Goal: Task Accomplishment & Management: Use online tool/utility

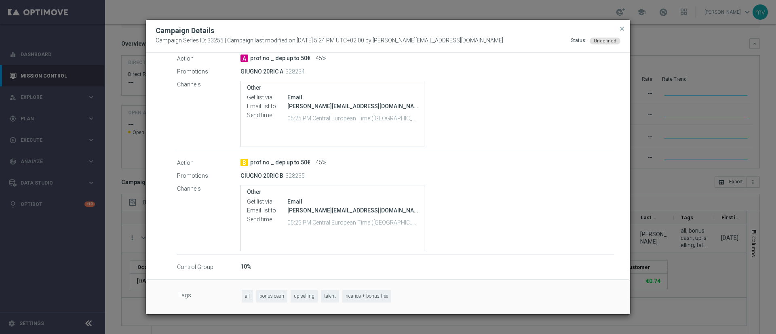
scroll to position [34, 0]
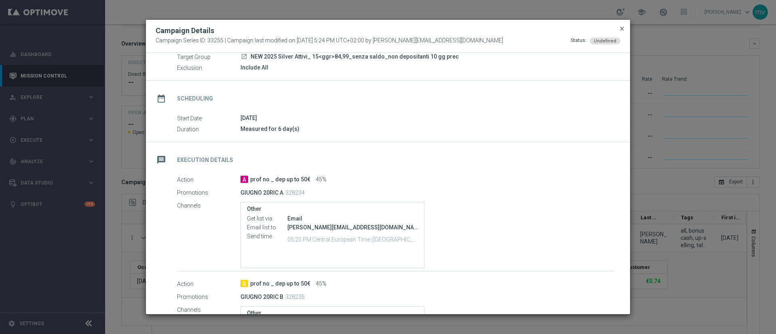
click at [619, 29] on span "close" at bounding box center [622, 28] width 6 height 6
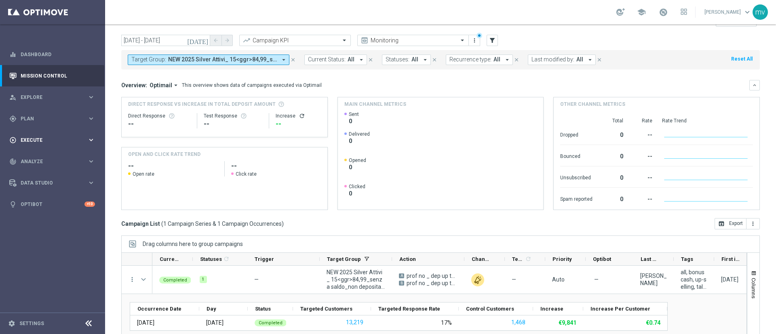
scroll to position [0, 0]
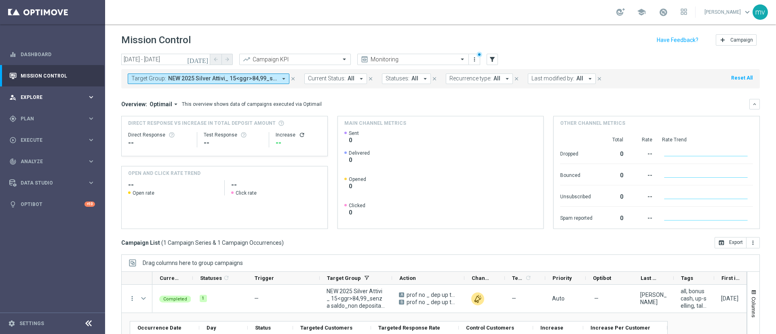
click at [46, 90] on div "person_search Explore keyboard_arrow_right" at bounding box center [52, 96] width 104 height 21
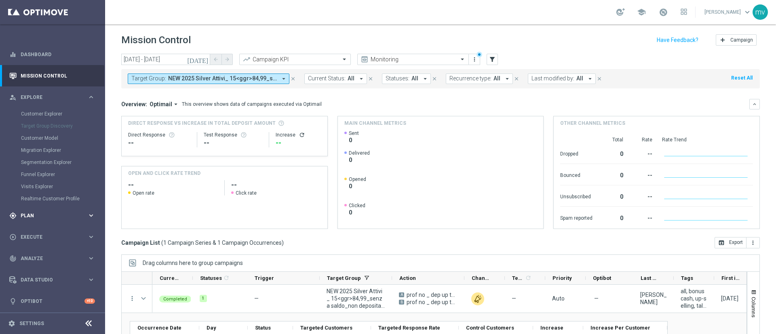
click at [31, 218] on div "gps_fixed Plan" at bounding box center [48, 215] width 78 height 7
click at [62, 133] on link "Target Groups" at bounding box center [52, 135] width 63 height 6
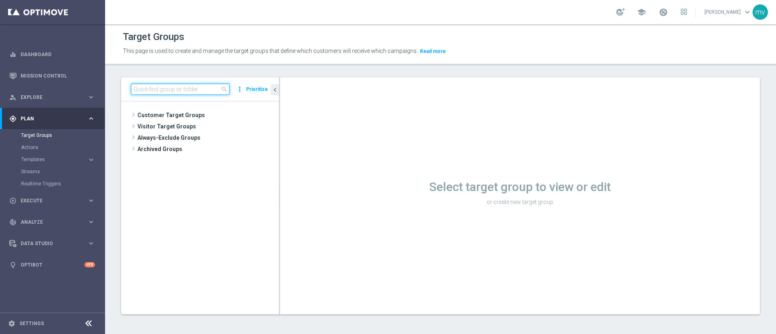
click at [207, 88] on input at bounding box center [180, 89] width 99 height 11
paste input "NEW 2025 Silver Attivi_ 0,1<ggr>14,99_senza saldo"
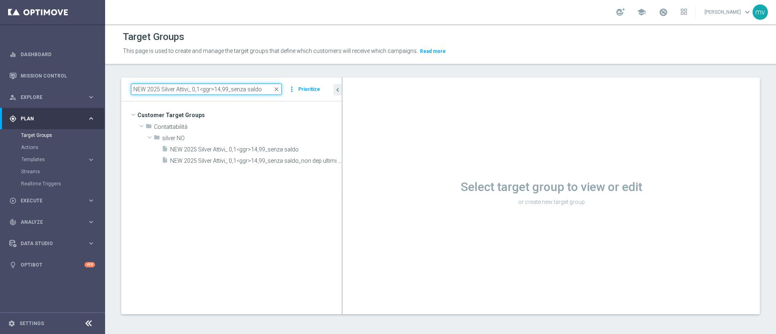
drag, startPoint x: 290, startPoint y: 132, endPoint x: 392, endPoint y: 150, distance: 103.9
click at [392, 150] on as-split "NEW 2025 Silver Attivi_ 0,1<ggr>14,99_senza saldo close more_vert Prioritize Cu…" at bounding box center [440, 196] width 638 height 237
type input "NEW 2025 Silver Attivi_ 0,1<ggr>14,99_senza saldo"
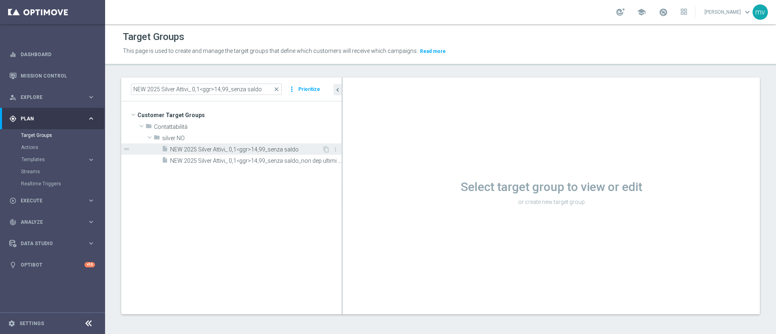
click at [272, 145] on div "insert_drive_file NEW 2025 Silver Attivi_ 0,1<ggr>14,99_senza saldo" at bounding box center [242, 148] width 160 height 11
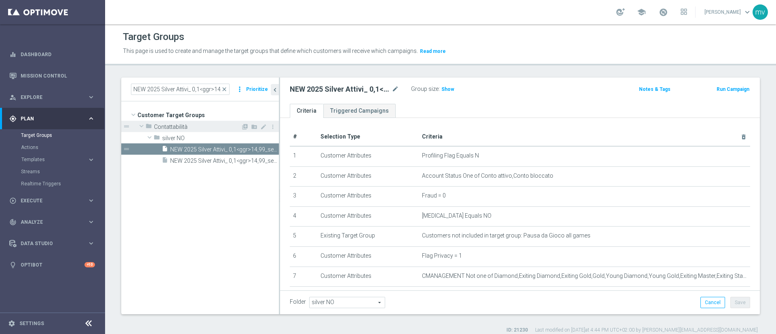
drag, startPoint x: 342, startPoint y: 134, endPoint x: 238, endPoint y: 130, distance: 104.7
click at [238, 130] on as-split "NEW 2025 Silver Attivi_ 0,1<ggr>14,99_senza saldo close more_vert Prioritize Cu…" at bounding box center [440, 196] width 638 height 237
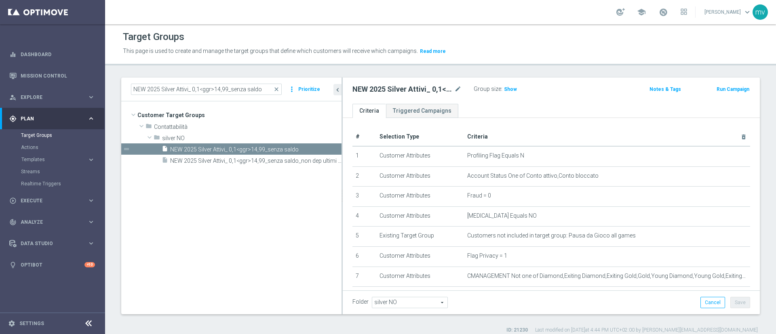
drag, startPoint x: 279, startPoint y: 186, endPoint x: 345, endPoint y: 85, distance: 121.1
click at [346, 196] on as-split "NEW 2025 Silver Attivi_ 0,1<ggr>14,99_senza saldo close more_vert Prioritize Cu…" at bounding box center [440, 196] width 638 height 237
click at [275, 87] on span "close" at bounding box center [276, 89] width 6 height 6
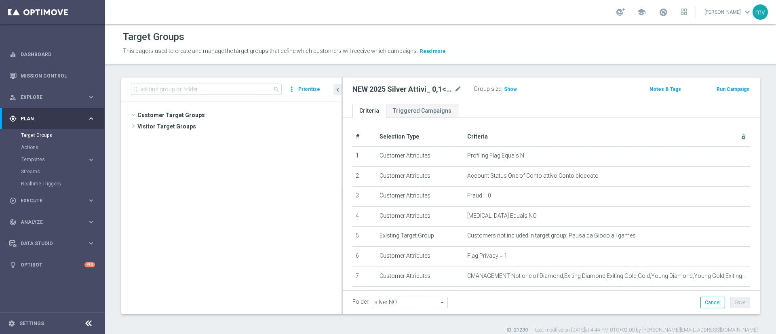
scroll to position [398, 0]
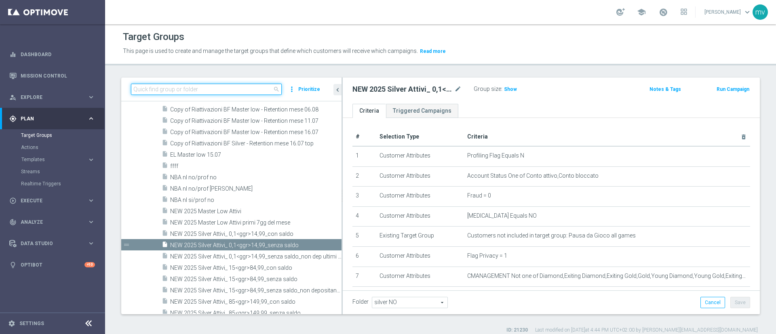
click at [203, 90] on input at bounding box center [206, 89] width 151 height 11
paste input "NEW 2025 Silver Attivi_ 0,1<ggr>14,99_senza saldo"
type input "NEW 2025 Silver Attivi_ 0,1<ggr>14,99_senza saldo"
click at [270, 254] on span "NEW 2025 Silver Attivi_ 0,1<ggr>14,99_senza saldo_non dep ultimi 15 gg" at bounding box center [246, 256] width 153 height 7
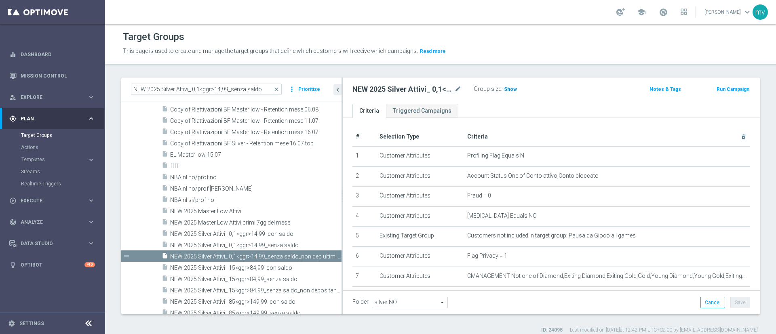
click at [509, 87] on span "Show" at bounding box center [510, 89] width 13 height 6
click at [458, 91] on icon "mode_edit" at bounding box center [457, 89] width 7 height 10
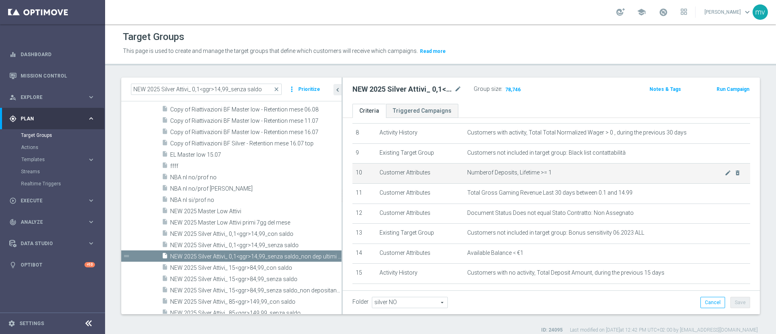
scroll to position [182, 0]
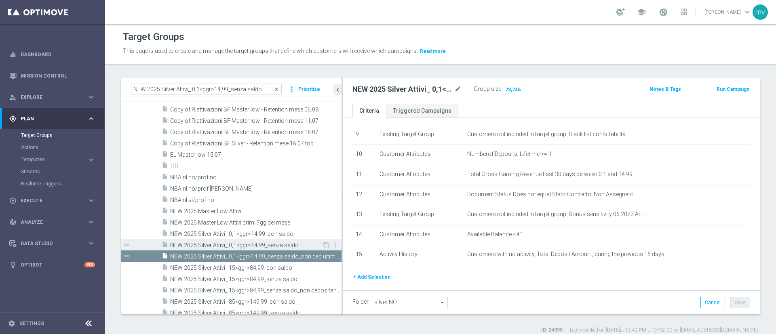
click at [256, 244] on span "NEW 2025 Silver Attivi_ 0,1<ggr>14,99_senza saldo" at bounding box center [246, 245] width 152 height 7
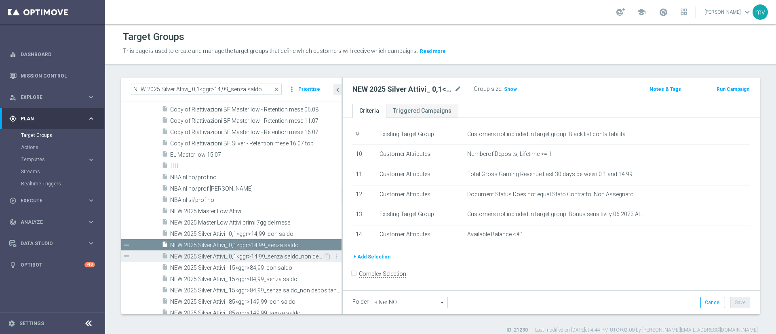
click at [281, 256] on span "NEW 2025 Silver Attivi_ 0,1<ggr>14,99_senza saldo_non dep ultimi 15 gg" at bounding box center [246, 256] width 153 height 7
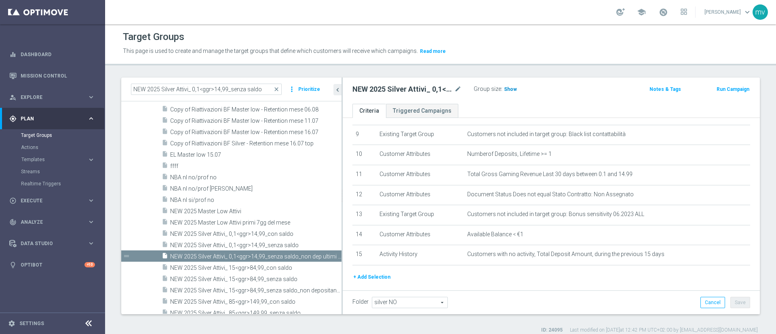
click at [505, 91] on span "Show" at bounding box center [510, 89] width 13 height 6
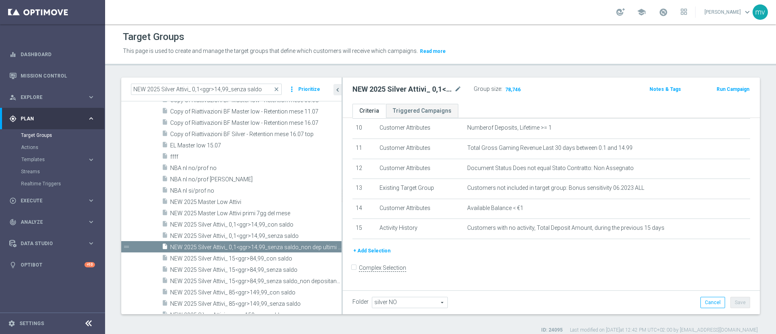
scroll to position [337, 0]
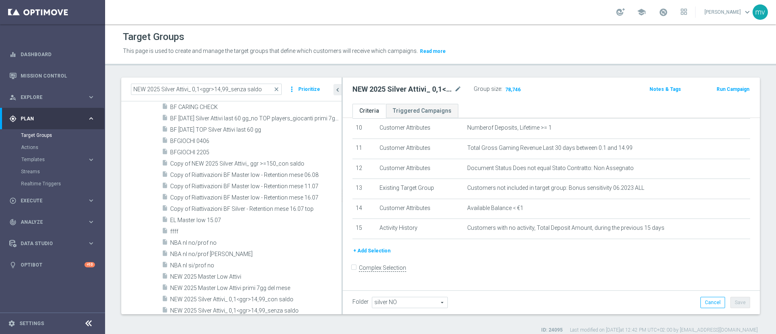
click at [717, 93] on button "Run Campaign" at bounding box center [733, 89] width 34 height 9
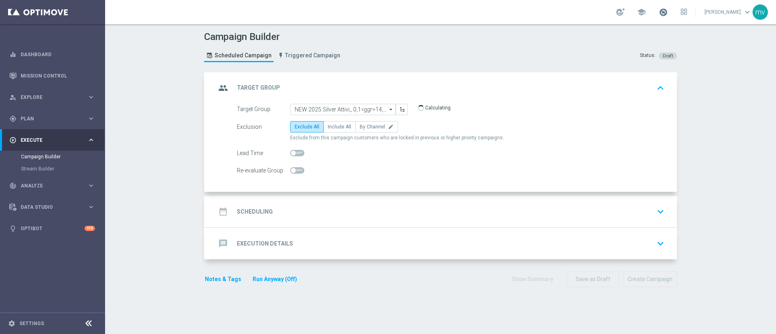
click at [659, 14] on span at bounding box center [663, 12] width 9 height 9
click at [430, 33] on div "Campaign Builder Scheduled Campaign Triggered Campaign Status: Draft" at bounding box center [440, 47] width 485 height 37
click at [331, 125] on span "Include All" at bounding box center [339, 127] width 23 height 6
click at [331, 126] on input "Include All" at bounding box center [330, 128] width 5 height 5
radio input "true"
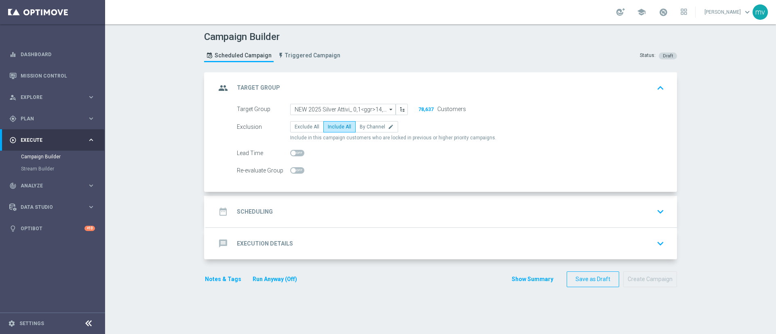
click at [268, 213] on div "date_range Scheduling keyboard_arrow_down" at bounding box center [441, 211] width 451 height 15
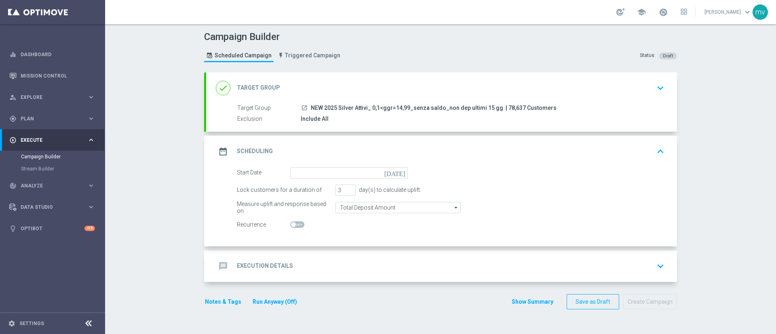
click at [398, 173] on icon "[DATE]" at bounding box center [396, 171] width 24 height 9
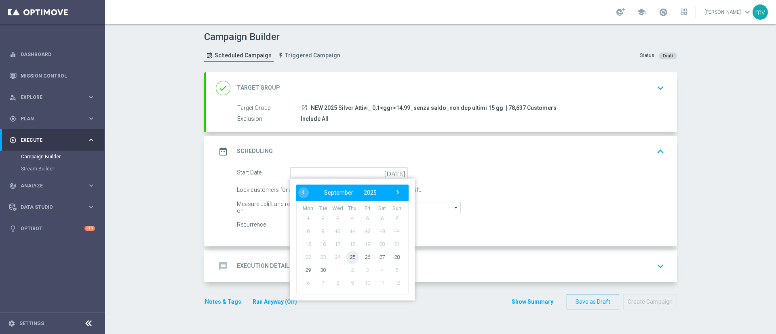
click at [348, 258] on span "25" at bounding box center [352, 257] width 13 height 13
type input "[DATE]"
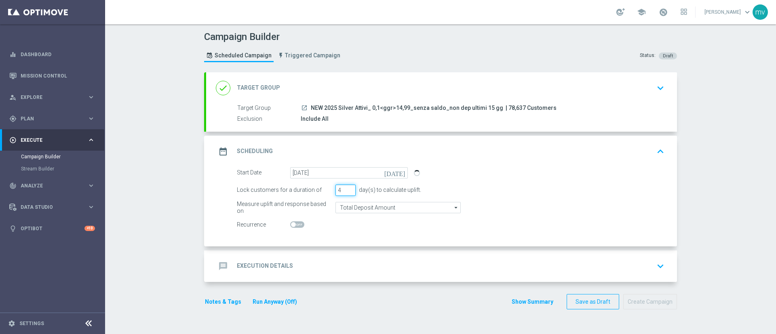
click at [343, 190] on input "4" at bounding box center [345, 190] width 20 height 11
click at [345, 186] on input "5" at bounding box center [345, 190] width 20 height 11
type input "6"
click at [345, 186] on input "6" at bounding box center [345, 190] width 20 height 11
click at [321, 260] on div "message Execution Details keyboard_arrow_down" at bounding box center [441, 266] width 451 height 15
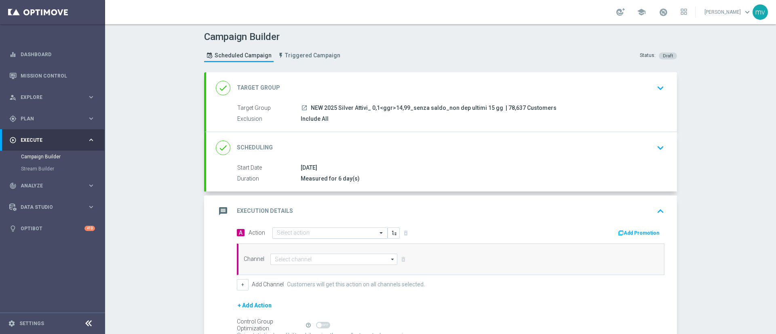
click at [288, 230] on input "text" at bounding box center [322, 233] width 90 height 7
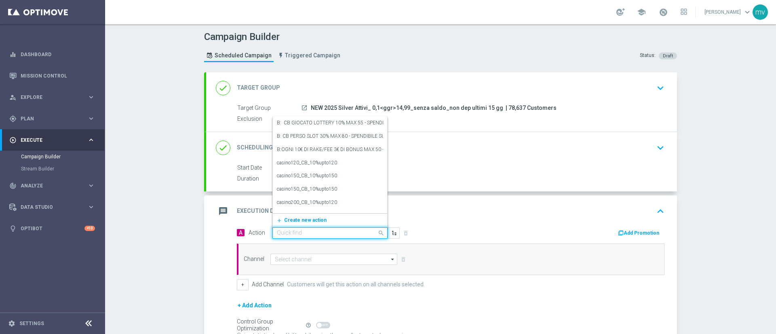
paste input "prof no _ dep up to 20€"
type input "prof no _ dep up to 20€"
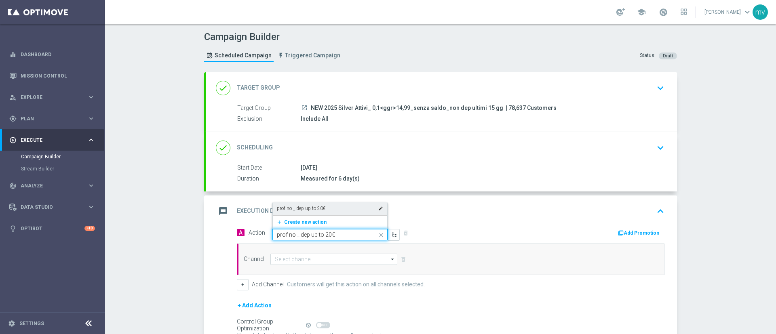
click at [318, 205] on label "prof no _ dep up to 20€" at bounding box center [301, 208] width 48 height 7
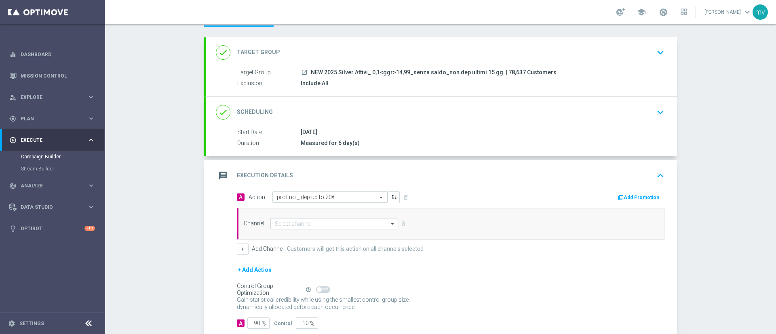
scroll to position [61, 0]
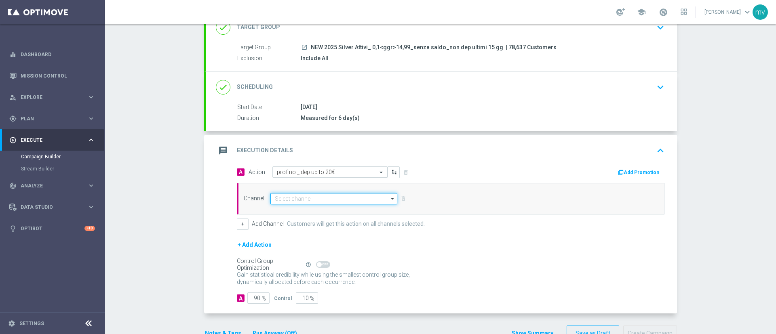
click at [297, 200] on input at bounding box center [333, 198] width 127 height 11
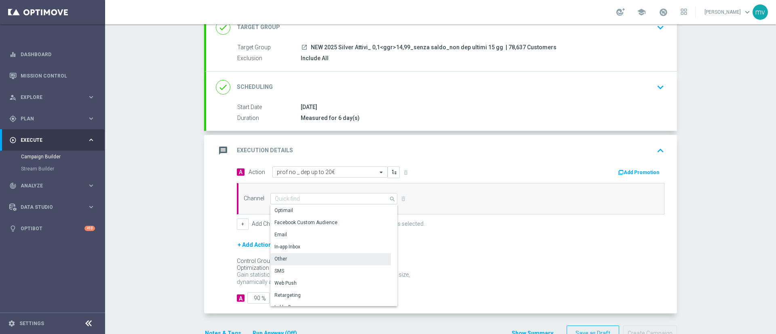
click at [291, 260] on div "Other" at bounding box center [330, 258] width 120 height 11
type input "Other"
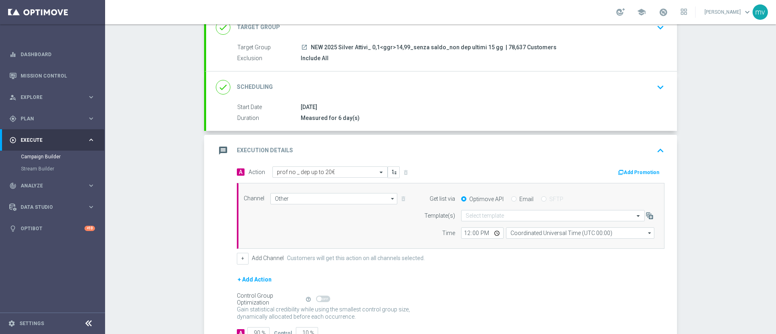
click at [511, 198] on input "Email" at bounding box center [513, 199] width 5 height 5
radio input "true"
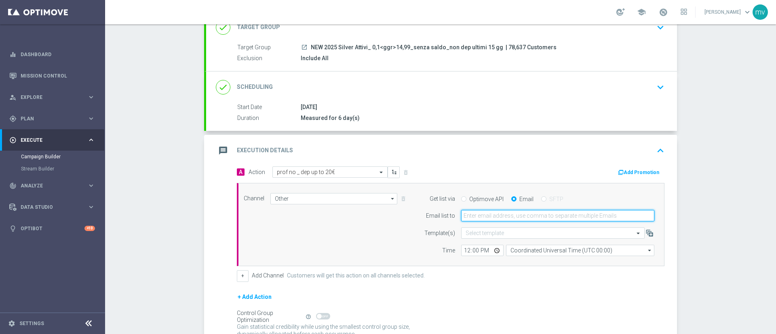
click at [507, 218] on input "email" at bounding box center [557, 215] width 193 height 11
type input "[EMAIL_ADDRESS][PERSON_NAME][DOMAIN_NAME]"
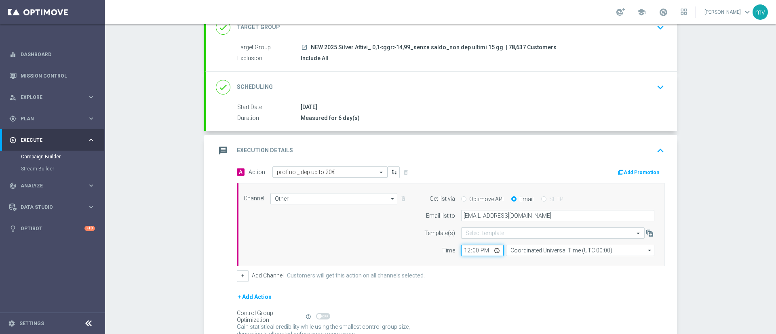
click at [461, 252] on input "12:00" at bounding box center [482, 250] width 42 height 11
type input "14:00"
click at [518, 285] on form "A Action Select action prof no _ dep up to 20€ delete_forever Add Promotion Cha…" at bounding box center [450, 260] width 427 height 189
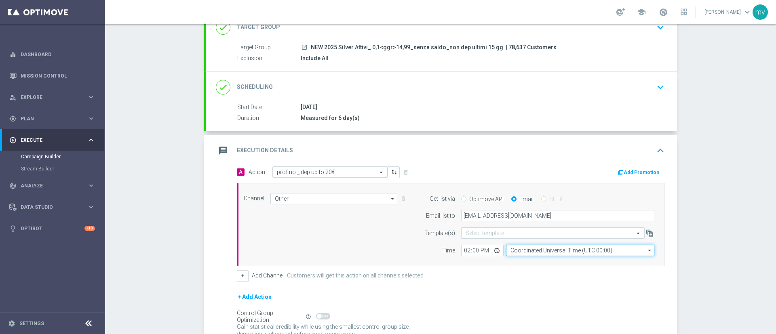
click at [531, 248] on input "Coordinated Universal Time (UTC 00:00)" at bounding box center [580, 250] width 148 height 11
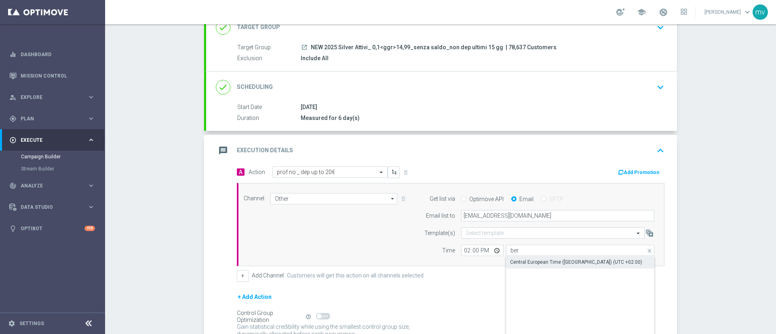
click at [533, 263] on div "Central European Time ([GEOGRAPHIC_DATA]) (UTC +02:00)" at bounding box center [576, 262] width 132 height 7
type input "Central European Time ([GEOGRAPHIC_DATA]) (UTC +02:00)"
click at [518, 280] on div "+ Add Channel Customers will get this action on all channels selected." at bounding box center [450, 275] width 427 height 11
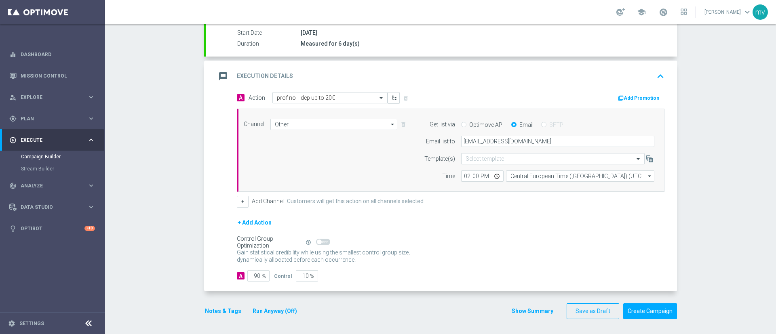
scroll to position [136, 0]
click at [629, 91] on div "Add Promotion" at bounding box center [561, 96] width 220 height 11
click at [626, 97] on button "Add Promotion" at bounding box center [639, 97] width 45 height 9
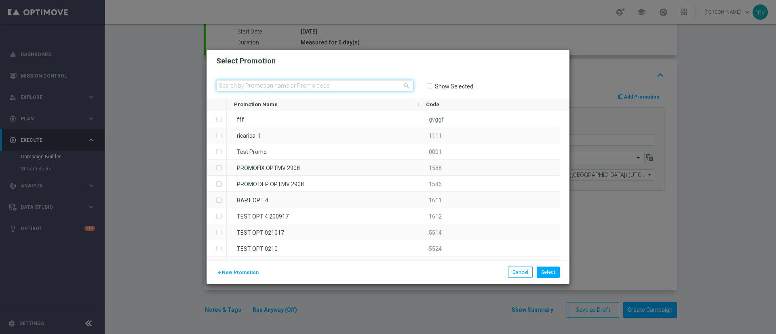
click at [328, 88] on input "text" at bounding box center [314, 85] width 197 height 11
paste input "335452"
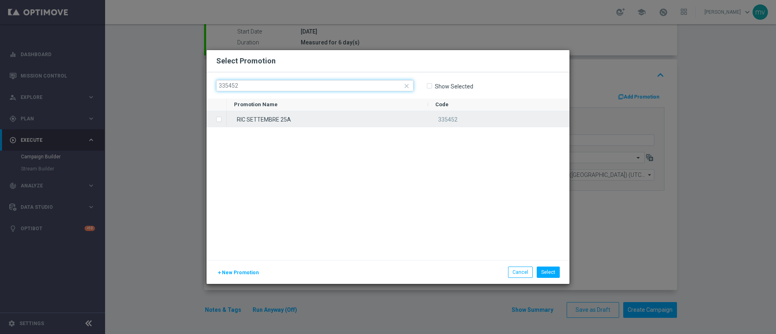
type input "335452"
click at [219, 117] on input "Press SPACE to select this row." at bounding box center [218, 115] width 5 height 5
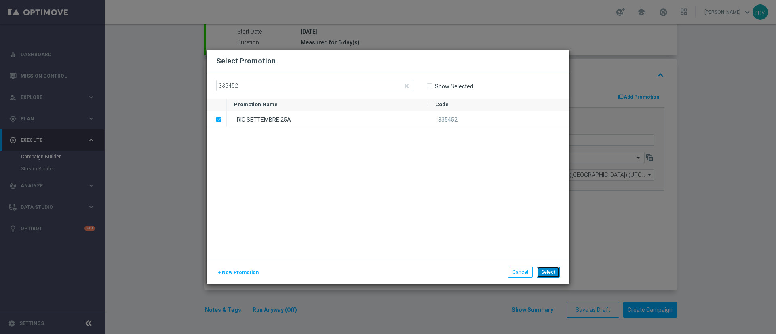
click at [554, 268] on button "Select" at bounding box center [548, 272] width 23 height 11
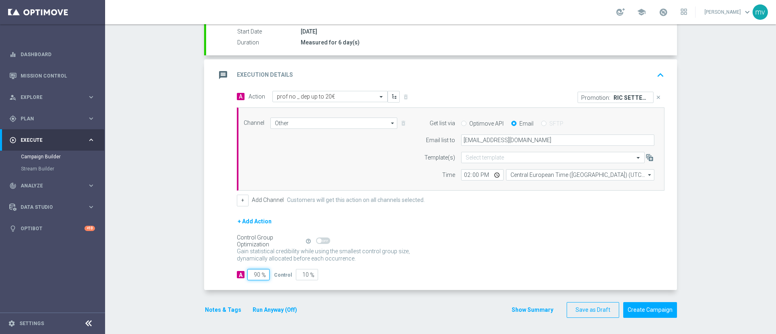
click at [256, 273] on input "90" at bounding box center [258, 274] width 22 height 11
type input "9"
type input "91"
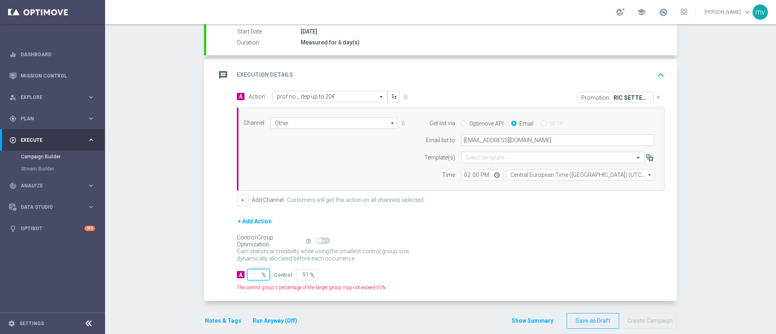
type input "100"
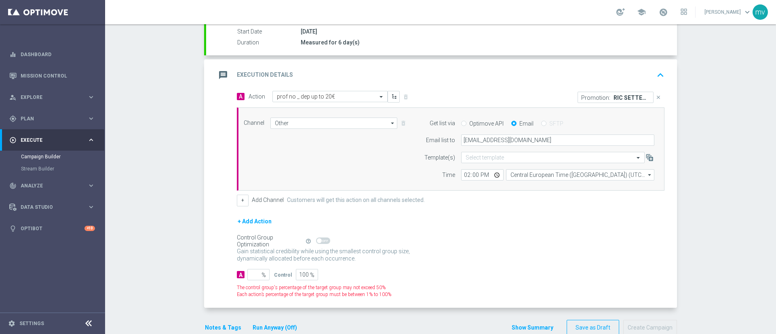
click at [253, 220] on button "+ Add Action" at bounding box center [255, 222] width 36 height 10
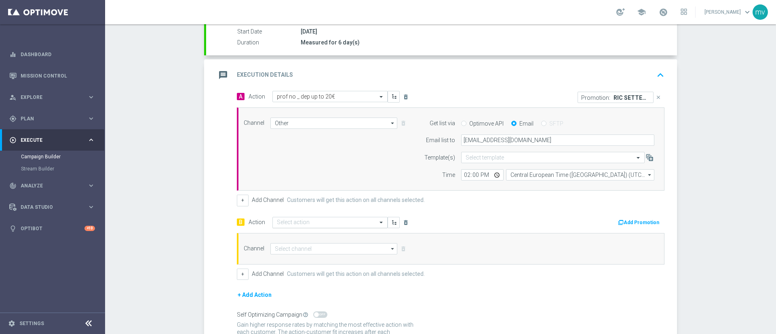
click at [304, 222] on input "text" at bounding box center [322, 222] width 90 height 7
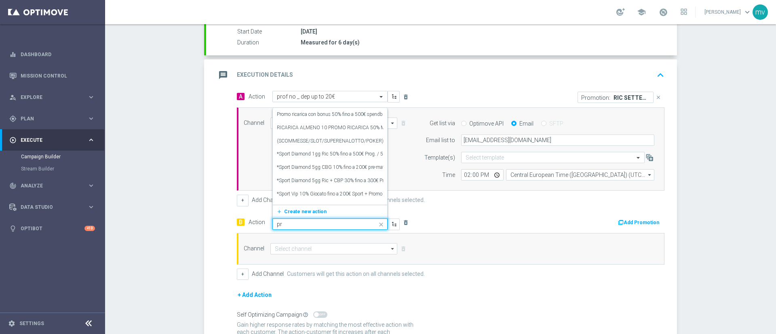
type input "p"
paste input "prof no _ dep up to 20€"
type input "prof no _ dep up to 20€"
click at [317, 197] on label "prof no _ dep up to 20€" at bounding box center [301, 198] width 48 height 7
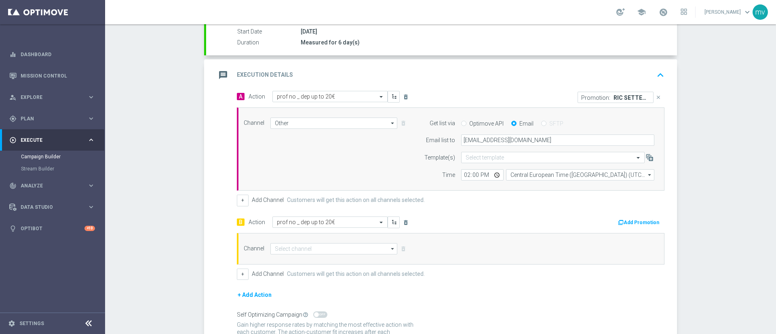
click at [627, 224] on button "Add Promotion" at bounding box center [639, 222] width 45 height 9
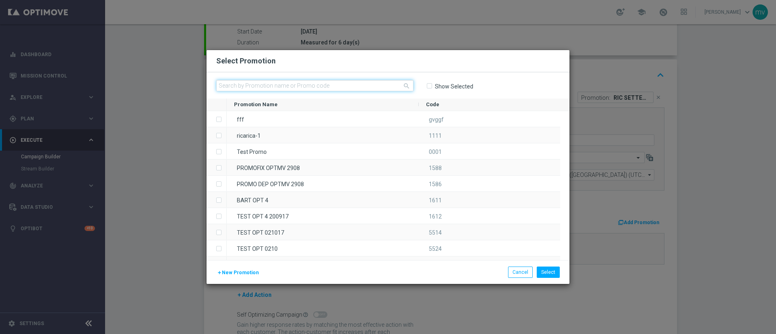
click at [287, 84] on input "text" at bounding box center [314, 85] width 197 height 11
paste input "335445"
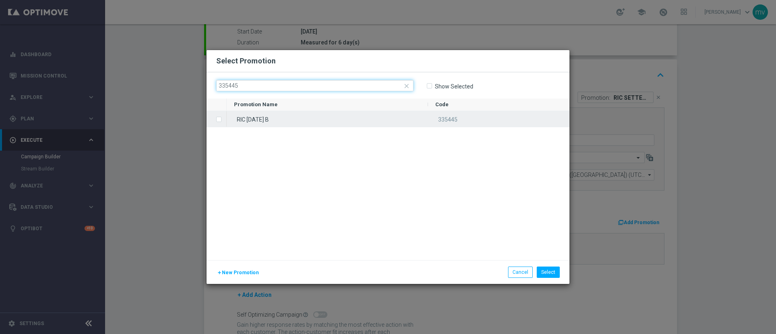
type input "335445"
click at [217, 118] on input "Press SPACE to select this row." at bounding box center [218, 115] width 5 height 5
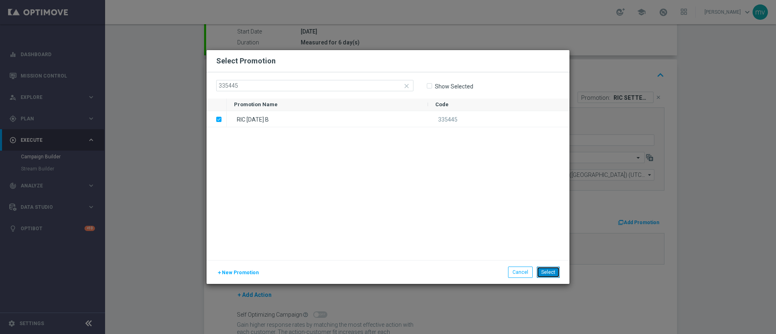
click at [551, 269] on button "Select" at bounding box center [548, 272] width 23 height 11
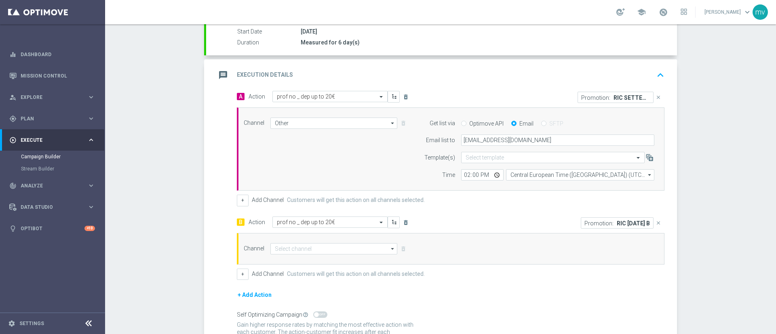
click at [614, 98] on p "RIC SETTEMBRE 25A" at bounding box center [631, 97] width 36 height 6
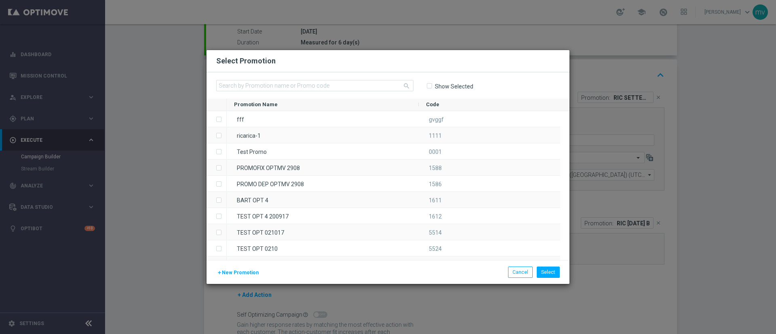
click at [446, 85] on label "Show Selected" at bounding box center [453, 86] width 39 height 7
click at [432, 85] on input "Show Selected" at bounding box center [428, 85] width 5 height 5
checkbox input "true"
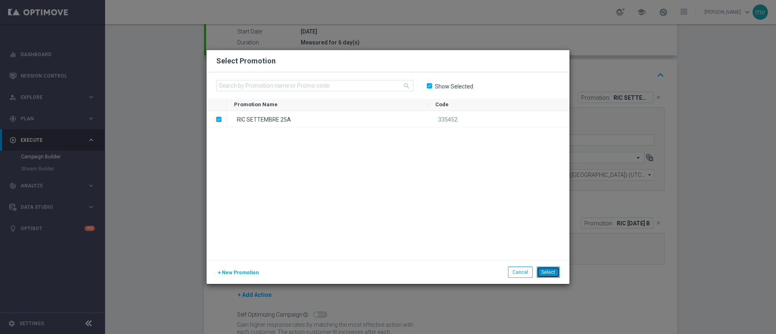
click at [554, 274] on button "Select" at bounding box center [548, 272] width 23 height 11
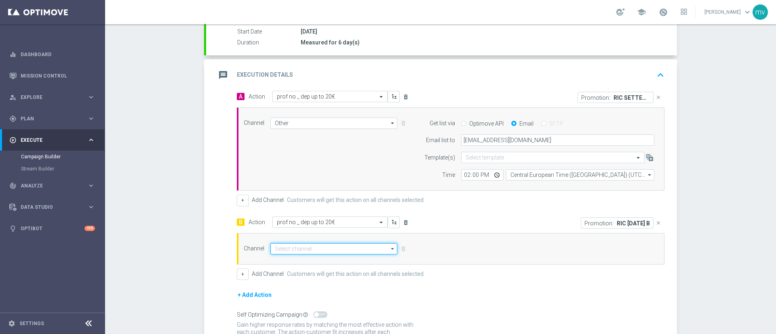
click at [312, 246] on input at bounding box center [333, 248] width 127 height 11
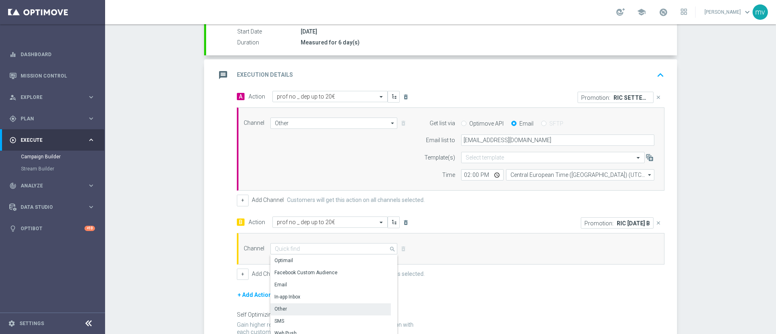
click at [301, 306] on div "Other" at bounding box center [330, 308] width 120 height 11
type input "Other"
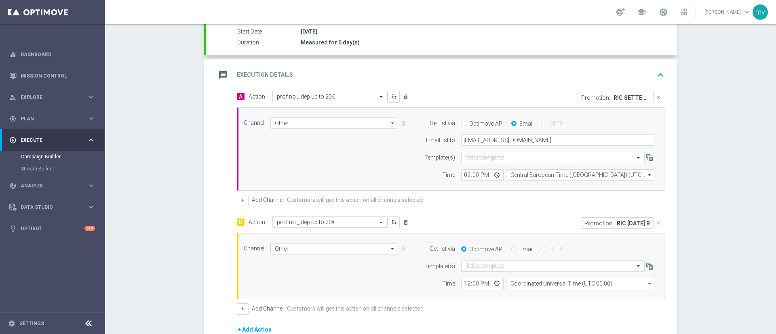
click at [512, 250] on div "Email" at bounding box center [522, 249] width 22 height 7
click at [511, 250] on input "Email" at bounding box center [513, 249] width 5 height 5
radio input "true"
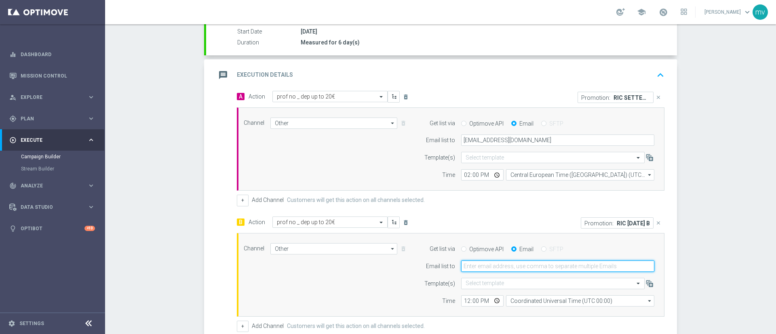
click at [509, 268] on input "email" at bounding box center [557, 266] width 193 height 11
type input "[EMAIL_ADDRESS][PERSON_NAME][DOMAIN_NAME]"
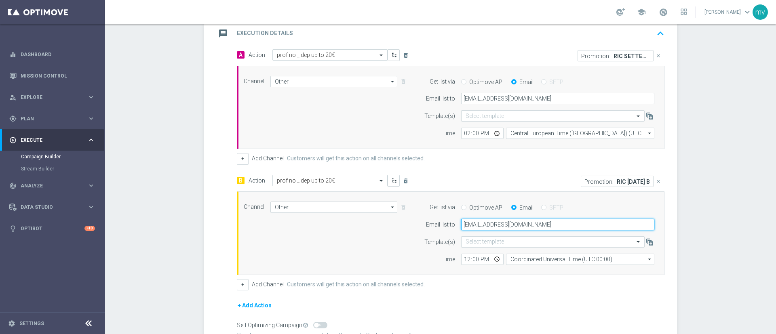
scroll to position [197, 0]
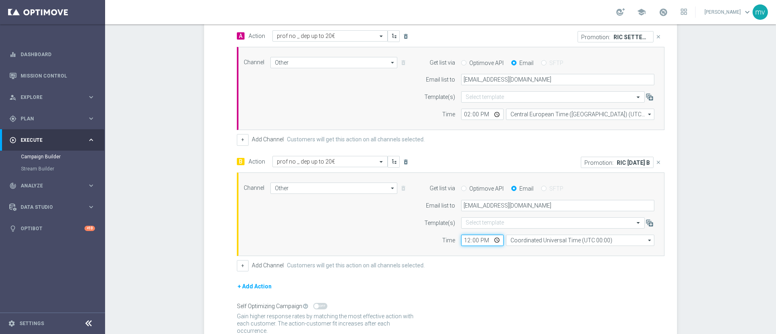
click at [461, 241] on input "12:00" at bounding box center [482, 240] width 42 height 11
type input "14:00"
click at [493, 299] on div "+ Add Action" at bounding box center [450, 292] width 427 height 20
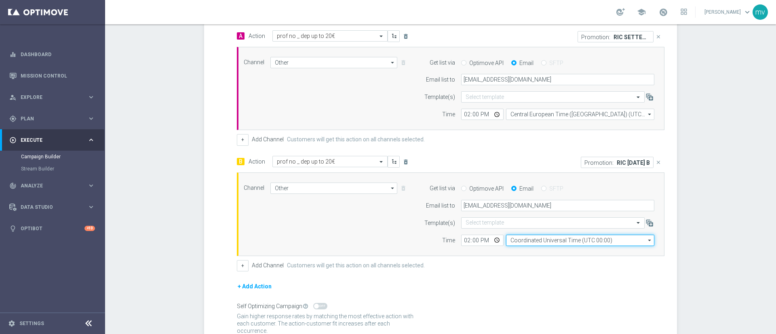
click at [529, 238] on input "Coordinated Universal Time (UTC 00:00)" at bounding box center [580, 240] width 148 height 11
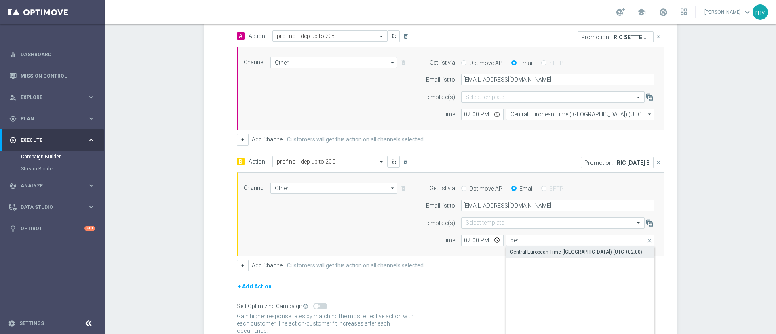
click at [537, 255] on div "Central European Time ([GEOGRAPHIC_DATA]) (UTC +02:00)" at bounding box center [576, 251] width 132 height 7
type input "Central European Time ([GEOGRAPHIC_DATA]) (UTC +02:00)"
click at [482, 273] on form "A Action Select action prof no _ dep up to 20€ delete_forever Promotion: RIC SE…" at bounding box center [450, 196] width 427 height 333
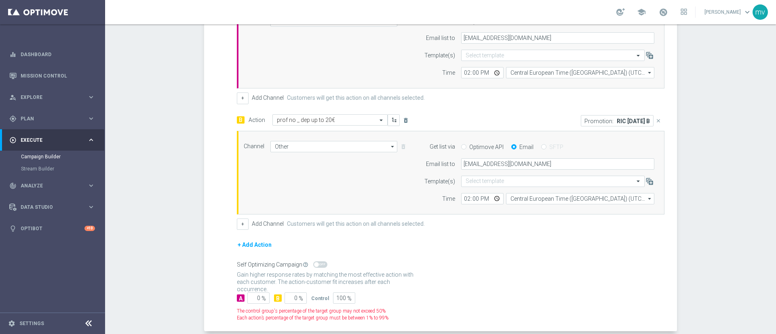
scroll to position [257, 0]
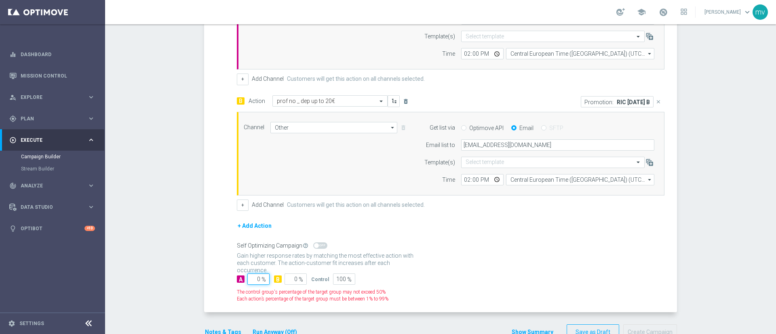
click at [253, 278] on input "0" at bounding box center [258, 279] width 22 height 11
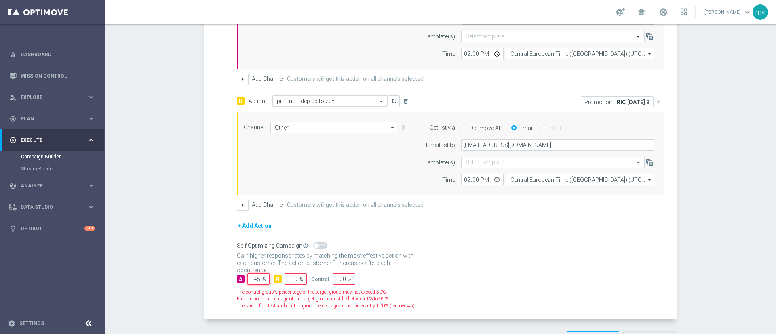
type input "45"
click at [291, 278] on input "0" at bounding box center [295, 279] width 22 height 11
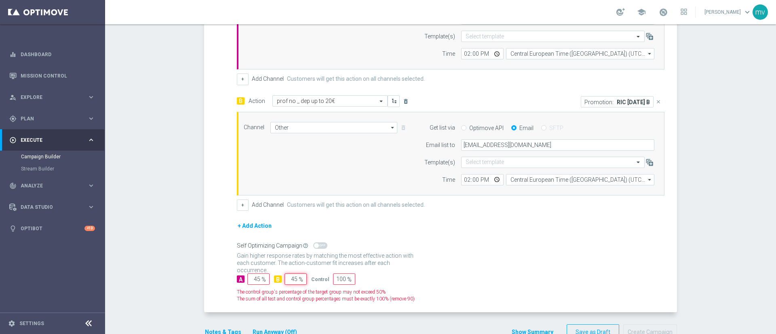
type input "45"
click at [493, 255] on div "Gain statistical credibility while using the smallest control group size, dynam…" at bounding box center [450, 259] width 427 height 19
click at [339, 276] on input "100" at bounding box center [344, 279] width 22 height 11
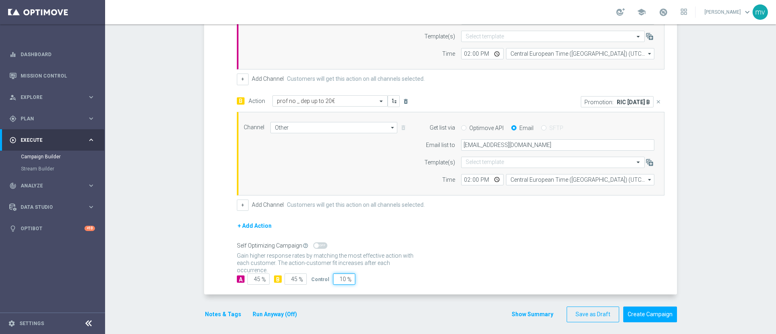
type input "10"
click at [477, 252] on div "Gain statistical credibility while using the smallest control group size, dynam…" at bounding box center [450, 259] width 427 height 19
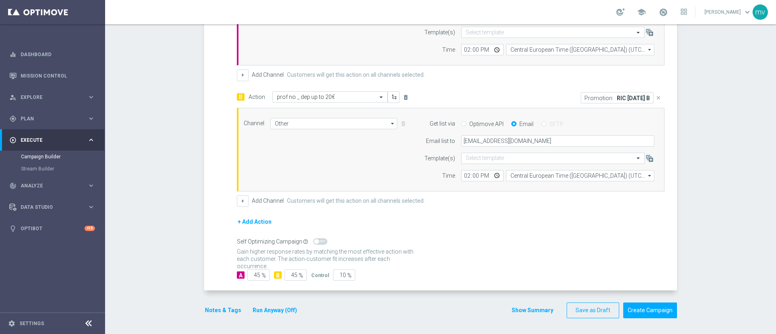
scroll to position [262, 0]
click at [222, 310] on button "Notes & Tags" at bounding box center [223, 310] width 38 height 10
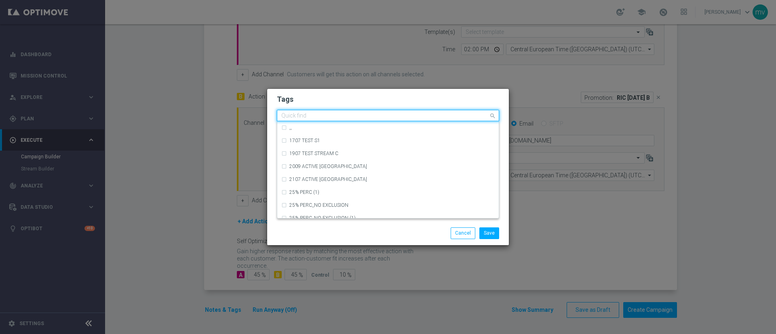
click at [296, 114] on input "text" at bounding box center [384, 116] width 207 height 7
type input "a"
click at [285, 205] on div "slot" at bounding box center [387, 205] width 213 height 13
type input "slot"
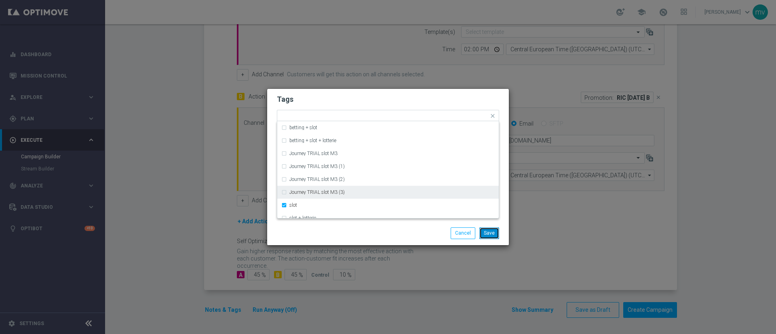
click at [484, 233] on button "Save" at bounding box center [489, 232] width 20 height 11
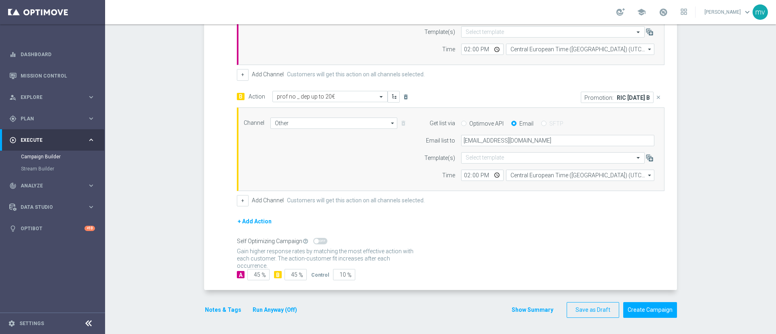
click at [217, 311] on button "Notes & Tags" at bounding box center [223, 310] width 38 height 10
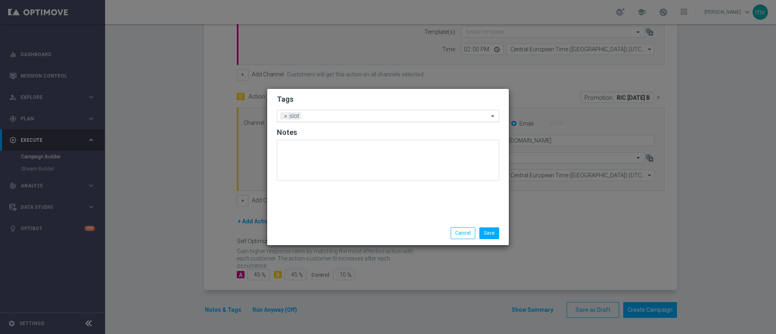
click at [318, 114] on input "text" at bounding box center [396, 116] width 184 height 7
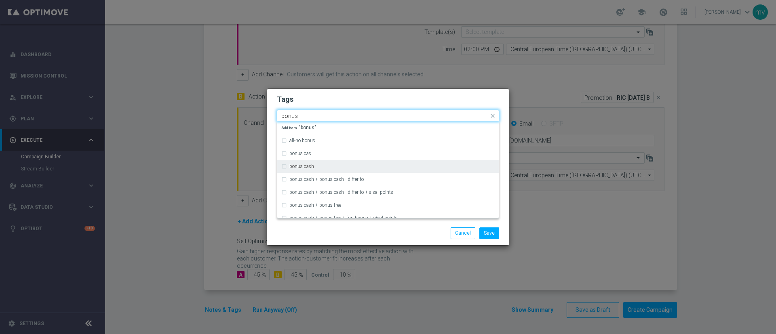
click at [282, 166] on div "bonus cash" at bounding box center [387, 166] width 213 height 13
type input "bonus"
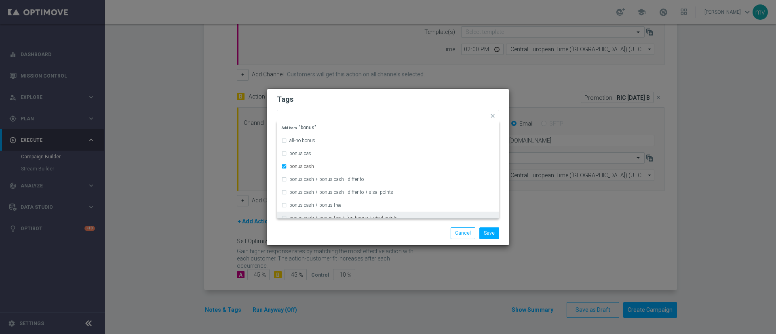
click at [387, 228] on div "Save Cancel" at bounding box center [427, 232] width 156 height 11
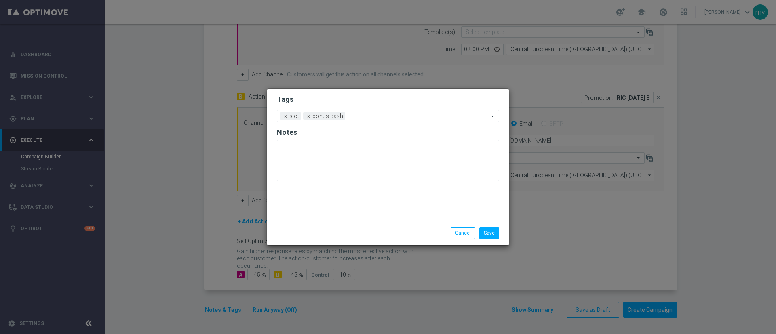
click at [355, 118] on input "text" at bounding box center [418, 116] width 140 height 7
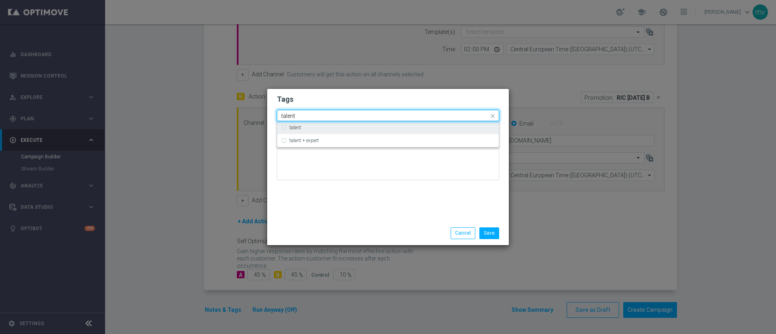
drag, startPoint x: 285, startPoint y: 128, endPoint x: 309, endPoint y: 164, distance: 43.5
click at [285, 128] on div "talent" at bounding box center [387, 127] width 213 height 13
type input "talent"
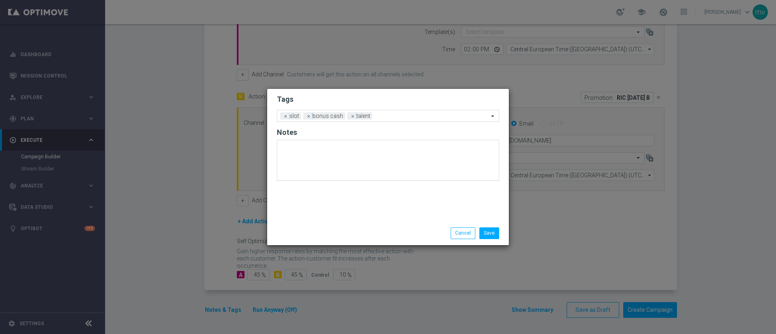
click at [321, 215] on div "Tags Add a new tag × slot × bonus cash × talent Notes" at bounding box center [388, 155] width 242 height 133
click at [382, 116] on input "text" at bounding box center [431, 116] width 113 height 7
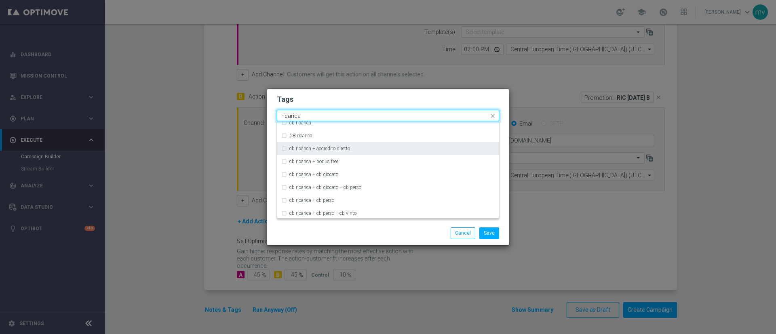
scroll to position [242, 0]
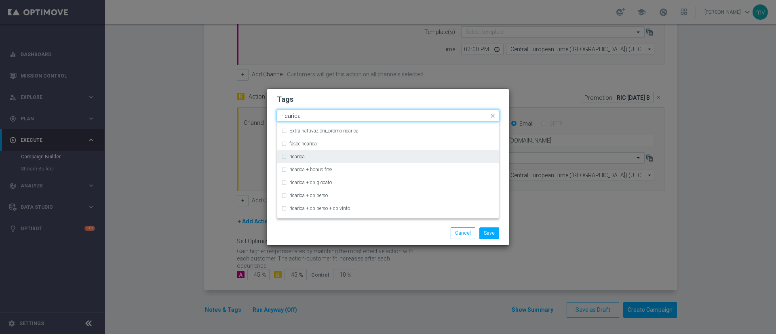
click at [284, 156] on div "ricarica" at bounding box center [387, 156] width 213 height 13
type input "ricarica"
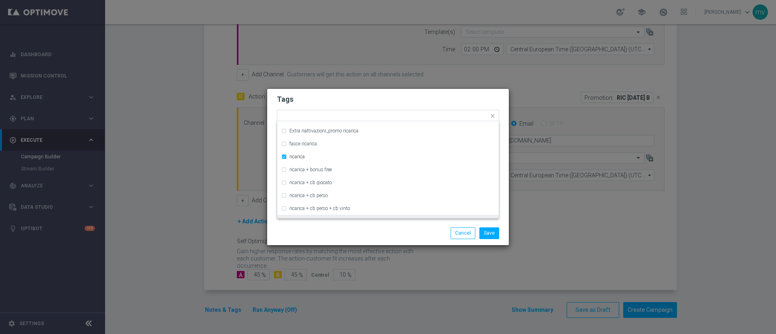
click at [329, 234] on div "Save Cancel" at bounding box center [388, 232] width 234 height 11
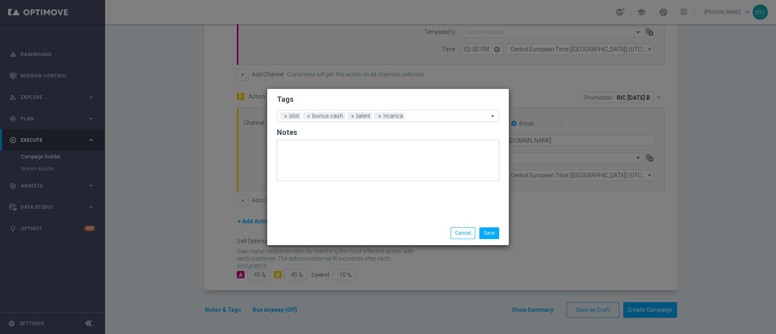
click at [428, 114] on input "text" at bounding box center [448, 116] width 80 height 7
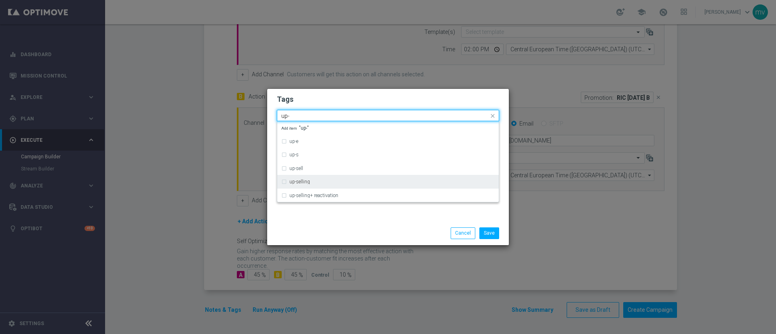
click at [284, 182] on div "up-selling" at bounding box center [387, 181] width 213 height 13
type input "up-"
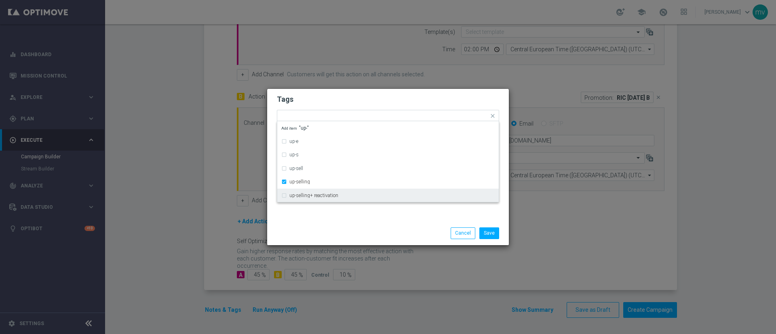
click at [312, 225] on div "Save Cancel" at bounding box center [388, 232] width 242 height 23
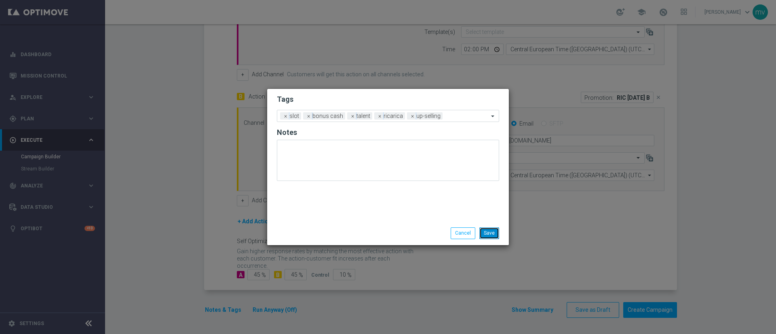
click at [494, 233] on button "Save" at bounding box center [489, 232] width 20 height 11
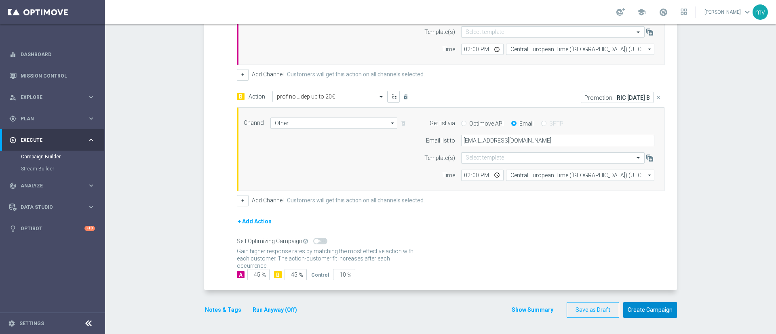
click at [656, 314] on button "Create Campaign" at bounding box center [650, 310] width 54 height 16
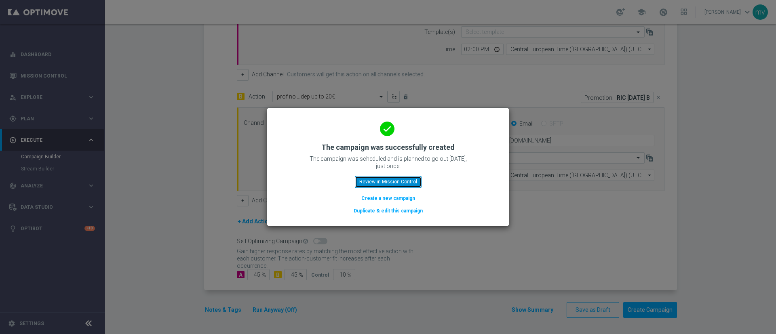
click at [384, 182] on button "Review in Mission Control" at bounding box center [388, 181] width 67 height 11
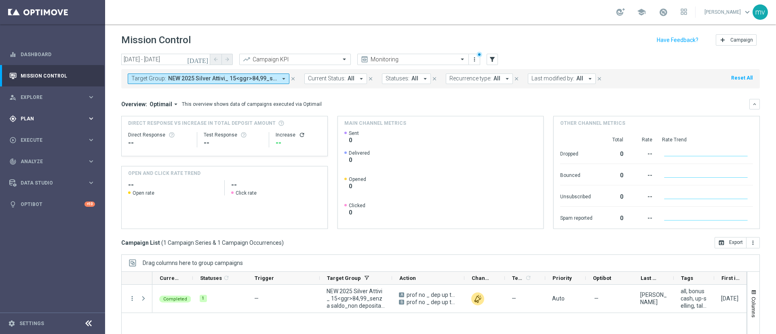
click at [47, 115] on div "gps_fixed Plan" at bounding box center [48, 118] width 78 height 7
click at [49, 134] on link "Target Groups" at bounding box center [52, 135] width 63 height 6
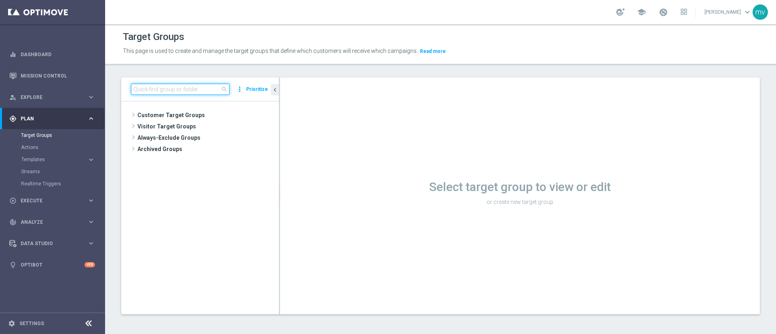
click at [178, 86] on input at bounding box center [180, 89] width 99 height 11
paste input "NEW 2025 Silver Attivi_ 0,1<ggr>14,99_senza saldo_non dep ultimi 15 gg"
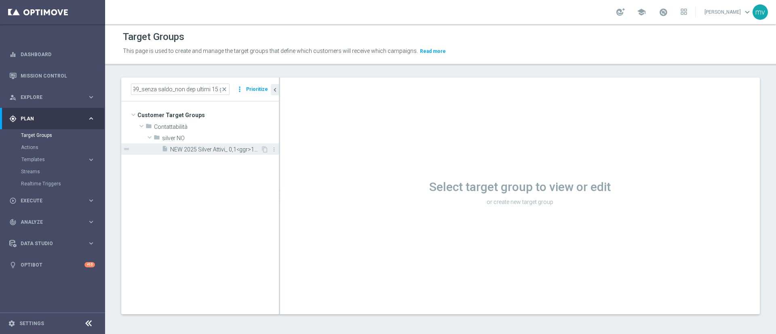
click at [235, 152] on span "NEW 2025 Silver Attivi_ 0,1<ggr>14,99_senza saldo_non dep ultimi 15 gg" at bounding box center [215, 149] width 91 height 7
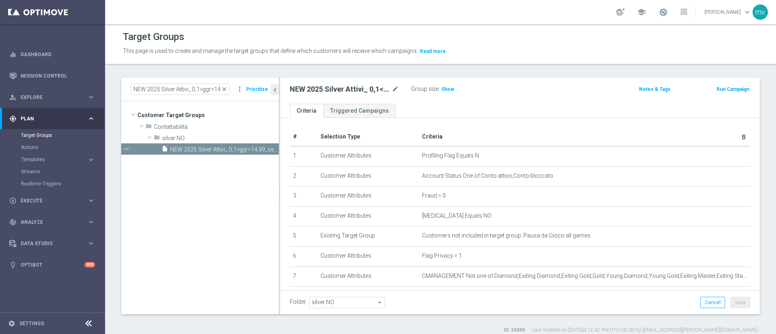
drag, startPoint x: 279, startPoint y: 222, endPoint x: 251, endPoint y: 221, distance: 27.9
click at [251, 221] on as-split "NEW 2025 Silver Attivi_ 0,1<ggr>14,99_senza saldo_non dep ultimi 15 gg close mo…" at bounding box center [440, 196] width 638 height 237
drag, startPoint x: 279, startPoint y: 222, endPoint x: 256, endPoint y: 220, distance: 23.1
click at [256, 220] on as-split "NEW 2025 Silver Attivi_ 0,1<ggr>14,99_senza saldo_non dep ultimi 15 gg close mo…" at bounding box center [440, 196] width 638 height 237
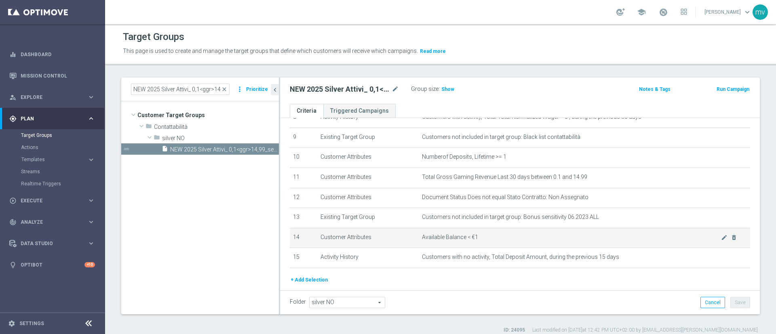
scroll to position [182, 0]
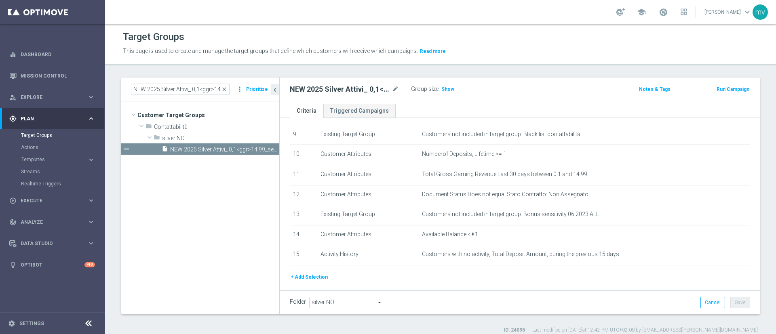
click at [448, 83] on div "NEW 2025 Silver Attivi_ 0,1<ggr>14,99_senza saldo_non dep ultimi 15 gg mode_edi…" at bounding box center [520, 91] width 480 height 26
click at [444, 88] on span "Show" at bounding box center [447, 89] width 13 height 6
click at [205, 88] on input "NEW 2025 Silver Attivi_ 0,1<ggr>14,99_senza saldo_non dep ultimi 15 gg" at bounding box center [180, 89] width 99 height 11
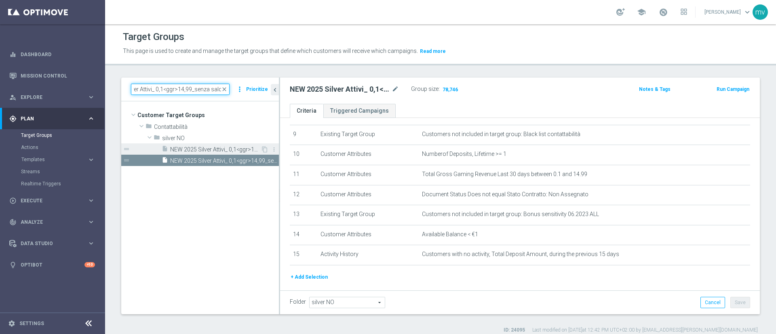
type input "NEW 2025 Silver Attivi_ 0,1<ggr>14,99_senza saldo"
click at [217, 144] on div "insert_drive_file NEW 2025 Silver Attivi_ 0,1<ggr>14,99_senza saldo" at bounding box center [211, 148] width 99 height 11
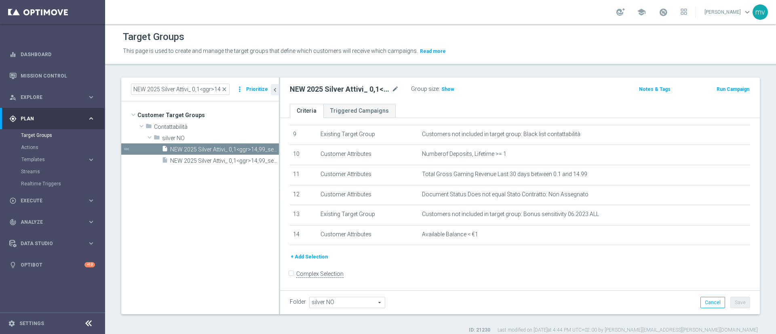
drag, startPoint x: 451, startPoint y: 87, endPoint x: 455, endPoint y: 97, distance: 10.7
click at [451, 88] on span "Show" at bounding box center [447, 89] width 13 height 6
click at [181, 135] on span "silver NO" at bounding box center [201, 138] width 79 height 7
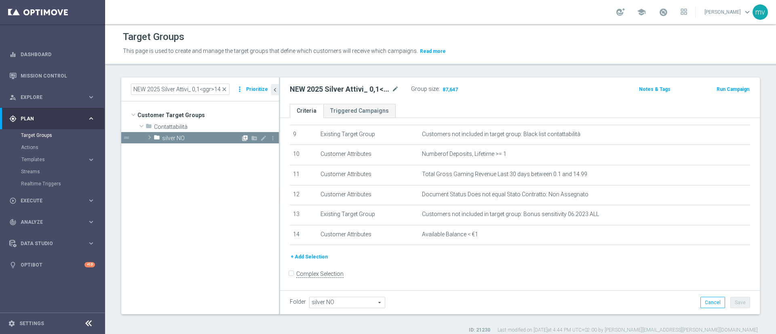
click at [244, 138] on icon "library_add" at bounding box center [245, 138] width 6 height 6
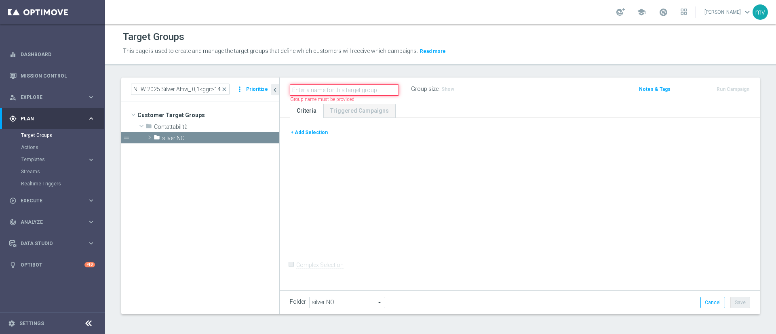
paste input "BF SLOT GEV 2509 A"
type input "BF SLOT GEV 2509 A"
click at [508, 96] on div "BF SLOT GEV 2509 A Group size : Show Notes & Tags Run Campaign" at bounding box center [520, 91] width 480 height 26
click at [300, 133] on button "+ Add Selection" at bounding box center [309, 132] width 39 height 9
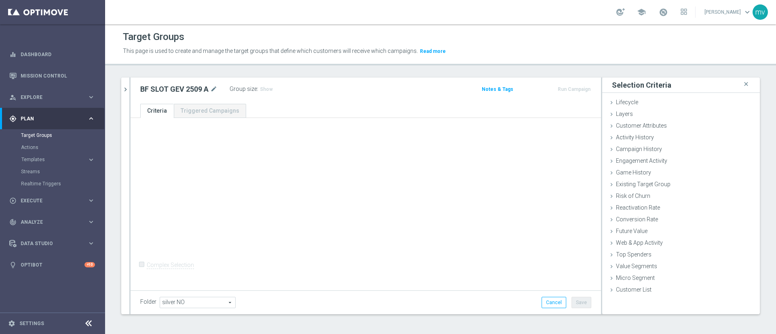
scroll to position [1, 0]
click at [517, 222] on span "Customer List" at bounding box center [634, 289] width 36 height 6
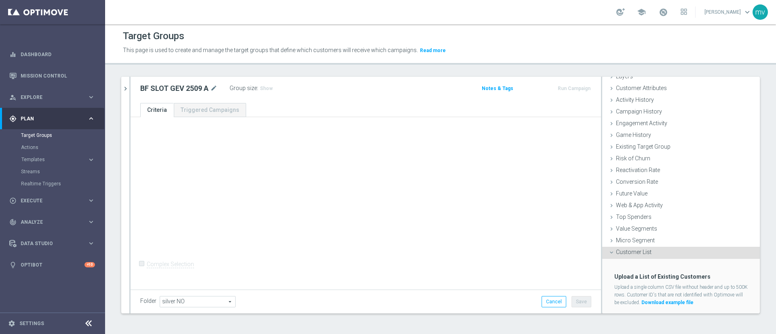
scroll to position [55, 0]
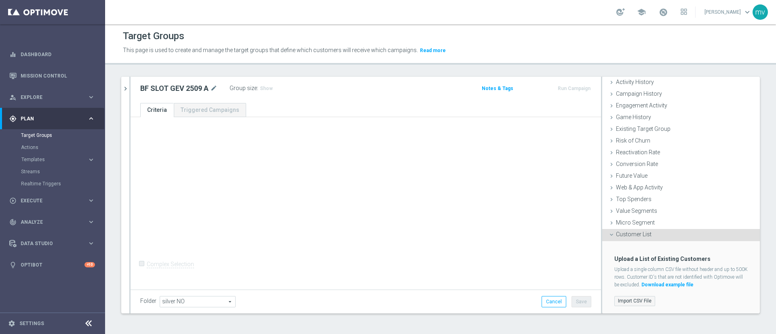
click at [517, 222] on label "Import CSV File" at bounding box center [634, 301] width 41 height 10
click at [0, 0] on input "Import CSV File" at bounding box center [0, 0] width 0 height 0
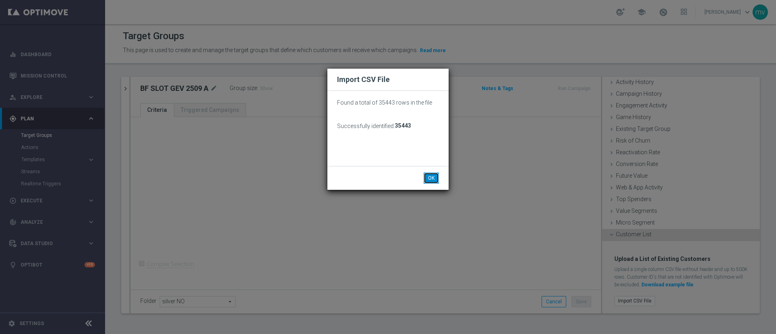
click at [433, 180] on button "OK" at bounding box center [430, 178] width 15 height 11
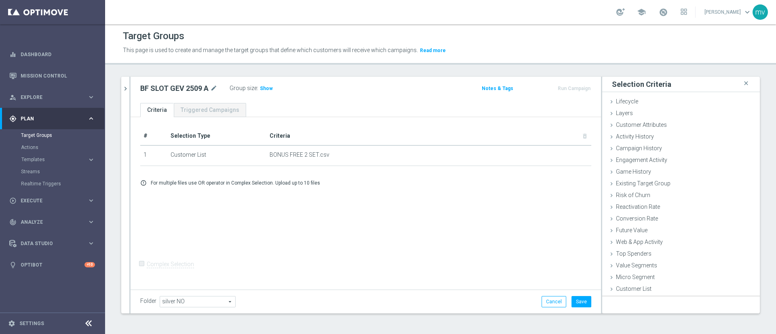
scroll to position [0, 0]
click at [262, 87] on span "Show" at bounding box center [266, 89] width 13 height 6
click at [517, 222] on button "Save" at bounding box center [581, 301] width 20 height 11
click at [50, 135] on link "Target Groups" at bounding box center [52, 135] width 63 height 6
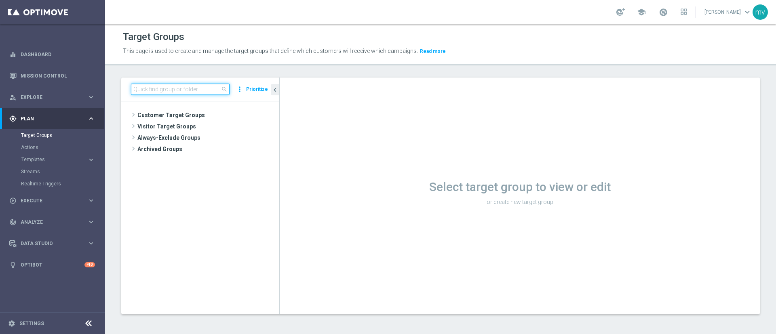
click at [200, 90] on input at bounding box center [180, 89] width 99 height 11
paste input "NEW 2025 Silver Attivi_ 85<ggr >149,99_senza saldo"
type input "NEW 2025 Silver Attivi_ 85<ggr"
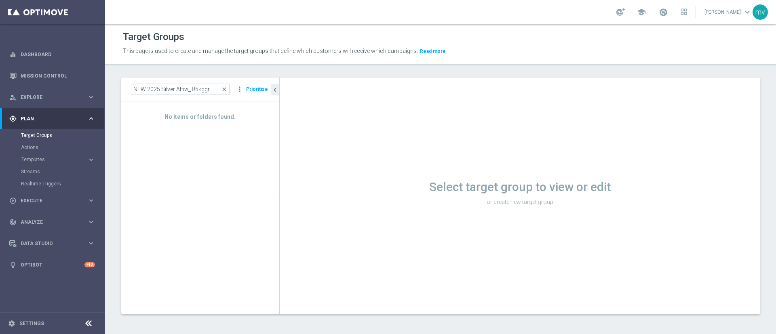
click at [221, 210] on div "No items or folders found." at bounding box center [200, 207] width 158 height 213
click at [51, 137] on link "Target Groups" at bounding box center [52, 135] width 63 height 6
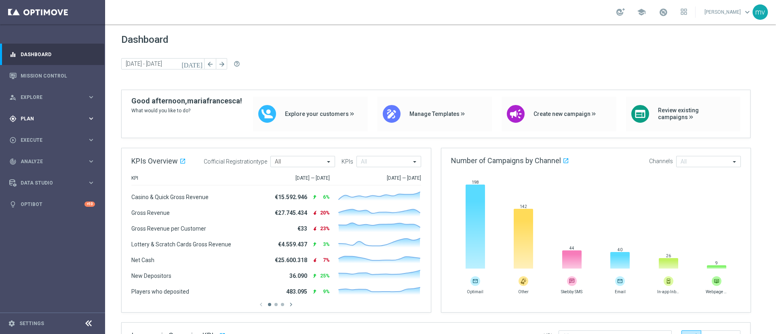
click at [38, 116] on div "gps_fixed Plan" at bounding box center [48, 118] width 78 height 7
drag, startPoint x: 41, startPoint y: 132, endPoint x: 44, endPoint y: 135, distance: 4.6
click at [41, 132] on link "Target Groups" at bounding box center [52, 135] width 63 height 6
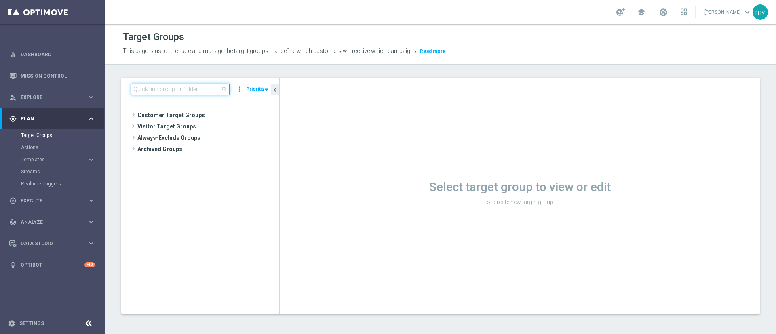
click at [181, 87] on input at bounding box center [180, 89] width 99 height 11
paste input "NEW 2025 Silver Attivi_ 85<ggr >149,99_senza saldo"
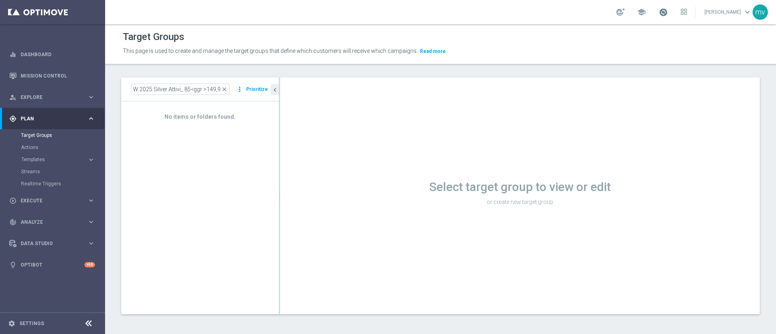
click at [659, 12] on span at bounding box center [663, 12] width 9 height 9
click at [381, 71] on div "Target Groups This page is used to create and manage the target groups that def…" at bounding box center [440, 179] width 671 height 310
drag, startPoint x: 171, startPoint y: 37, endPoint x: 174, endPoint y: 44, distance: 7.3
click at [171, 37] on h1 "Target Groups" at bounding box center [153, 37] width 61 height 12
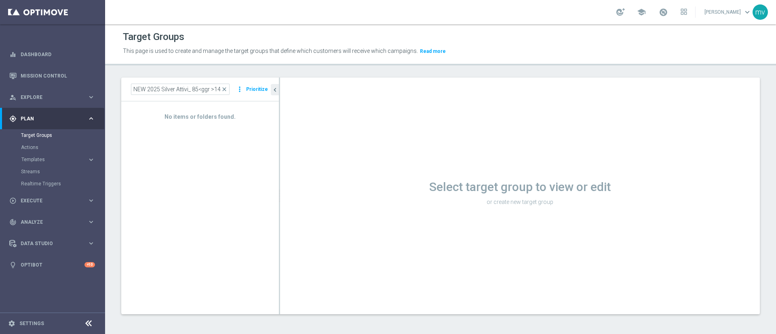
scroll to position [1, 0]
drag, startPoint x: 222, startPoint y: 88, endPoint x: 255, endPoint y: 88, distance: 33.5
click at [255, 88] on div "NEW 2025 Silver Attivi_ 85<ggr >149,99 close more_vert Prioritize" at bounding box center [200, 88] width 138 height 11
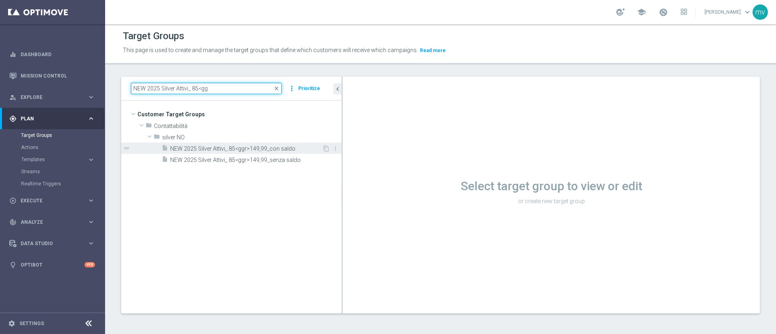
drag, startPoint x: 280, startPoint y: 133, endPoint x: 291, endPoint y: 153, distance: 23.2
click at [382, 133] on as-split "NEW 2025 Silver Attivi_ 85<gg close more_vert Prioritize Customer Target Groups…" at bounding box center [440, 195] width 638 height 237
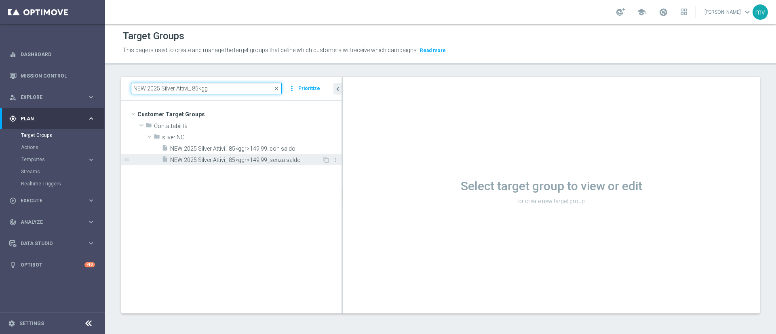
type input "NEW 2025 Silver Attivi_ 85<gg"
click at [269, 159] on span "NEW 2025 Silver Attivi_ 85<ggr>149,99_senza saldo" at bounding box center [246, 160] width 152 height 7
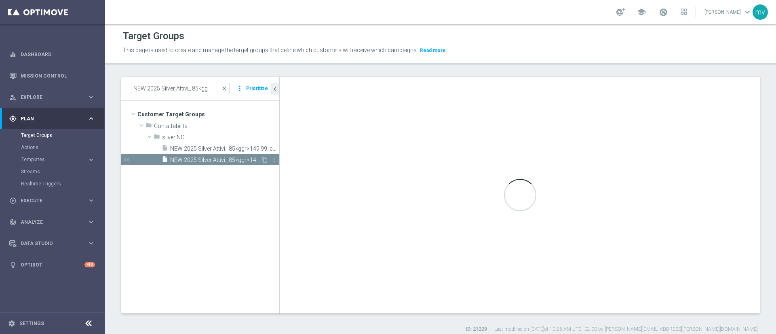
drag, startPoint x: 280, startPoint y: 155, endPoint x: 259, endPoint y: 155, distance: 21.0
click at [260, 155] on as-split "NEW 2025 Silver Attivi_ 85<gg close more_vert Prioritize Customer Target Groups…" at bounding box center [440, 195] width 638 height 237
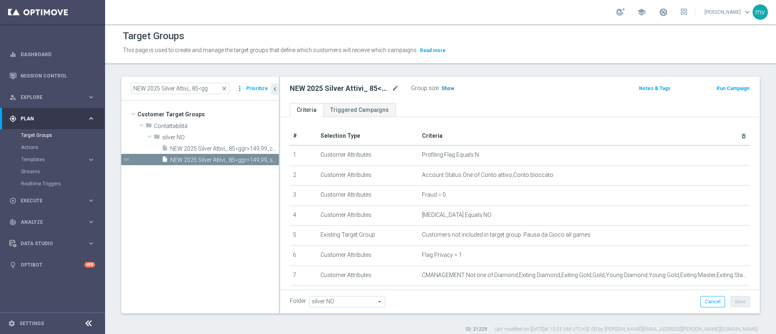
click at [448, 88] on span "Show" at bounding box center [447, 89] width 13 height 6
click at [722, 91] on button "Run Campaign" at bounding box center [733, 88] width 34 height 9
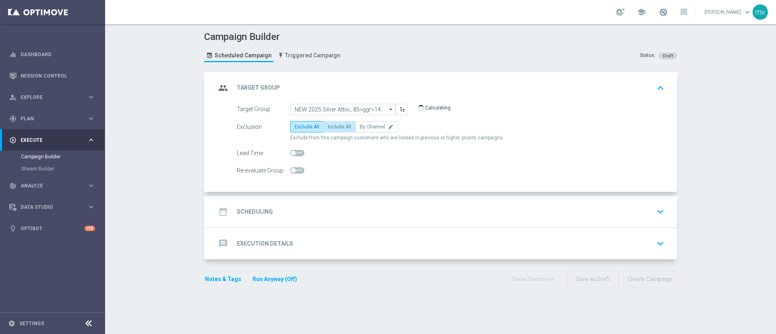
click at [335, 128] on span "Include All" at bounding box center [339, 127] width 23 height 6
click at [333, 128] on input "Include All" at bounding box center [330, 128] width 5 height 5
radio input "true"
click at [281, 206] on div "date_range Scheduling keyboard_arrow_down" at bounding box center [441, 211] width 451 height 15
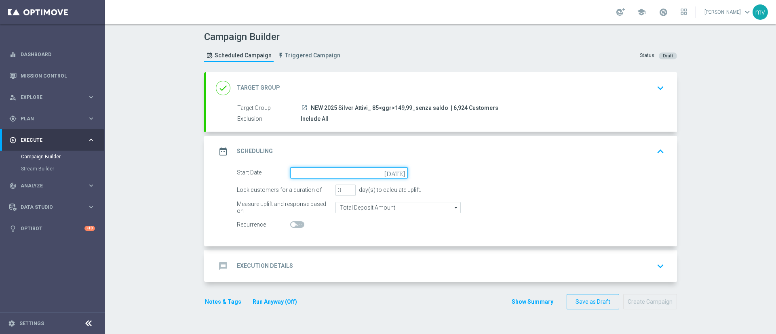
click at [299, 174] on input at bounding box center [349, 172] width 118 height 11
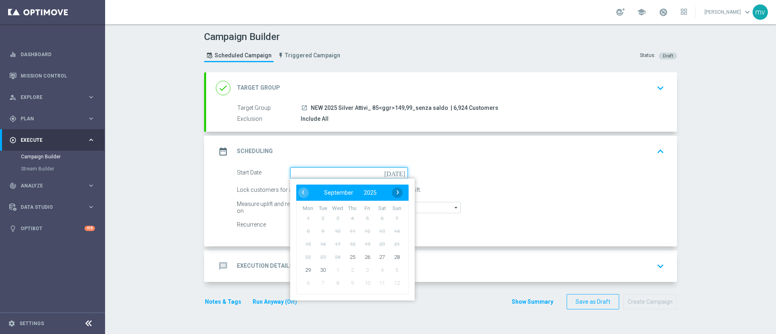
paste input "prof no _ dep up to 50€"
type input "prof no _ dep up to 50€"
drag, startPoint x: 357, startPoint y: 175, endPoint x: 265, endPoint y: 174, distance: 92.1
click at [265, 174] on div "Start Date prof no _ dep up to 50€ [DATE] ‹ ​ September ​ 2025 ​ › Mon Tue Wed …" at bounding box center [322, 172] width 183 height 11
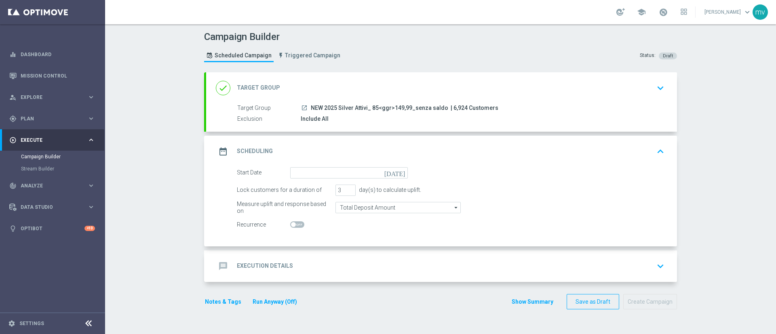
click at [400, 173] on icon "[DATE]" at bounding box center [396, 171] width 24 height 9
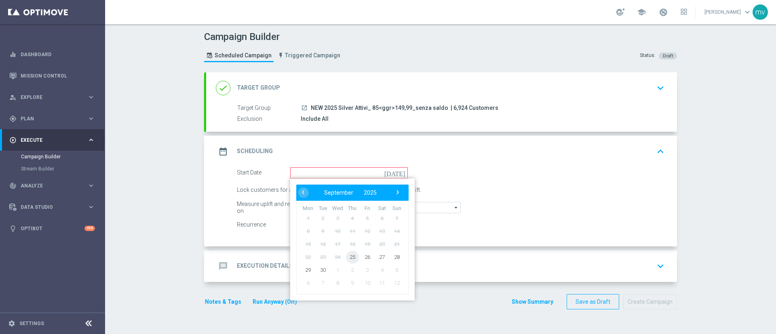
click at [346, 258] on span "25" at bounding box center [352, 257] width 13 height 13
type input "[DATE]"
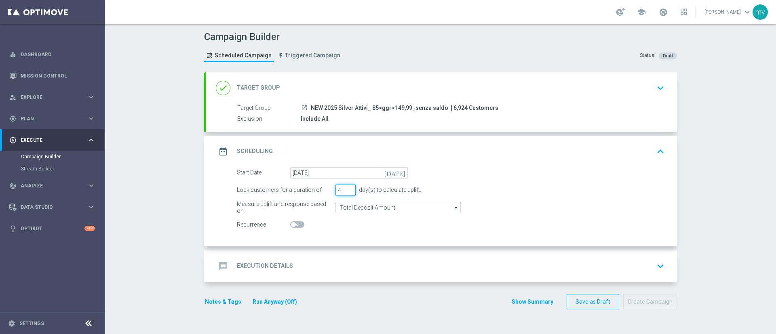
click at [345, 187] on input "4" at bounding box center [345, 190] width 20 height 11
click at [345, 187] on input "5" at bounding box center [345, 190] width 20 height 11
type input "6"
click at [345, 187] on input "6" at bounding box center [345, 190] width 20 height 11
click at [313, 259] on div "message Execution Details keyboard_arrow_down" at bounding box center [441, 266] width 451 height 15
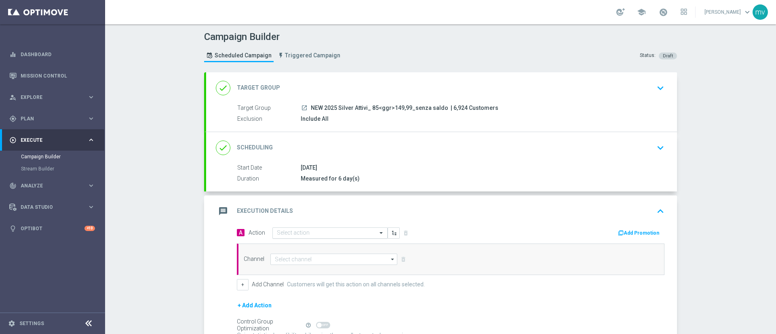
click at [304, 234] on input "text" at bounding box center [322, 233] width 90 height 7
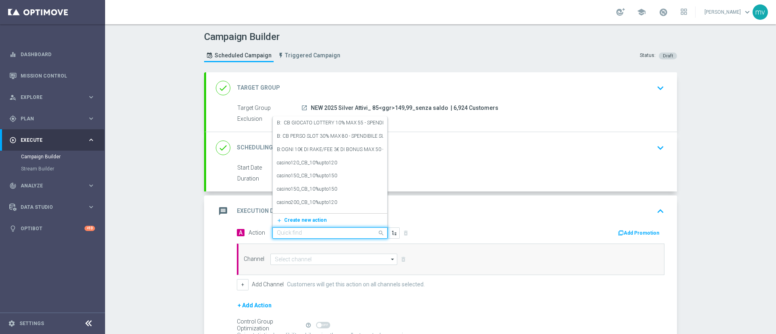
paste input "prof no _ dep up to 50€"
type input "prof no _ dep up to 50€"
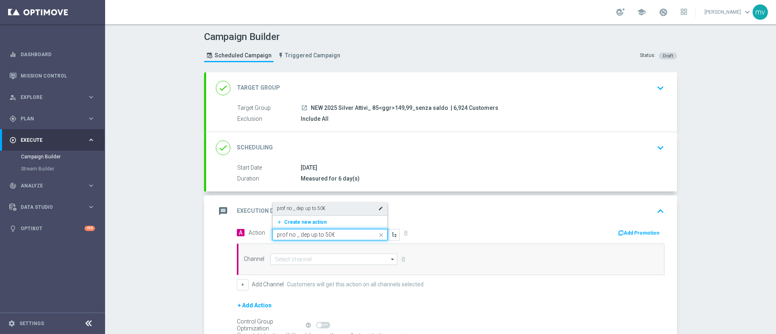
click at [322, 207] on div "prof no _ dep up to 50€ edit" at bounding box center [330, 208] width 106 height 13
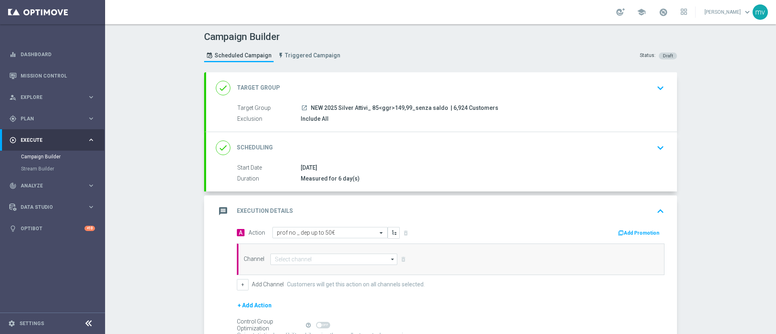
click at [637, 230] on button "Add Promotion" at bounding box center [639, 233] width 45 height 9
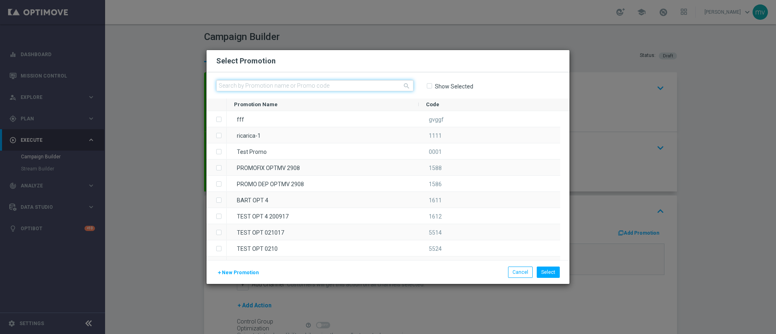
click at [322, 84] on input "text" at bounding box center [314, 85] width 197 height 11
paste input "335438"
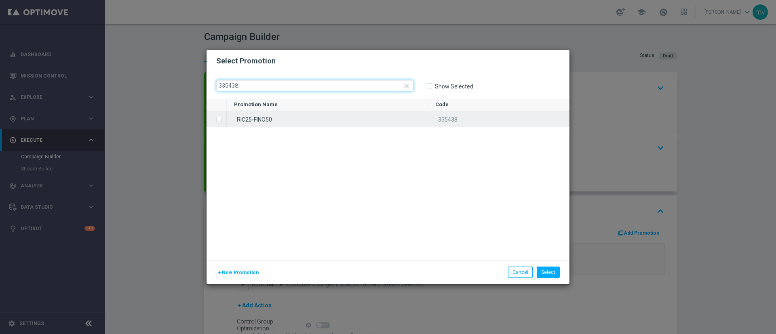
type input "335438"
drag, startPoint x: 217, startPoint y: 121, endPoint x: 257, endPoint y: 139, distance: 44.5
click at [224, 120] on label "Press SPACE to select this row." at bounding box center [225, 119] width 3 height 7
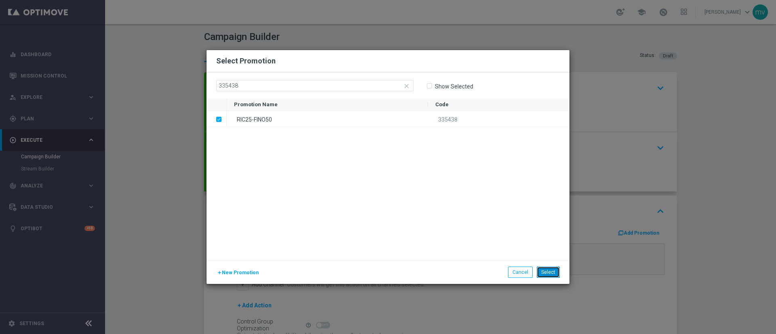
drag, startPoint x: 556, startPoint y: 269, endPoint x: 560, endPoint y: 273, distance: 5.4
click at [555, 269] on button "Select" at bounding box center [548, 272] width 23 height 11
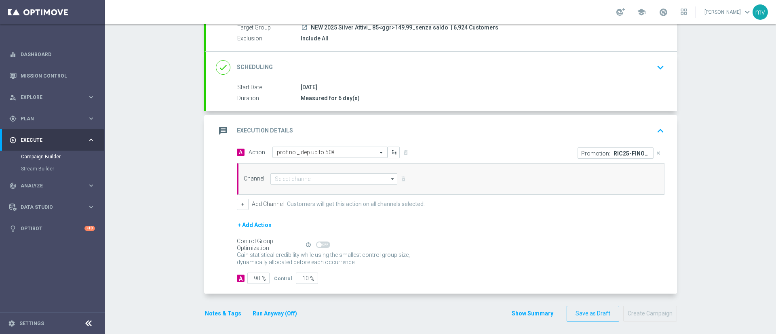
scroll to position [84, 0]
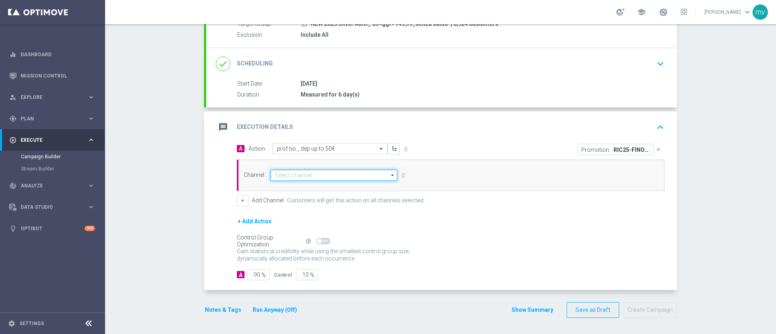
drag, startPoint x: 293, startPoint y: 173, endPoint x: 295, endPoint y: 180, distance: 7.5
click at [293, 173] on input at bounding box center [333, 175] width 127 height 11
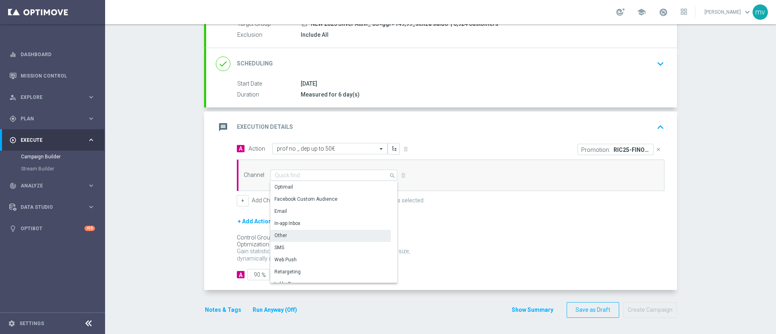
click at [292, 233] on div "Other" at bounding box center [330, 235] width 120 height 11
type input "Other"
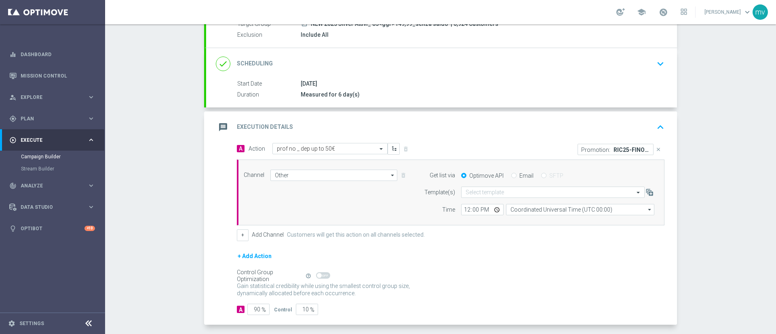
click at [511, 177] on input "Email" at bounding box center [513, 176] width 5 height 5
radio input "true"
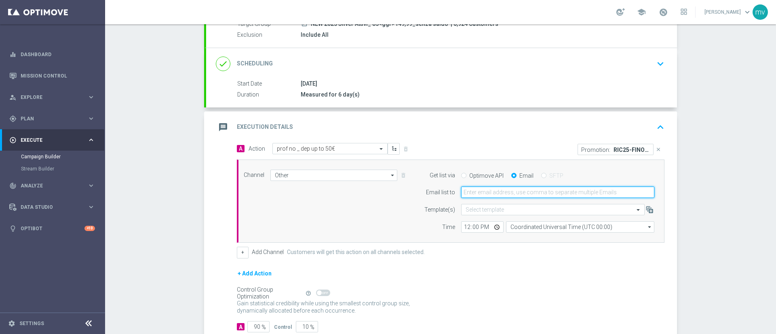
click at [512, 196] on input "email" at bounding box center [557, 192] width 193 height 11
type input "[EMAIL_ADDRESS][PERSON_NAME][DOMAIN_NAME]"
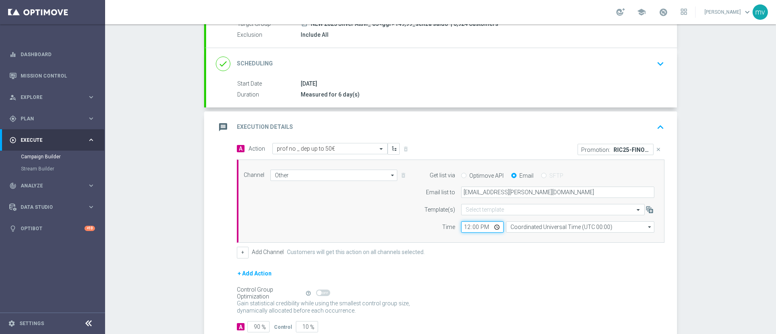
click at [462, 228] on input "12:00" at bounding box center [482, 226] width 42 height 11
type input "15:10"
click at [494, 257] on div "+ Add Channel Customers will get this action on all channels selected." at bounding box center [450, 252] width 427 height 11
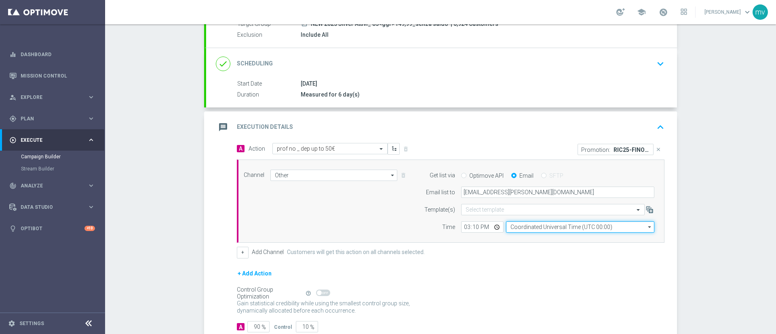
click at [530, 228] on input "Coordinated Universal Time (UTC 00:00)" at bounding box center [580, 226] width 148 height 11
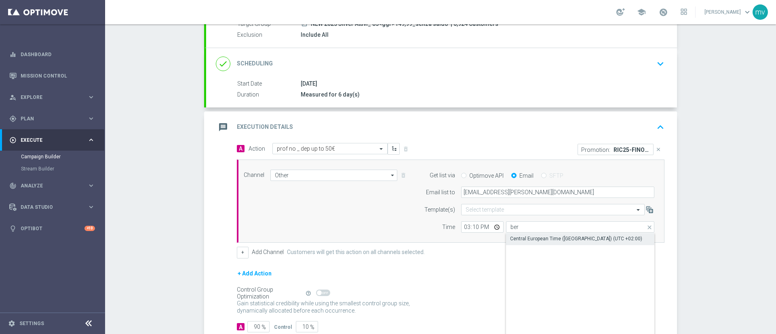
click at [533, 236] on div "Central European Time ([GEOGRAPHIC_DATA]) (UTC +02:00)" at bounding box center [576, 238] width 132 height 7
type input "Central European Time ([GEOGRAPHIC_DATA]) (UTC +02:00)"
click at [493, 270] on div "+ Add Action" at bounding box center [450, 279] width 427 height 20
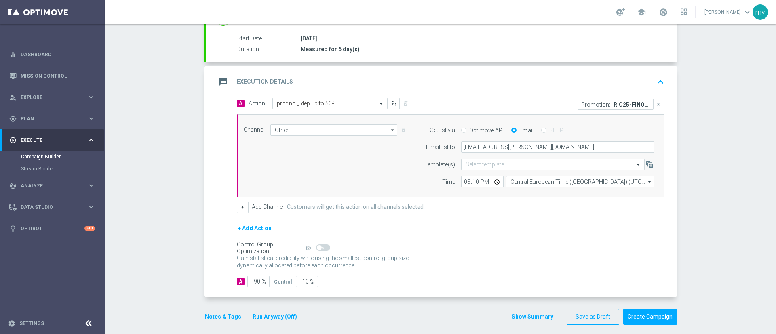
scroll to position [136, 0]
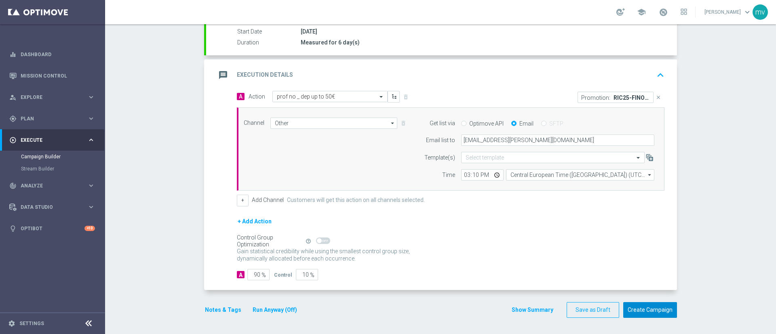
click at [645, 305] on button "Create Campaign" at bounding box center [650, 310] width 54 height 16
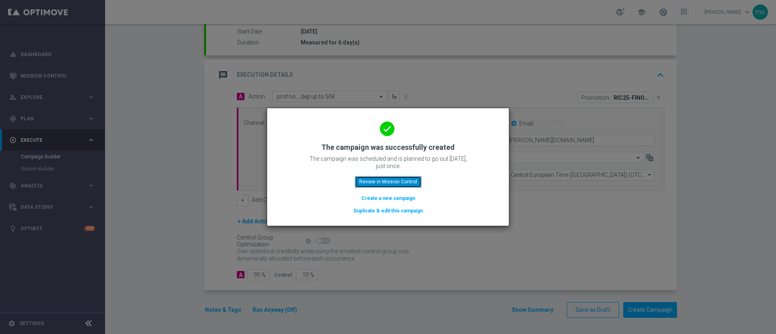
click at [402, 181] on button "Review in Mission Control" at bounding box center [388, 181] width 67 height 11
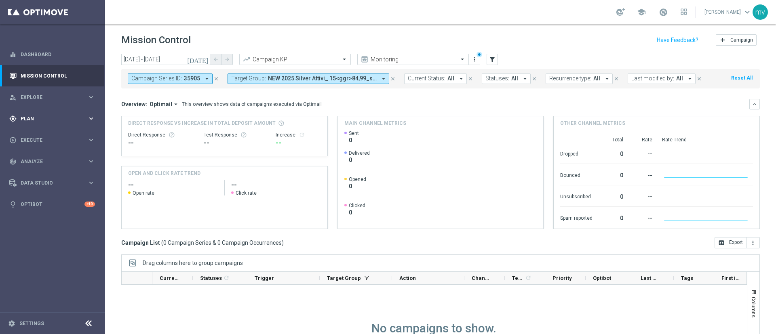
click at [40, 121] on div "gps_fixed Plan" at bounding box center [48, 118] width 78 height 7
click at [50, 134] on link "Target Groups" at bounding box center [52, 135] width 63 height 6
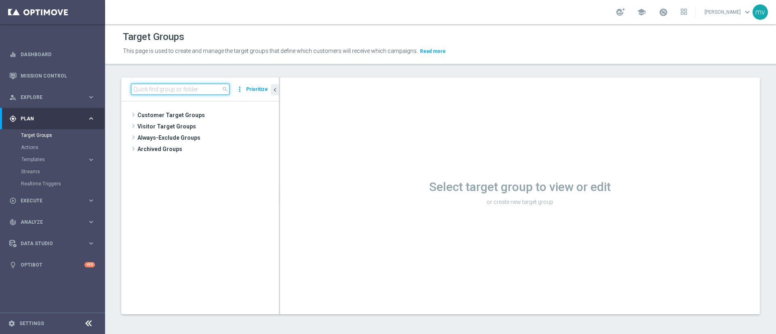
click at [170, 86] on input at bounding box center [180, 89] width 99 height 11
paste input "NEW 2025 Silver Attivi_ 15<ggr>84,99_senza saldo"
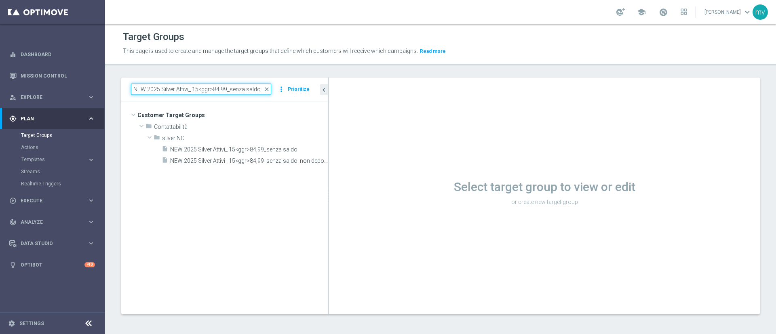
drag, startPoint x: 280, startPoint y: 135, endPoint x: 335, endPoint y: 146, distance: 57.0
click at [329, 144] on div at bounding box center [328, 196] width 1 height 237
type input "NEW 2025 Silver Attivi_ 15<ggr>84,99_senza saldo"
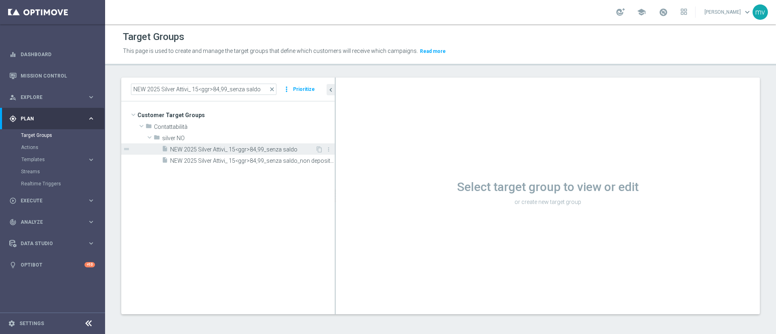
click at [290, 151] on span "NEW 2025 Silver Attivi_ 15<ggr>84,99_senza saldo" at bounding box center [242, 149] width 145 height 7
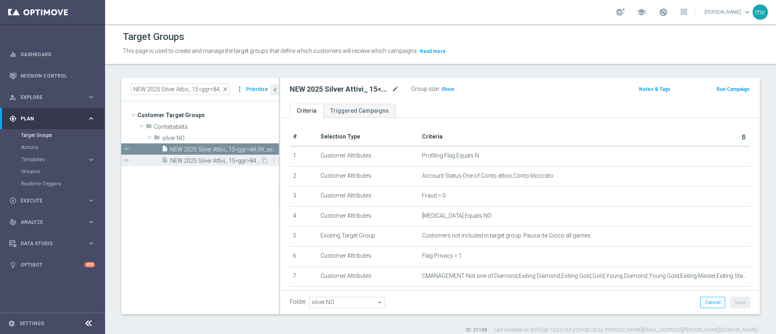
drag, startPoint x: 335, startPoint y: 166, endPoint x: 185, endPoint y: 162, distance: 150.4
click at [176, 165] on as-split "NEW 2025 Silver Attivi_ 15<ggr>84,99_senza saldo close more_vert Prioritize Cus…" at bounding box center [440, 196] width 638 height 237
click at [442, 88] on span "Show" at bounding box center [447, 89] width 13 height 6
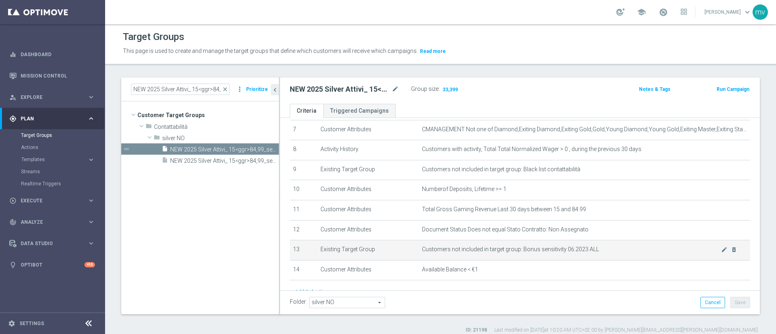
scroll to position [182, 0]
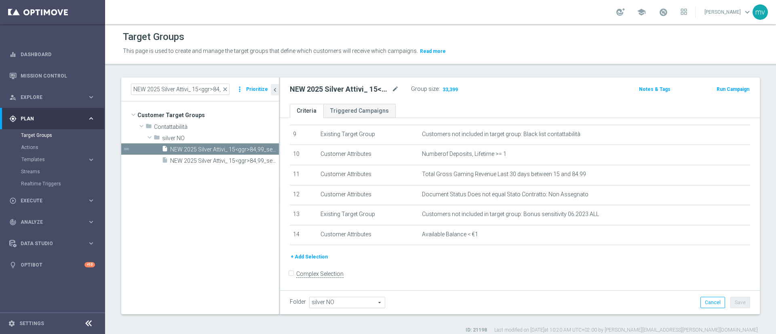
click at [716, 88] on button "Run Campaign" at bounding box center [733, 89] width 34 height 9
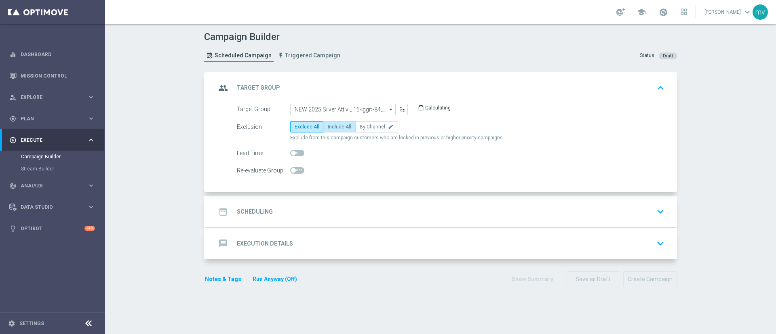
click at [334, 125] on span "Include All" at bounding box center [339, 127] width 23 height 6
click at [333, 126] on input "Include All" at bounding box center [330, 128] width 5 height 5
radio input "true"
click at [272, 206] on div "date_range Scheduling keyboard_arrow_down" at bounding box center [441, 211] width 451 height 15
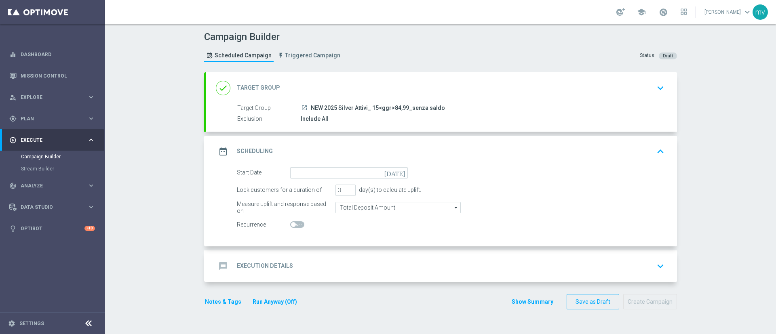
click at [397, 173] on icon "[DATE]" at bounding box center [396, 171] width 24 height 9
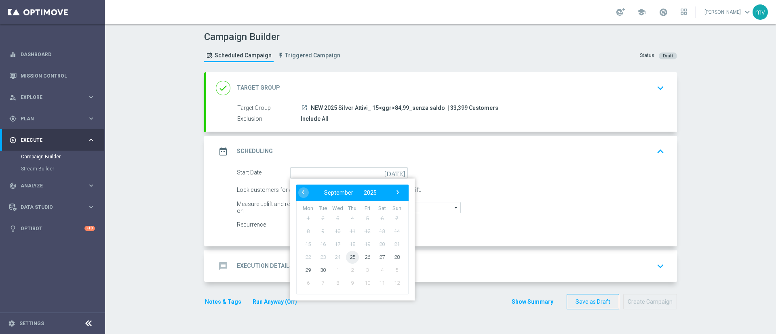
click at [346, 259] on span "25" at bounding box center [352, 257] width 13 height 13
type input "[DATE]"
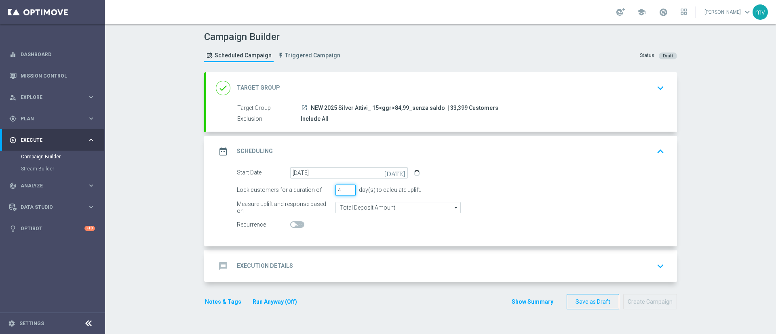
click at [347, 187] on input "4" at bounding box center [345, 190] width 20 height 11
click at [347, 187] on input "5" at bounding box center [345, 190] width 20 height 11
type input "6"
click at [347, 187] on input "6" at bounding box center [345, 190] width 20 height 11
click at [295, 268] on div "message Execution Details keyboard_arrow_down" at bounding box center [441, 266] width 451 height 15
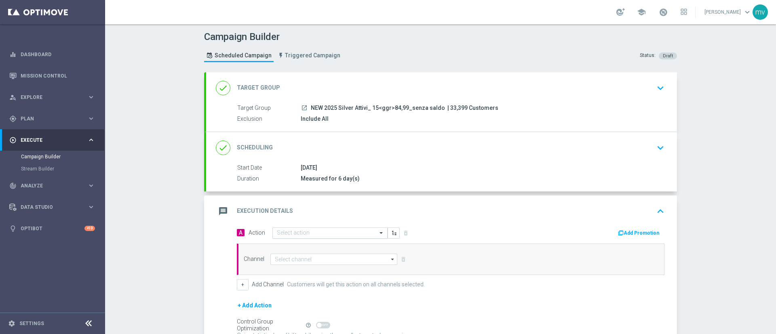
click at [324, 230] on input "text" at bounding box center [322, 233] width 90 height 7
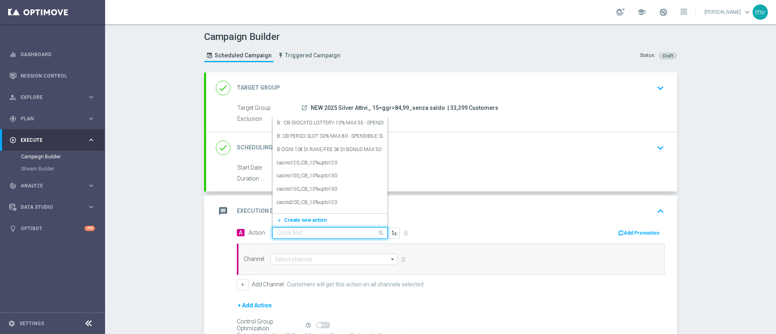
paste input "prof no _ dep up to 50€"
type input "prof no _ dep up to 50€"
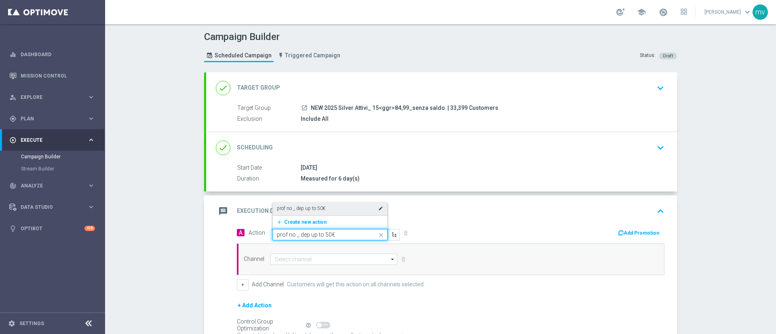
click at [324, 208] on div "prof no _ dep up to 50€ edit" at bounding box center [330, 208] width 106 height 13
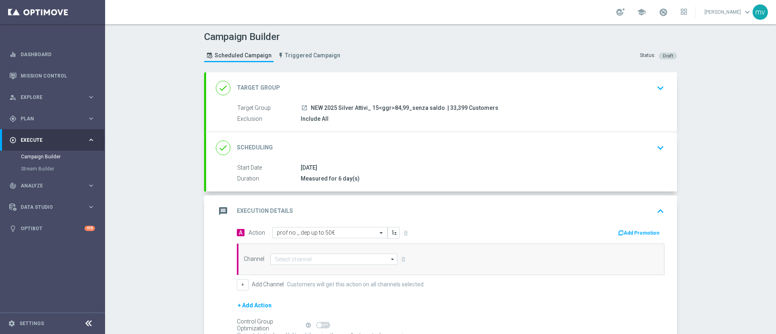
click at [629, 227] on div "Add Promotion" at bounding box center [561, 232] width 220 height 11
click at [634, 234] on button "Add Promotion" at bounding box center [639, 233] width 45 height 9
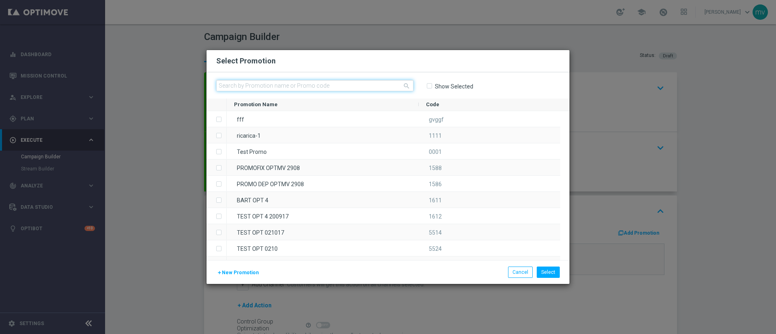
click at [326, 85] on input "text" at bounding box center [314, 85] width 197 height 11
paste input "335441"
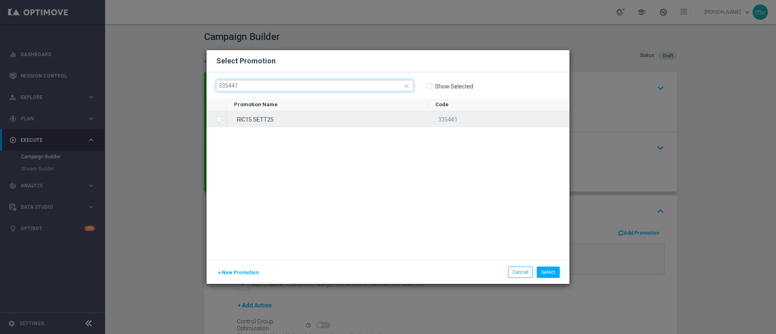
type input "335441"
click at [221, 116] on span "Press SPACE to select this row." at bounding box center [220, 120] width 8 height 16
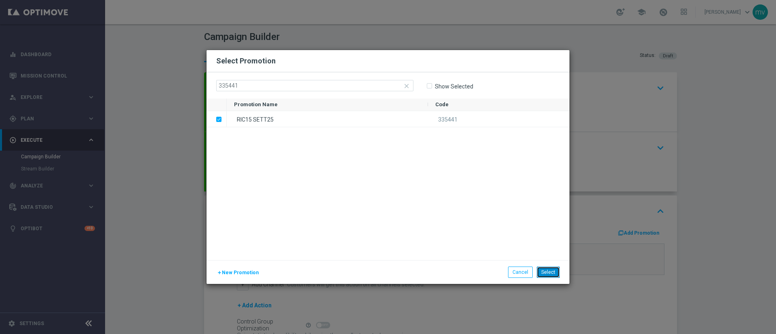
click at [549, 270] on button "Select" at bounding box center [548, 272] width 23 height 11
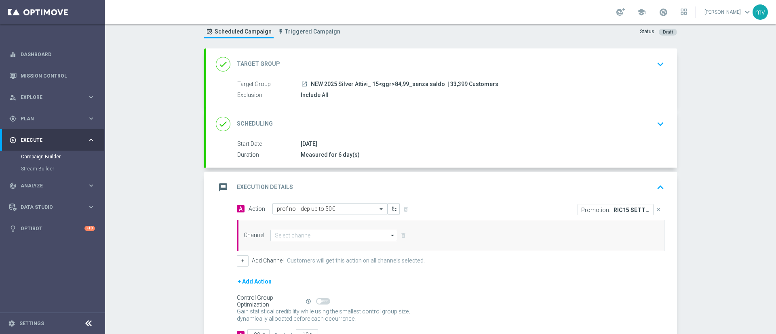
scroll to position [61, 0]
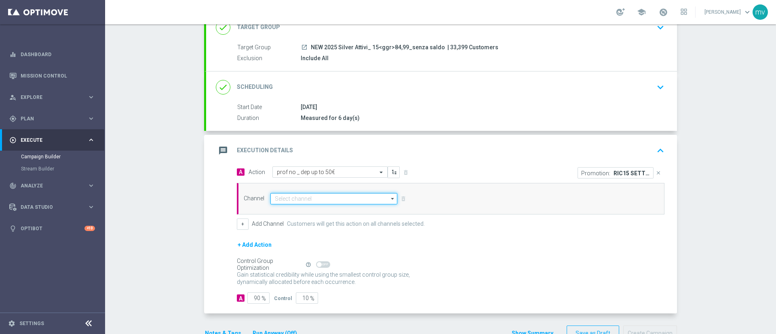
click at [293, 198] on input at bounding box center [333, 198] width 127 height 11
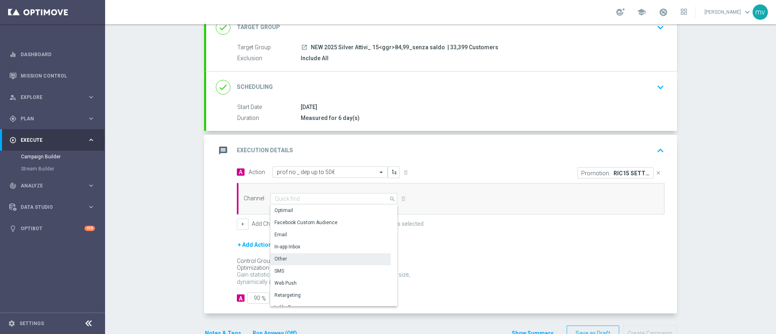
click at [283, 260] on div "Other" at bounding box center [330, 258] width 120 height 11
type input "Other"
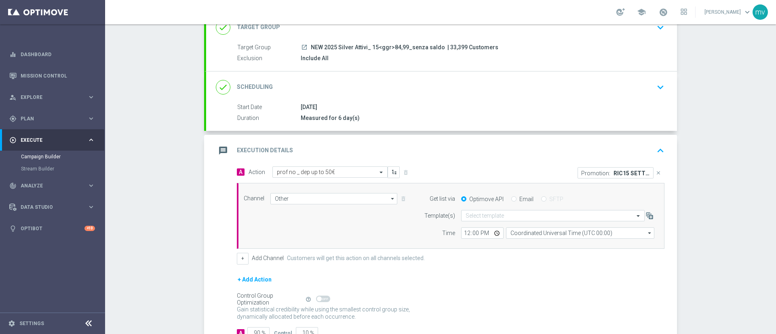
click at [511, 198] on input "Email" at bounding box center [513, 199] width 5 height 5
radio input "true"
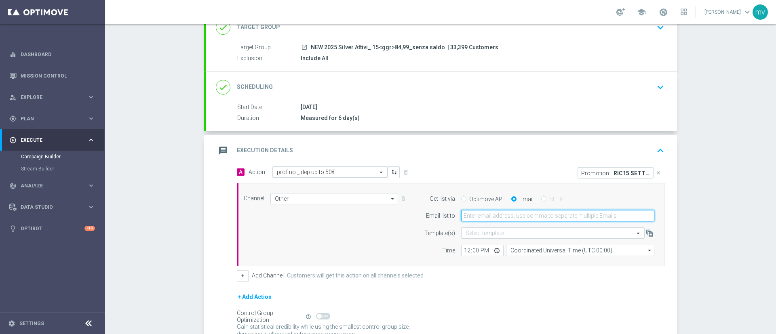
click at [509, 216] on input "email" at bounding box center [557, 215] width 193 height 11
type input "[EMAIL_ADDRESS][PERSON_NAME][DOMAIN_NAME]"
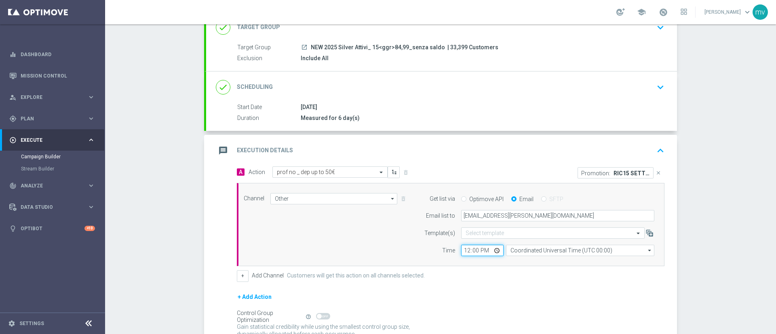
click at [461, 254] on input "12:00" at bounding box center [482, 250] width 42 height 11
type input "15:15"
click at [498, 282] on form "A Action Select action prof no _ dep up to 50€ delete_forever Promotion: RIC15 …" at bounding box center [450, 260] width 427 height 189
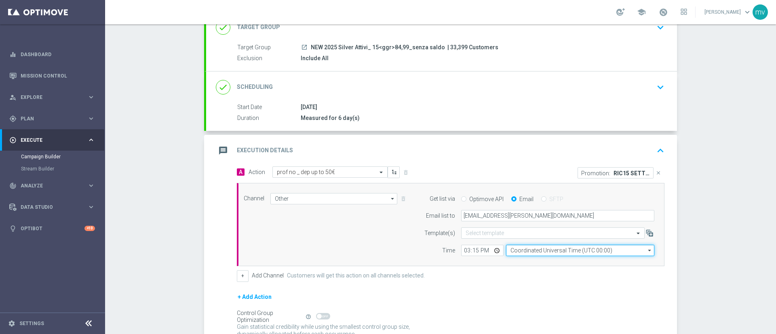
click at [527, 250] on input "Coordinated Universal Time (UTC 00:00)" at bounding box center [580, 250] width 148 height 11
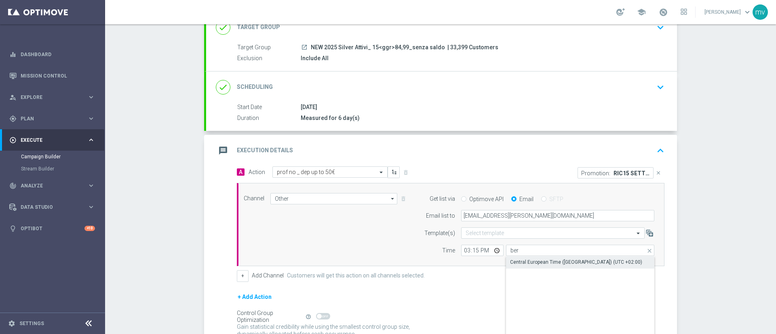
click at [529, 261] on div "Central European Time ([GEOGRAPHIC_DATA]) (UTC +02:00)" at bounding box center [576, 262] width 132 height 7
type input "Central European Time ([GEOGRAPHIC_DATA]) (UTC +02:00)"
click at [482, 293] on div "+ Add Action" at bounding box center [450, 302] width 427 height 20
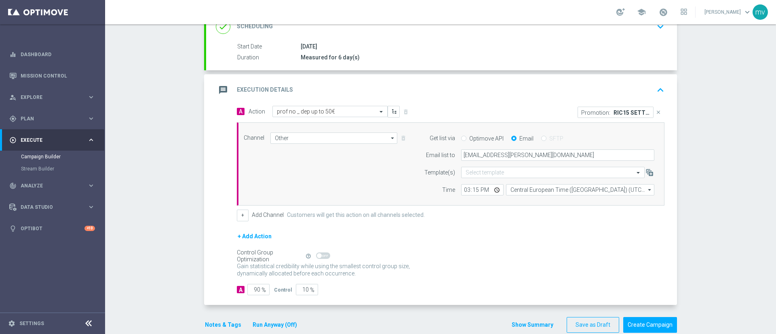
click at [210, 324] on button "Notes & Tags" at bounding box center [223, 325] width 38 height 10
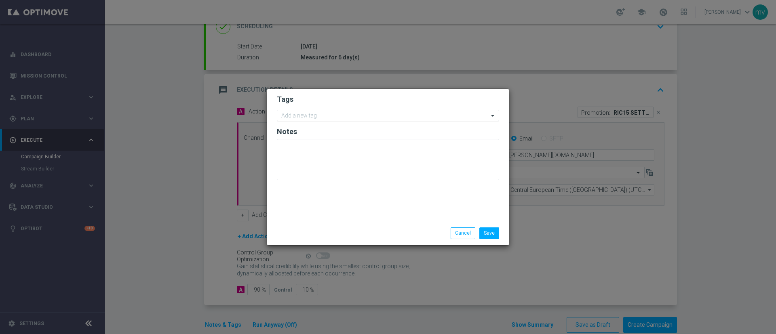
click at [309, 113] on input "text" at bounding box center [384, 116] width 207 height 7
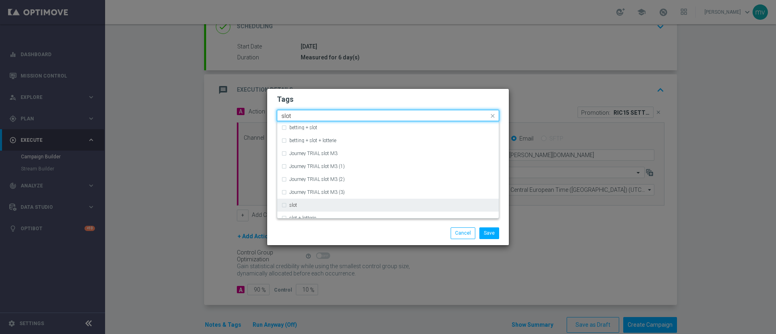
click at [283, 208] on div "slot" at bounding box center [387, 205] width 213 height 13
type input "slot"
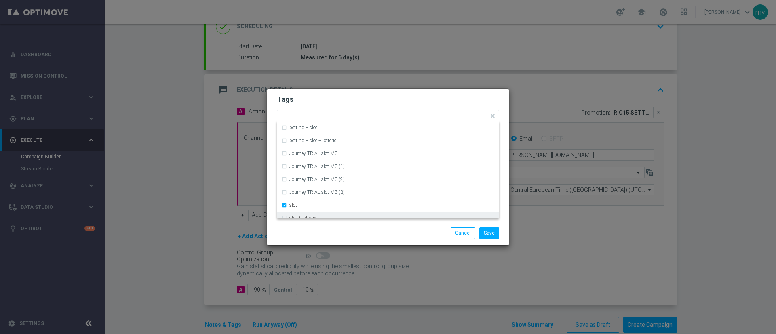
drag, startPoint x: 411, startPoint y: 235, endPoint x: 376, endPoint y: 224, distance: 36.0
click at [410, 235] on div "Save Cancel" at bounding box center [427, 232] width 156 height 11
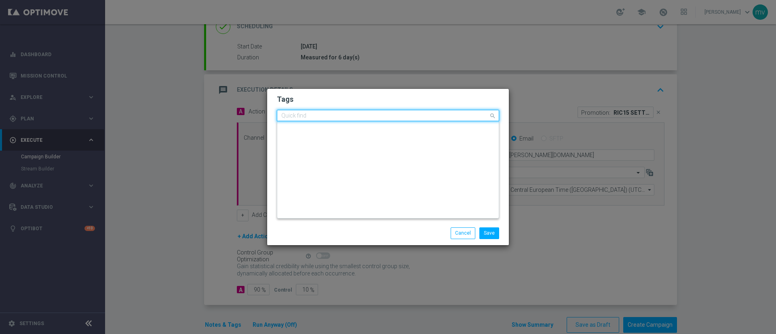
click at [325, 114] on input "text" at bounding box center [384, 116] width 207 height 7
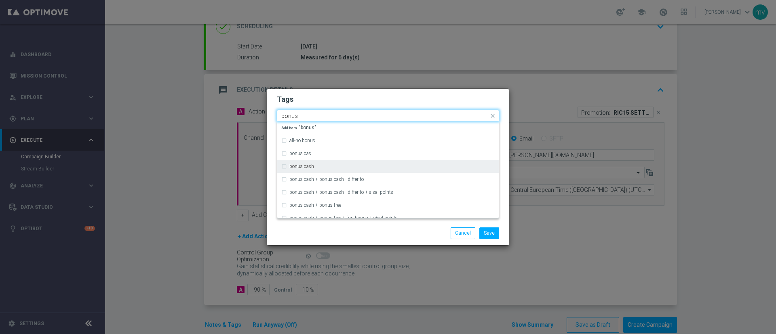
click at [282, 168] on div "bonus cash" at bounding box center [387, 166] width 213 height 13
type input "bonus"
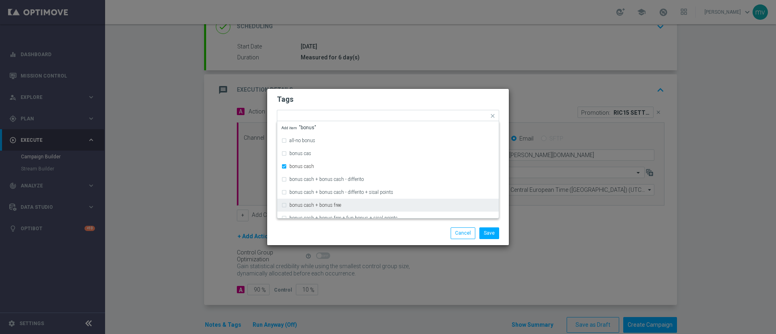
click at [311, 236] on div "Save Cancel" at bounding box center [388, 232] width 234 height 11
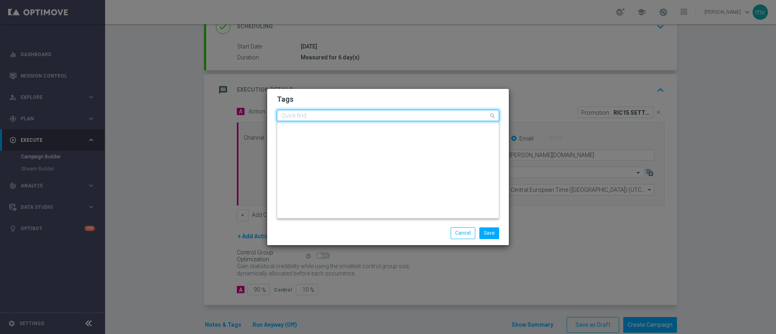
click at [371, 116] on input "text" at bounding box center [384, 116] width 207 height 7
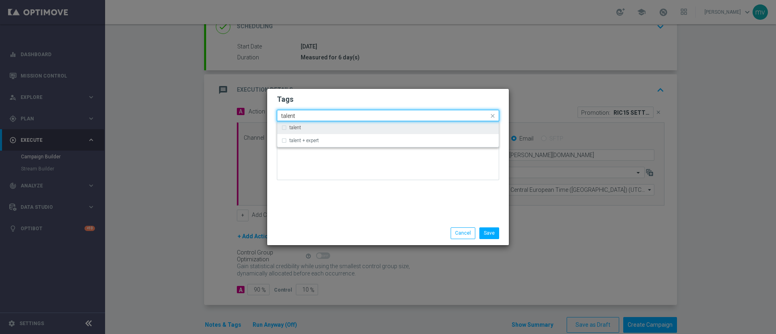
click at [307, 129] on div "talent" at bounding box center [391, 127] width 205 height 5
type input "talent"
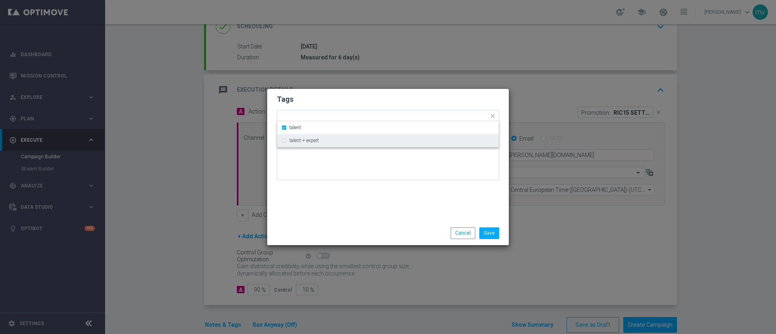
click at [335, 210] on div "Tags Quick find × slot × bonus cash × talent talent talent + expert Notes" at bounding box center [388, 155] width 242 height 133
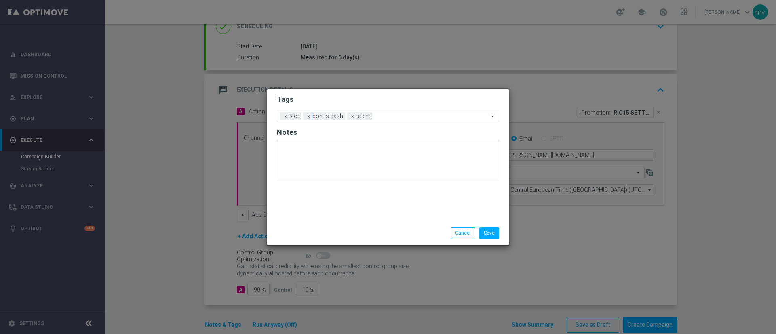
click at [383, 115] on input "text" at bounding box center [431, 116] width 113 height 7
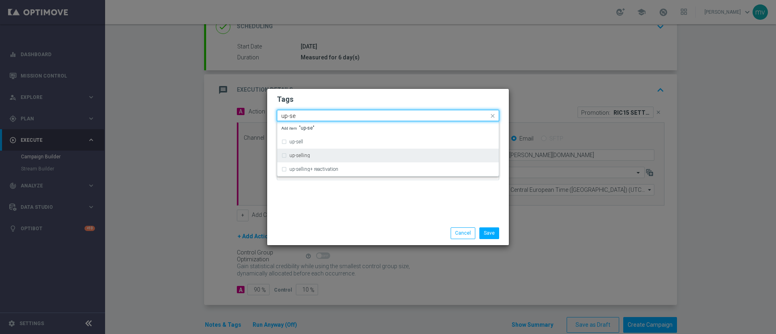
click at [313, 160] on div "up-selling" at bounding box center [387, 155] width 213 height 13
type input "up-se"
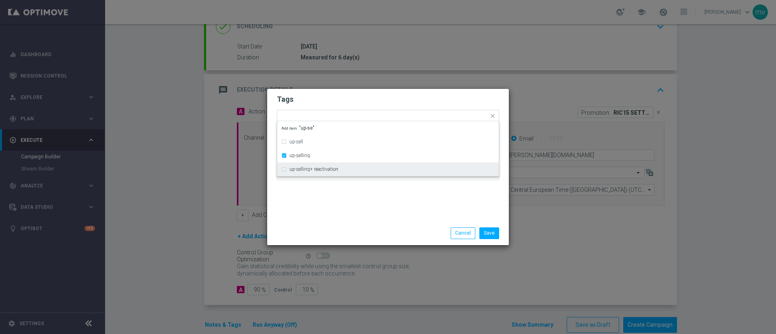
click at [312, 190] on div "Tags Quick find × slot × bonus cash × talent × up-selling up-sell up-selling up…" at bounding box center [388, 155] width 242 height 133
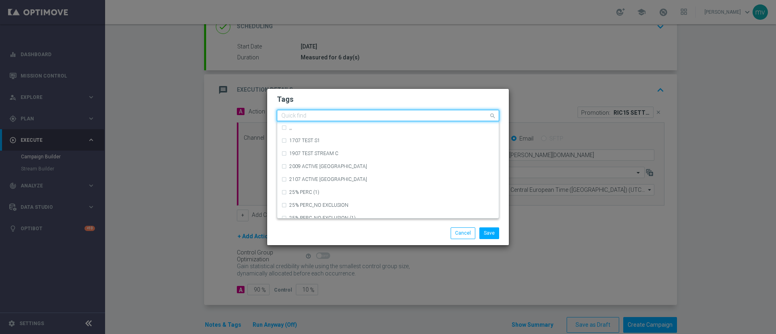
click at [419, 114] on input "text" at bounding box center [384, 116] width 207 height 7
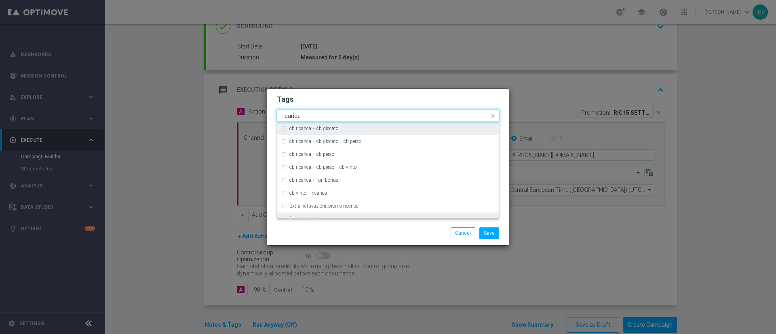
scroll to position [242, 0]
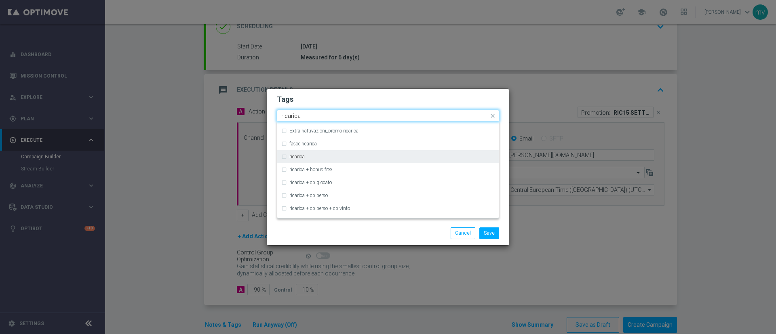
click at [296, 157] on label "ricarica" at bounding box center [296, 156] width 15 height 5
type input "ricarica"
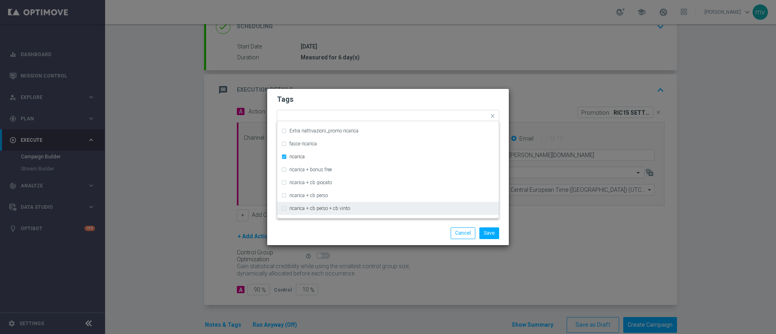
drag, startPoint x: 310, startPoint y: 225, endPoint x: 312, endPoint y: 214, distance: 10.6
click at [311, 225] on div "Save Cancel" at bounding box center [388, 232] width 242 height 23
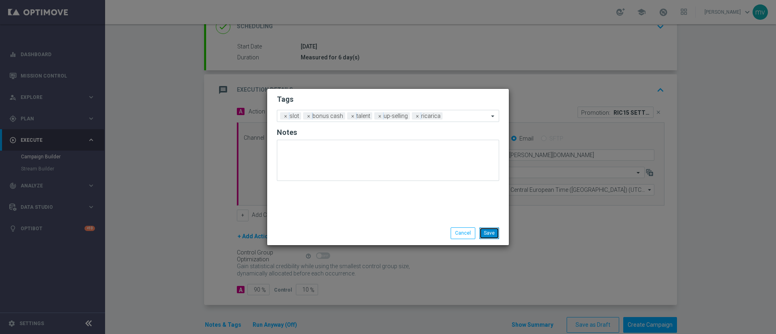
click at [491, 231] on button "Save" at bounding box center [489, 232] width 20 height 11
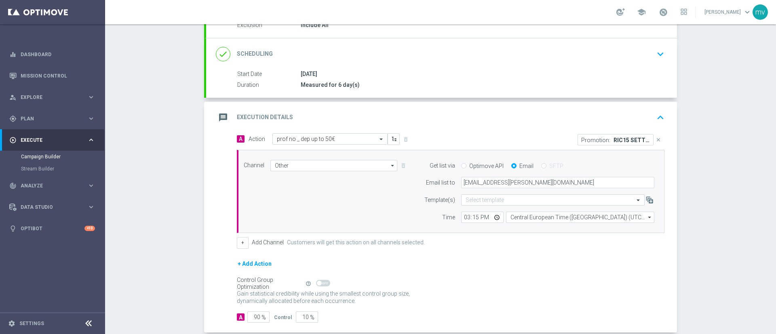
scroll to position [136, 0]
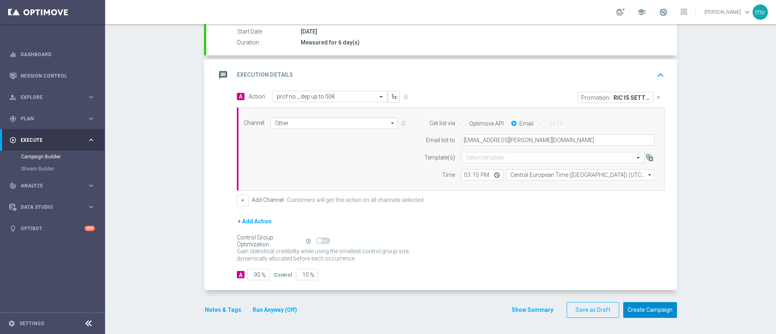
click at [645, 306] on button "Create Campaign" at bounding box center [650, 310] width 54 height 16
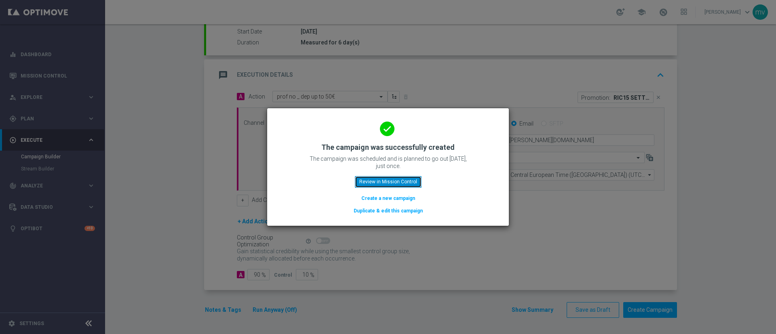
click at [410, 181] on button "Review in Mission Control" at bounding box center [388, 181] width 67 height 11
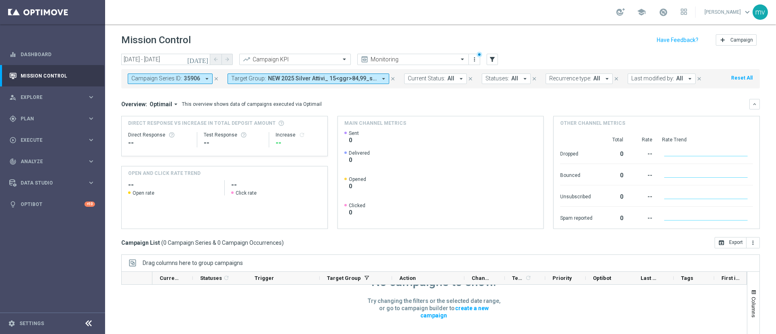
scroll to position [86, 0]
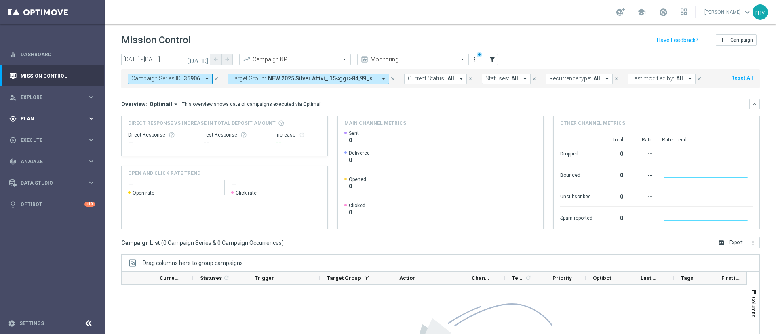
drag, startPoint x: 46, startPoint y: 115, endPoint x: 57, endPoint y: 127, distance: 16.6
click at [46, 115] on div "gps_fixed Plan" at bounding box center [48, 118] width 78 height 7
click at [46, 202] on span "Execute" at bounding box center [54, 200] width 67 height 5
click at [49, 168] on link "Stream Builder" at bounding box center [52, 169] width 63 height 6
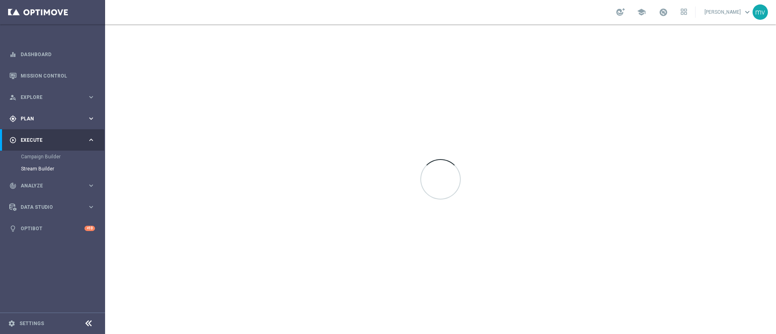
click at [46, 119] on span "Plan" at bounding box center [54, 118] width 67 height 5
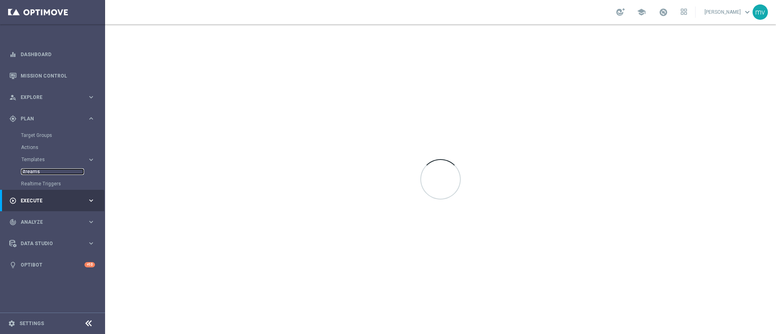
click at [39, 172] on link "Streams" at bounding box center [52, 171] width 63 height 6
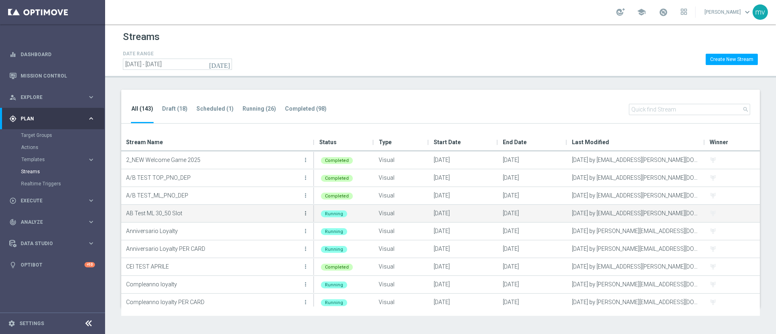
click at [305, 214] on icon "more_vert" at bounding box center [305, 213] width 6 height 6
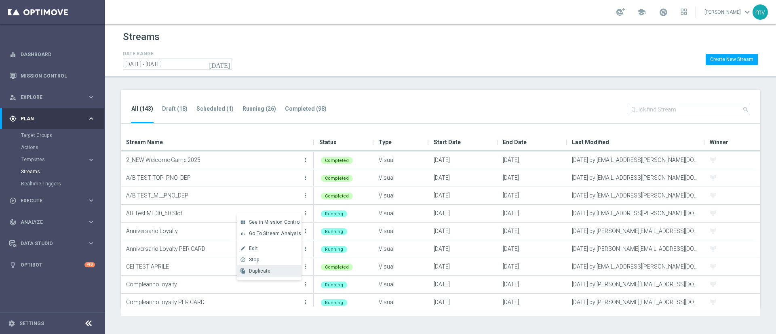
click at [269, 271] on span "Duplicate" at bounding box center [260, 271] width 22 height 6
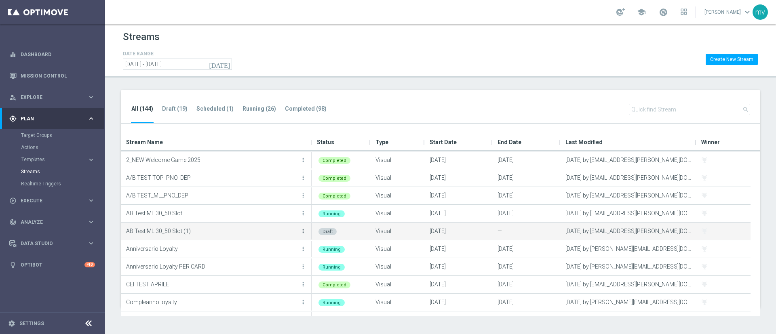
click at [302, 232] on icon "more_vert" at bounding box center [303, 231] width 6 height 6
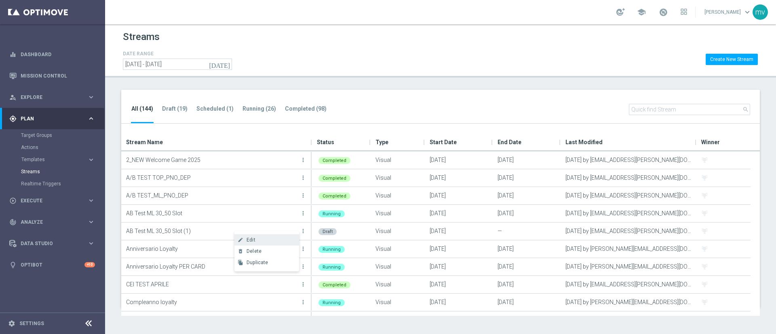
click at [274, 238] on div "Edit" at bounding box center [270, 240] width 49 height 6
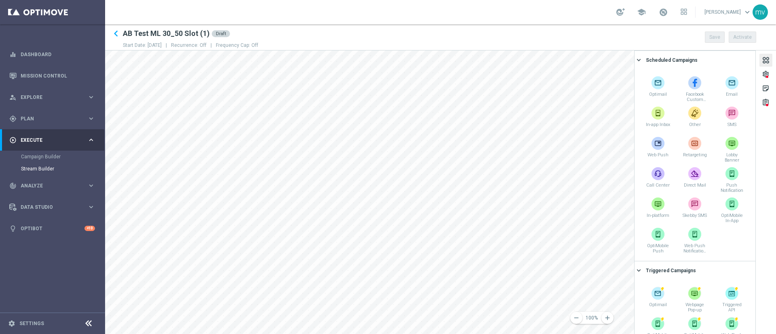
click at [201, 34] on h2 "AB Test ML 30_50 Slot (1)" at bounding box center [166, 34] width 87 height 10
click at [766, 74] on div "settings" at bounding box center [766, 75] width 8 height 11
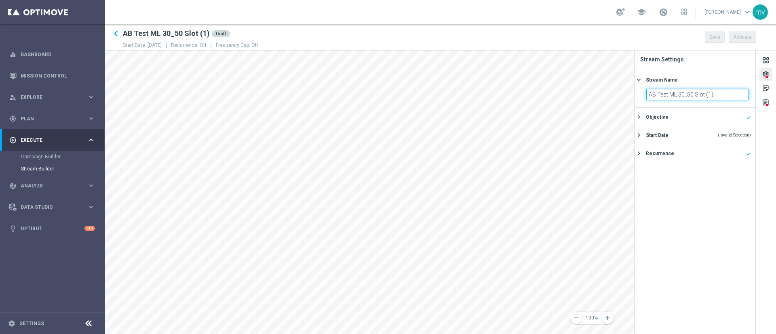
drag, startPoint x: 720, startPoint y: 95, endPoint x: 672, endPoint y: 92, distance: 48.2
click at [672, 92] on input "AB Test ML 30_50 Slot (1)" at bounding box center [697, 94] width 103 height 11
click at [676, 92] on input "AB Test ML 30_50 Slot (1)" at bounding box center [697, 94] width 103 height 11
click at [686, 93] on input "AB Test TOP 30_50 Slot (1)" at bounding box center [697, 94] width 103 height 11
click at [717, 92] on input "AB Test TOP 25_30 Slot (1)" at bounding box center [697, 94] width 103 height 11
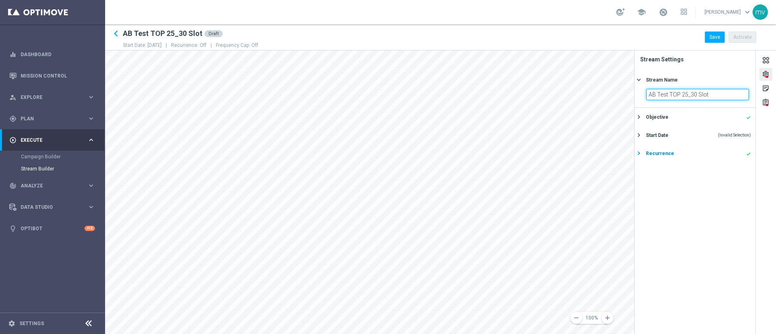
type input "AB Test TOP 25_30 Slot"
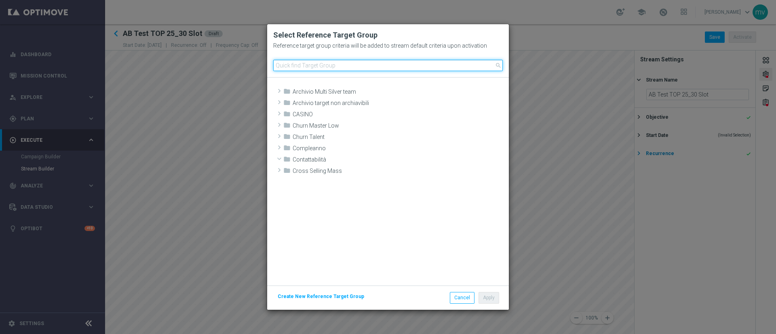
scroll to position [368, 0]
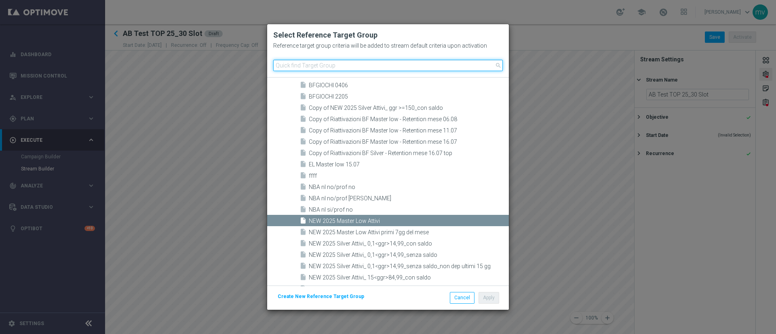
click at [325, 62] on input at bounding box center [387, 65] width 229 height 11
paste input "NEW 2025 Silver Attivi_ ggr >=150_con saldo"
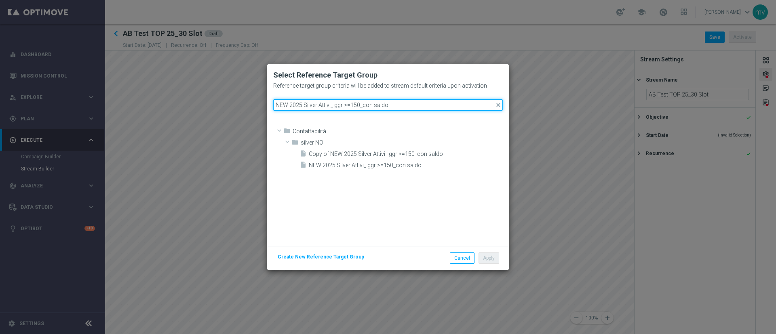
type input "NEW 2025 Silver Attivi_ ggr >=150_con saldo"
drag, startPoint x: 394, startPoint y: 104, endPoint x: 249, endPoint y: 99, distance: 144.3
click at [249, 99] on modal-container "Select Reference Target Group Reference target group criteria will be added to …" at bounding box center [388, 167] width 776 height 334
paste input
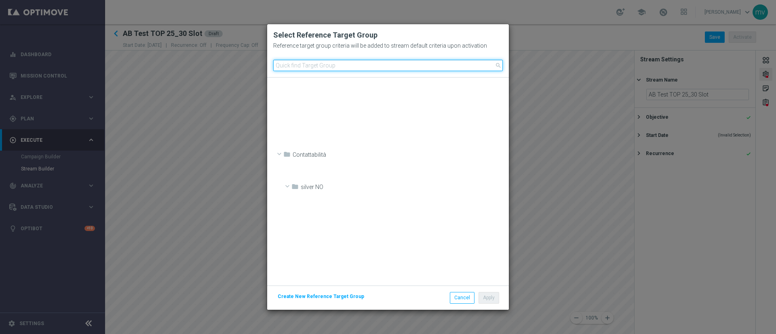
scroll to position [412, 0]
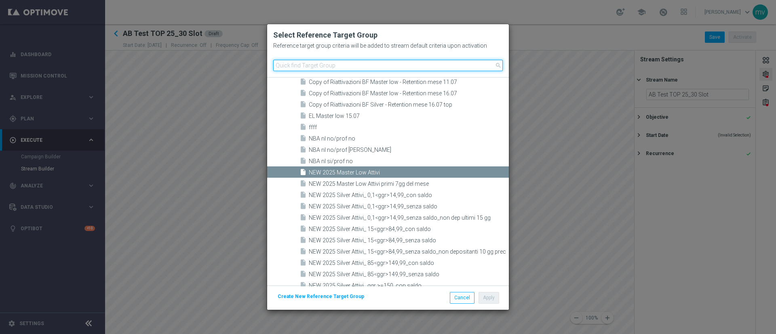
click at [326, 68] on input at bounding box center [387, 65] width 229 height 11
paste input
paste input "NEW 2025 Silver Attivi_ ggr >=150_senza saldo"
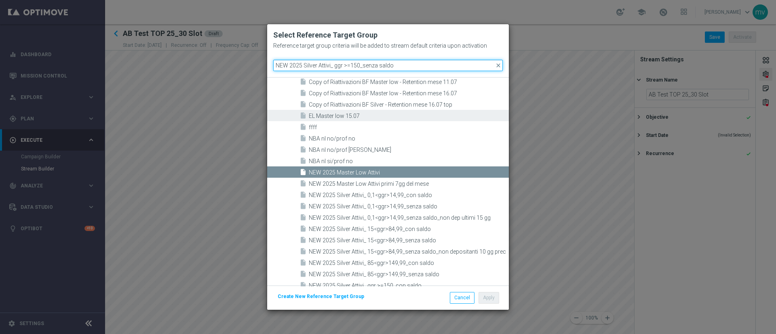
scroll to position [0, 0]
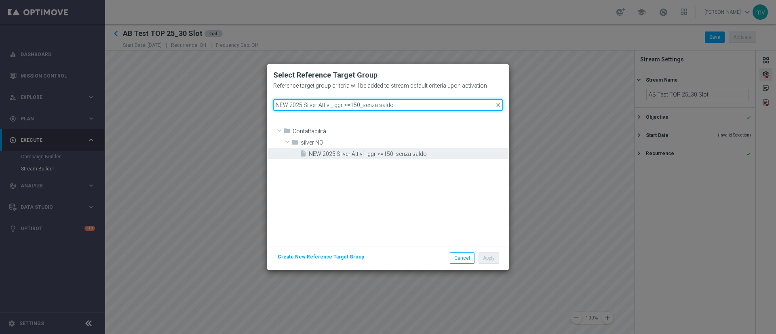
type input "NEW 2025 Silver Attivi_ ggr >=150_senza saldo"
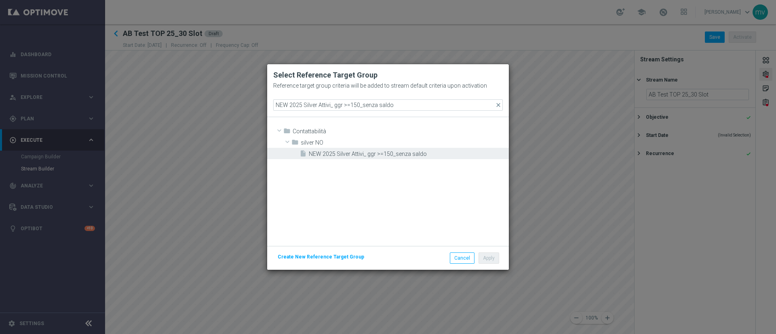
click at [390, 157] on span "NEW 2025 Silver Attivi_ ggr >=150_senza saldo" at bounding box center [408, 154] width 198 height 7
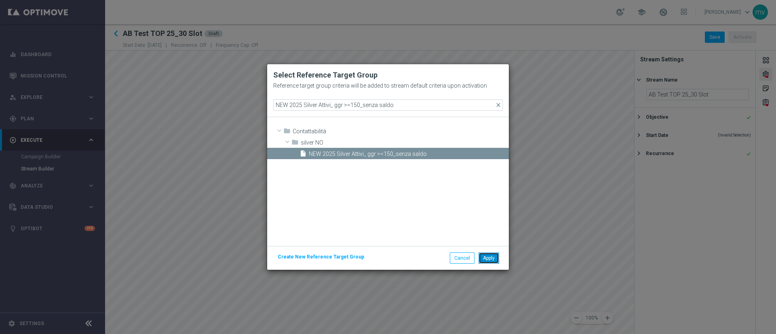
click at [495, 259] on button "Apply" at bounding box center [488, 258] width 21 height 11
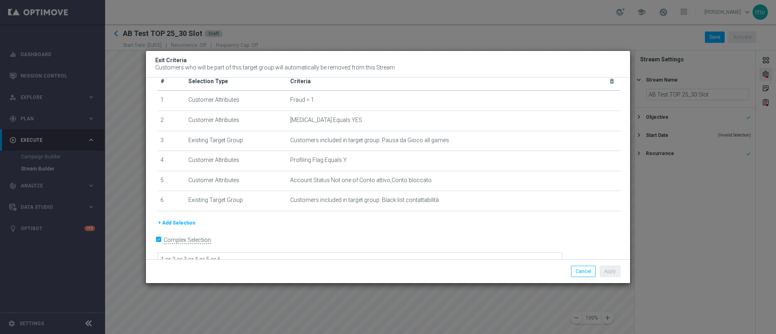
scroll to position [19, 0]
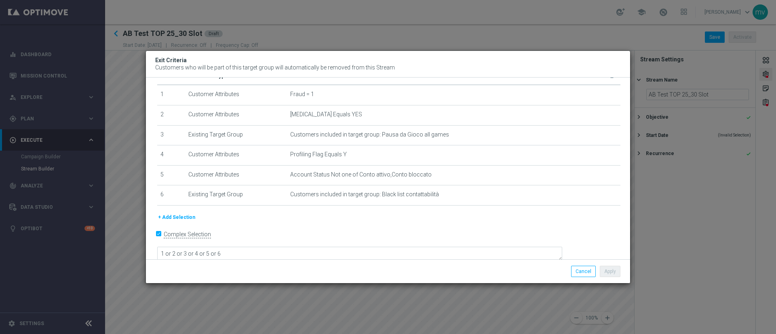
click at [247, 298] on modal-container "Exit Criteria Customers who will be part of this target group will automaticall…" at bounding box center [388, 167] width 776 height 334
click at [264, 305] on modal-container "Exit Criteria Customers who will be part of this target group will automaticall…" at bounding box center [388, 167] width 776 height 334
click at [576, 272] on button "Cancel" at bounding box center [583, 271] width 25 height 11
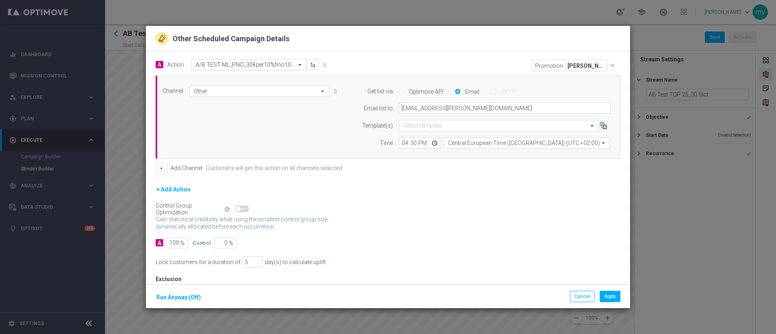
click at [260, 63] on input "text" at bounding box center [241, 64] width 90 height 7
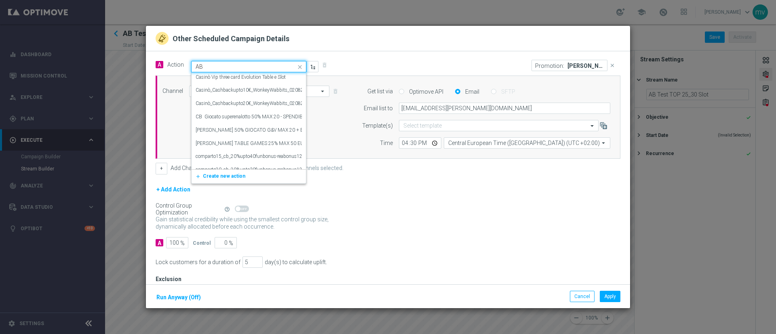
scroll to position [15, 0]
type input "A"
type input "T"
click at [366, 200] on div "+ Add Action" at bounding box center [388, 195] width 465 height 20
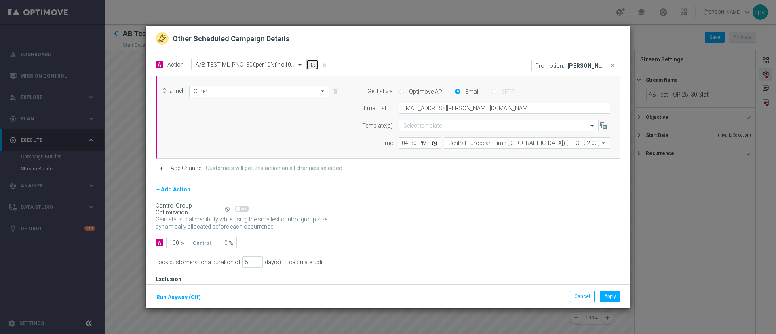
click at [316, 66] on button "button" at bounding box center [312, 64] width 12 height 11
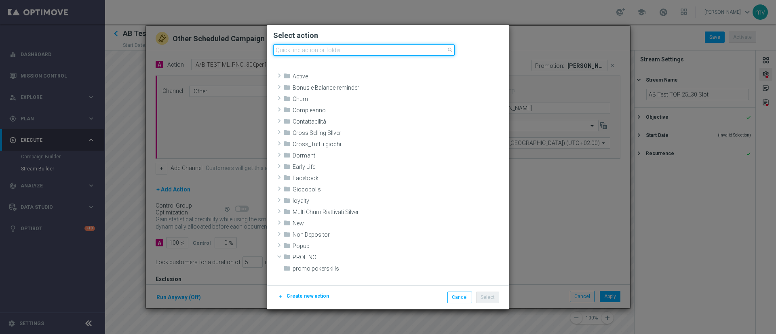
scroll to position [109, 0]
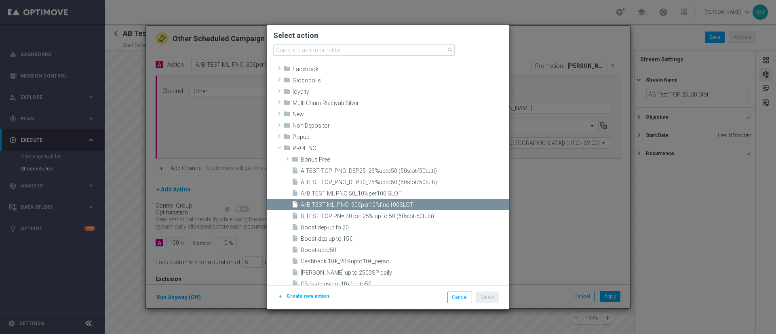
click at [293, 295] on span "Create new action" at bounding box center [307, 296] width 42 height 6
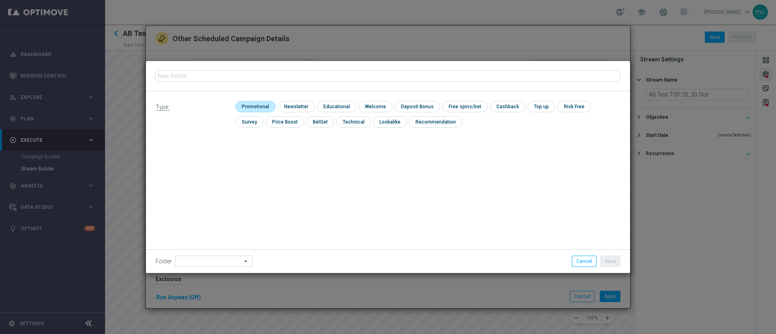
click at [261, 106] on input "checkbox" at bounding box center [254, 106] width 38 height 11
checkbox input "true"
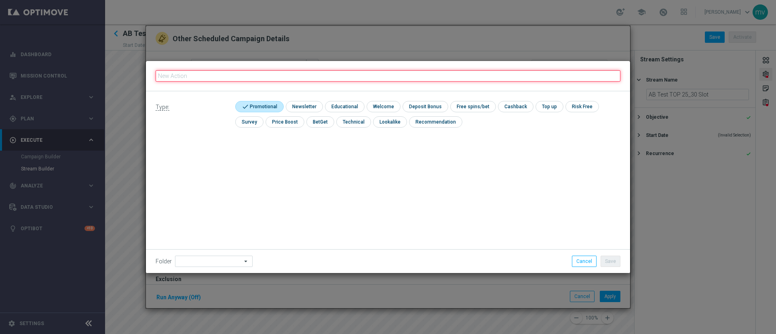
click at [211, 72] on input "text" at bounding box center [388, 75] width 465 height 11
paste input "dep up to 20€"
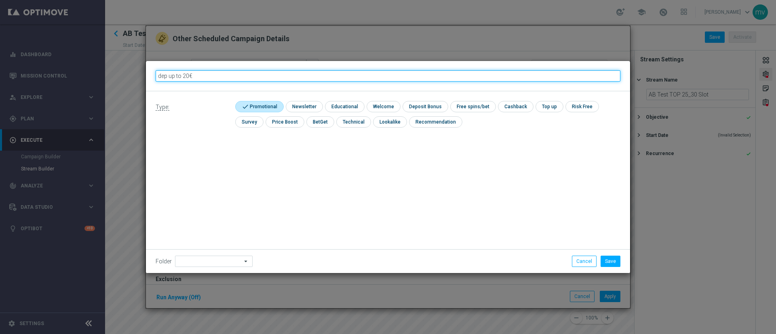
click at [187, 75] on input "dep up to 20€" at bounding box center [388, 75] width 465 height 11
drag, startPoint x: 158, startPoint y: 72, endPoint x: 173, endPoint y: 72, distance: 15.4
click at [159, 72] on input "dep up to 25€" at bounding box center [388, 75] width 465 height 11
drag, startPoint x: 158, startPoint y: 77, endPoint x: 208, endPoint y: 77, distance: 50.1
click at [159, 77] on input "TOP_NO P_dep up to 25€" at bounding box center [388, 75] width 465 height 11
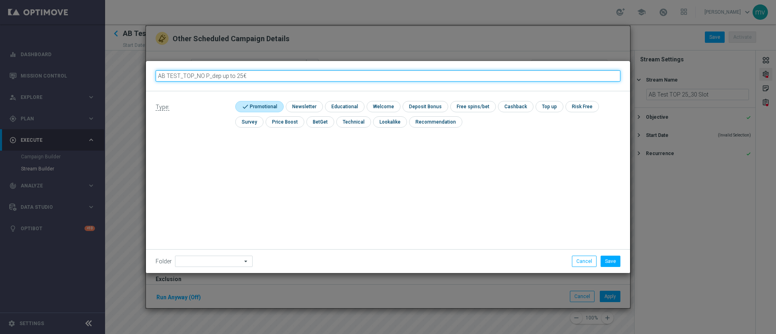
click at [208, 74] on input "AB TEST_TOP_NO P_dep up to 25€" at bounding box center [388, 75] width 465 height 11
type input "AB TEST_TOP_NO PROF_dep up to 25€"
click at [282, 74] on input "AB TEST_TOP_NO PROF_dep up to 25€" at bounding box center [388, 75] width 465 height 11
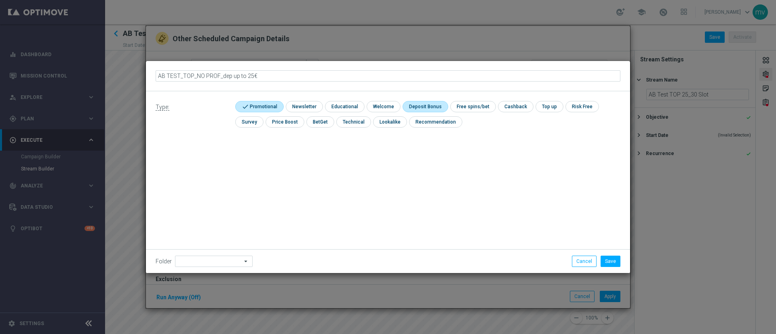
click at [431, 109] on input "checkbox" at bounding box center [423, 106] width 43 height 11
checkbox input "true"
click at [288, 76] on icon "mode_edit" at bounding box center [291, 76] width 6 height 6
click at [252, 74] on input "AB TEST_TOP_NO PROF_dep up to 25€" at bounding box center [388, 75] width 465 height 11
click at [245, 74] on input "AB TEST_TOP_NO PROF_dep up to 25€" at bounding box center [388, 75] width 465 height 11
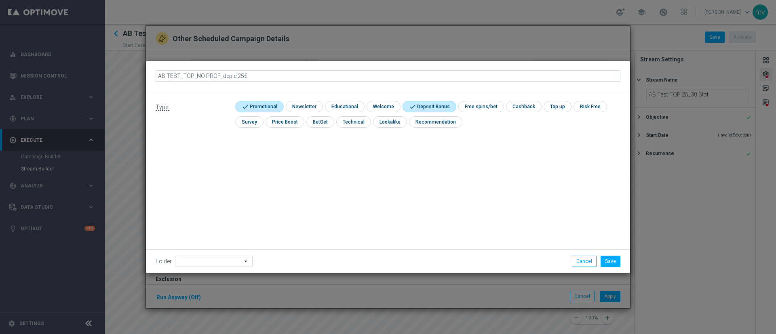
type input "AB TEST_TOP_NO PROF_dep el 25€"
drag, startPoint x: 261, startPoint y: 78, endPoint x: 153, endPoint y: 80, distance: 107.5
click at [153, 79] on div "AB TEST_TOP_NO PROF_dep el 25€" at bounding box center [387, 76] width 477 height 14
click at [614, 259] on button "Save" at bounding box center [610, 261] width 20 height 11
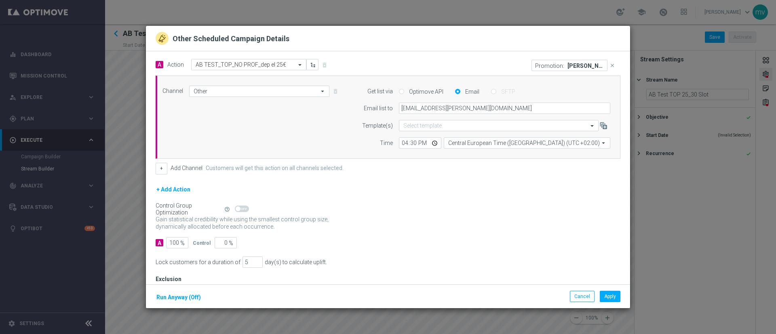
click at [609, 64] on icon "close" at bounding box center [612, 66] width 6 height 6
click at [591, 65] on button "Add Promotion" at bounding box center [594, 65] width 47 height 9
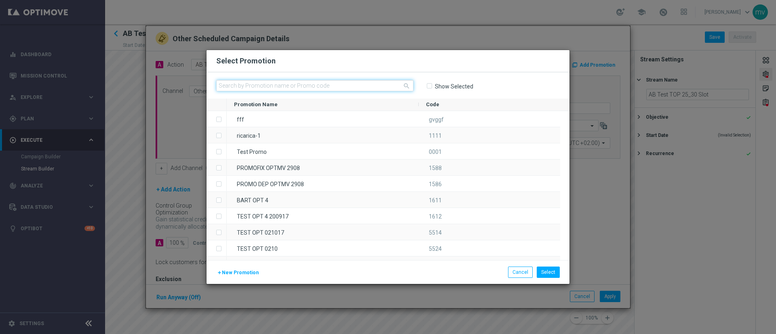
click at [336, 85] on input "text" at bounding box center [314, 85] width 197 height 11
paste input "335443"
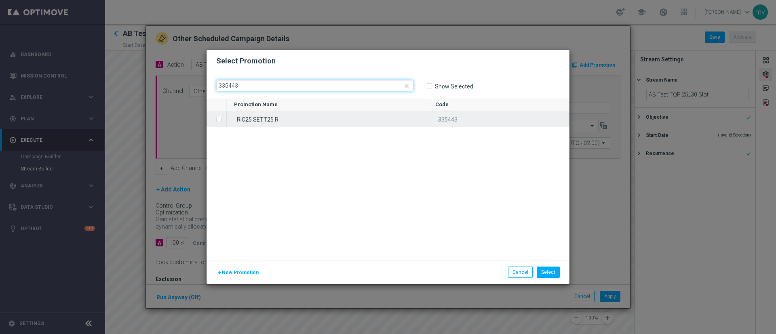
type input "335443"
click at [224, 118] on label "Press SPACE to select this row." at bounding box center [225, 119] width 3 height 7
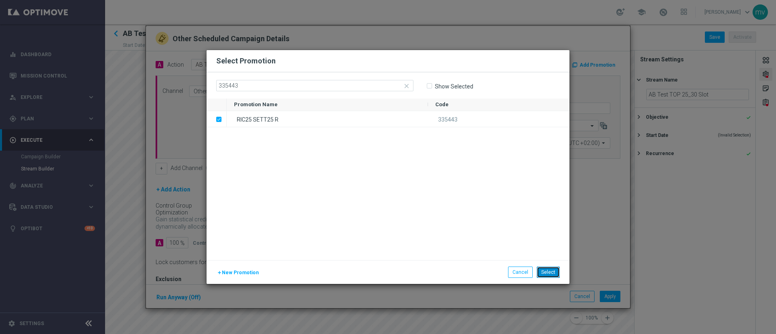
click at [558, 273] on button "Select" at bounding box center [548, 272] width 23 height 11
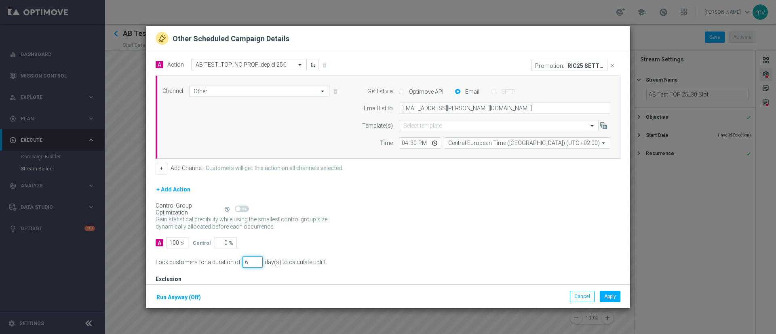
type input "6"
click at [253, 259] on input "6" at bounding box center [252, 262] width 20 height 11
click at [203, 278] on div "Exclusion" at bounding box center [182, 279] width 53 height 7
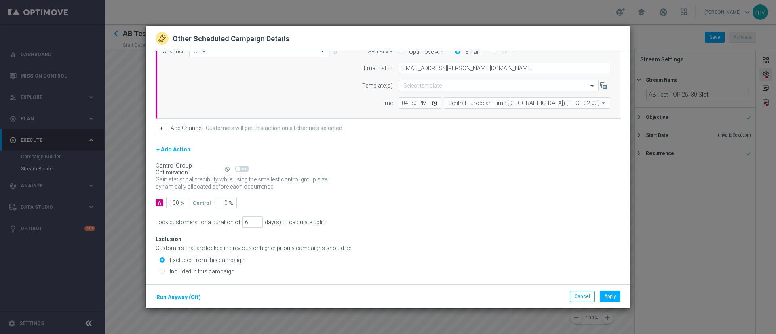
scroll to position [57, 0]
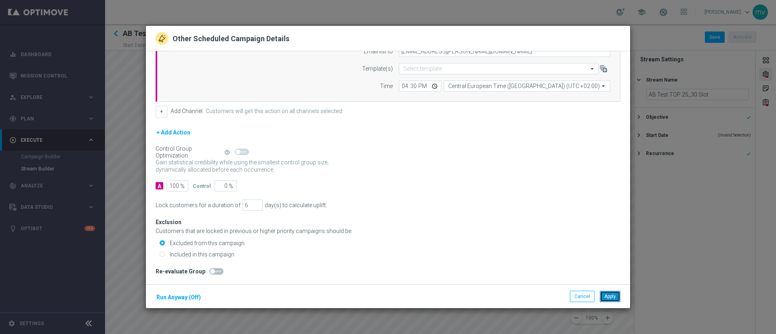
click at [614, 297] on button "Apply" at bounding box center [610, 296] width 21 height 11
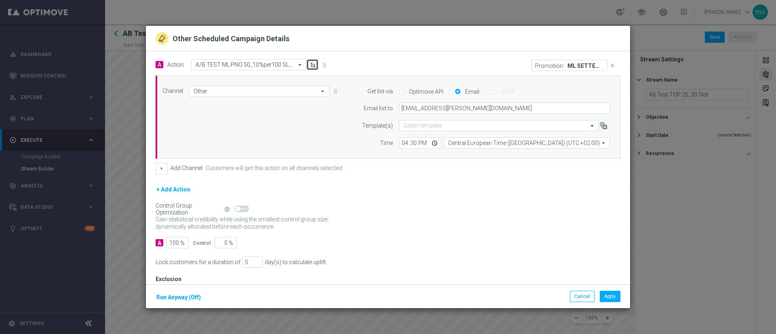
click at [312, 63] on icon "button" at bounding box center [313, 65] width 6 height 6
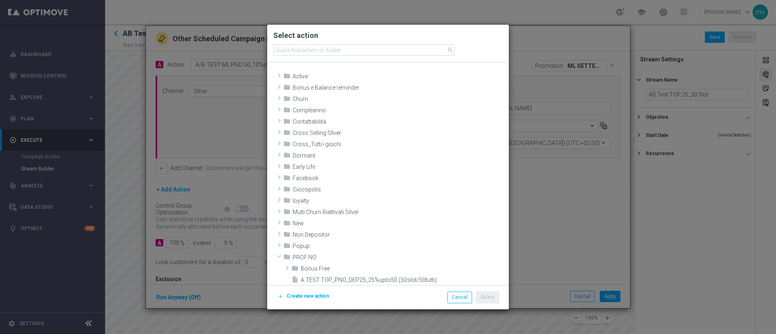
click at [295, 295] on span "Create new action" at bounding box center [307, 296] width 42 height 6
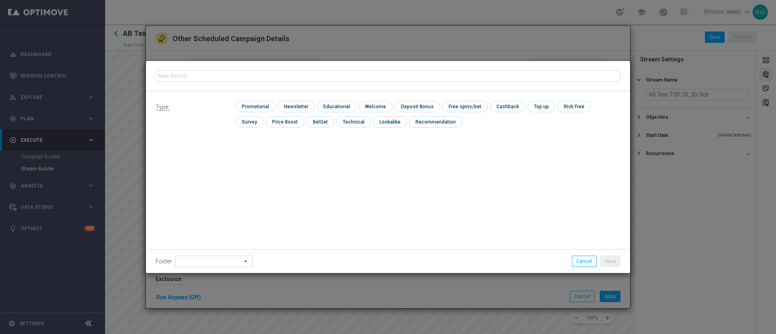
type input "335443"
drag, startPoint x: 219, startPoint y: 78, endPoint x: 131, endPoint y: 74, distance: 88.2
click at [131, 74] on modal-container "335443 Type: check Promotional check Newsletter check Educational check Welcome…" at bounding box center [388, 167] width 776 height 334
drag, startPoint x: 242, startPoint y: 74, endPoint x: 295, endPoint y: 82, distance: 53.9
click at [242, 74] on input "AB TEST_TOP_NO PROF_dep el 25€" at bounding box center [388, 75] width 465 height 11
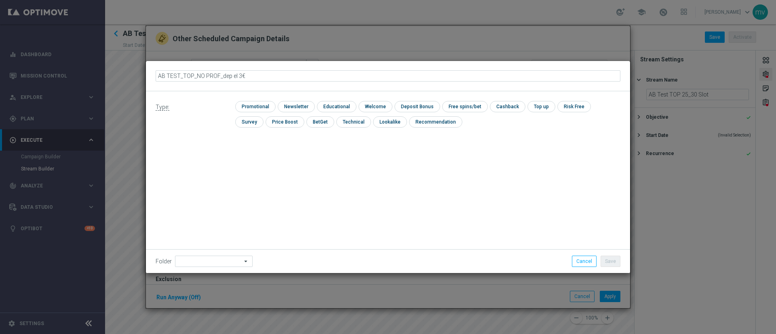
type input "AB TEST_TOP_NO PROF_dep el 30€"
click at [207, 145] on div "Type: check Promotional check Newsletter check Educational check Welcome check …" at bounding box center [388, 182] width 484 height 182
click at [242, 103] on input "checkbox" at bounding box center [254, 106] width 38 height 11
checkbox input "true"
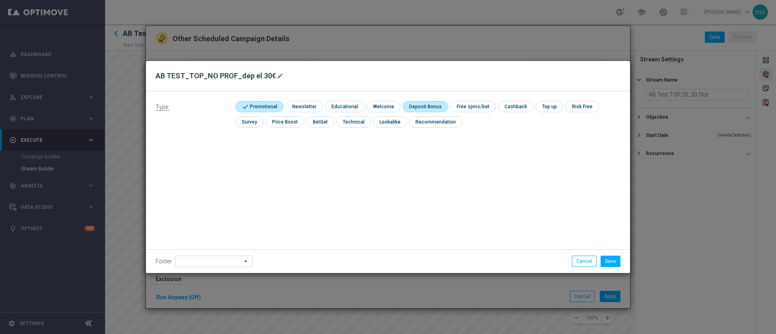
click at [422, 108] on input "checkbox" at bounding box center [423, 106] width 43 height 11
checkbox input "true"
click at [612, 260] on button "Save" at bounding box center [610, 261] width 20 height 11
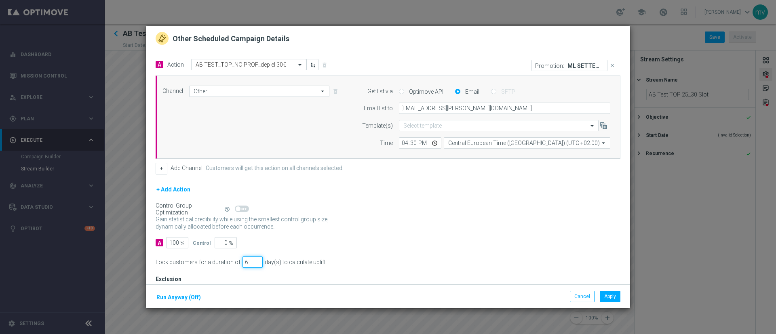
type input "6"
click at [253, 260] on input "6" at bounding box center [252, 262] width 20 height 11
click at [609, 65] on icon "close" at bounding box center [612, 66] width 6 height 6
click at [598, 65] on button "Add Promotion" at bounding box center [594, 65] width 47 height 9
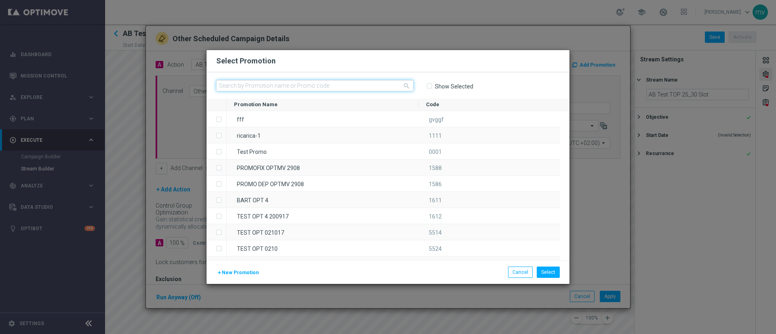
click at [348, 82] on input "text" at bounding box center [314, 85] width 197 height 11
paste input "335463"
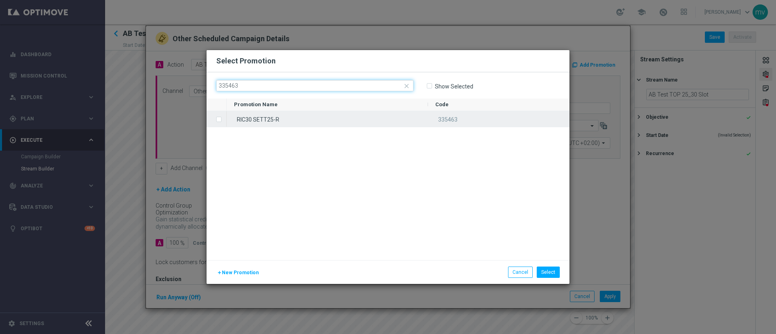
type input "335463"
click at [224, 118] on label "Press SPACE to select this row." at bounding box center [225, 119] width 3 height 7
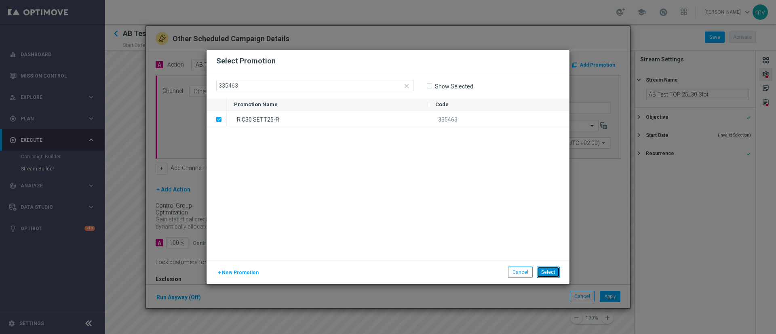
click at [558, 267] on button "Select" at bounding box center [548, 272] width 23 height 11
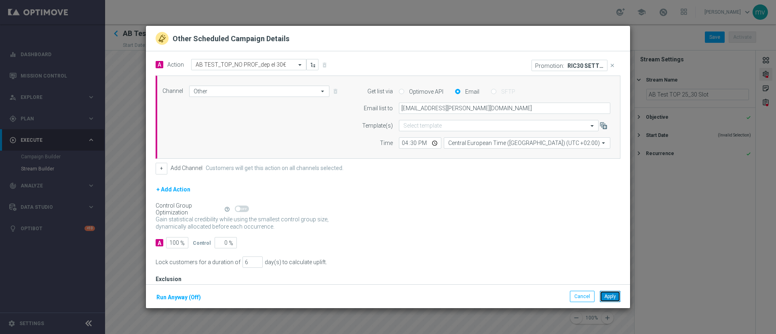
click at [611, 297] on button "Apply" at bounding box center [610, 296] width 21 height 11
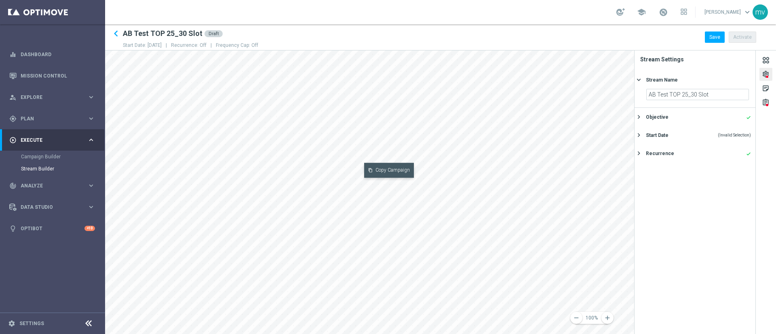
click at [394, 164] on button "content_copy Copy Campaign" at bounding box center [389, 170] width 50 height 15
click at [533, 160] on button "content_paste Paste Campaign" at bounding box center [536, 162] width 50 height 15
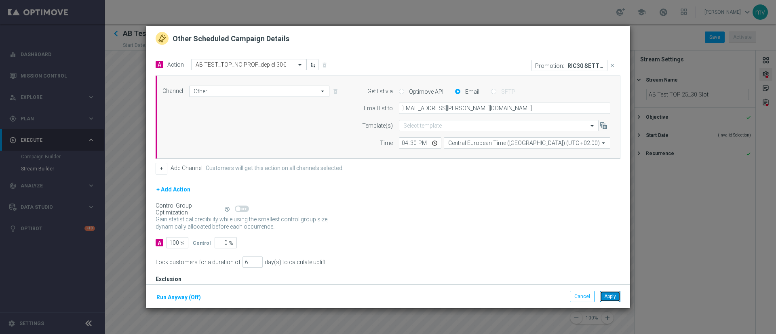
click at [612, 295] on button "Apply" at bounding box center [610, 296] width 21 height 11
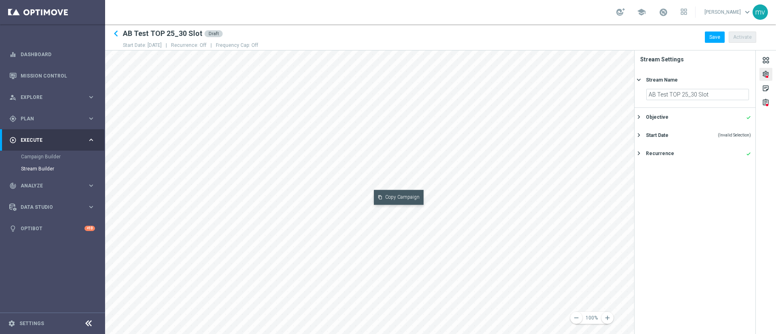
click at [397, 195] on button "content_copy Copy Campaign" at bounding box center [399, 197] width 50 height 15
click at [541, 189] on button "content_paste Paste Campaign" at bounding box center [545, 192] width 50 height 15
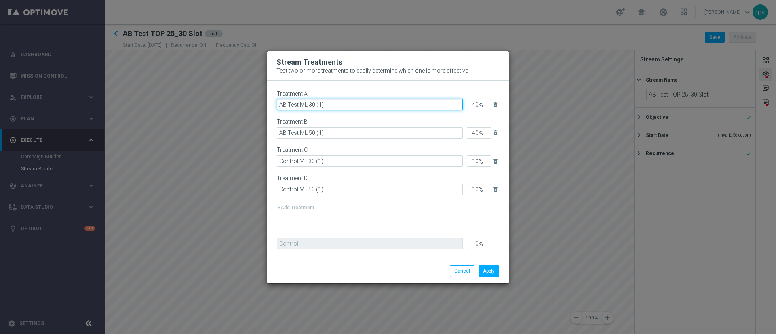
click at [326, 103] on input "AB Test ML 30 (1)" at bounding box center [370, 104] width 186 height 11
click at [307, 104] on input "AB Test ML 30 (1)" at bounding box center [370, 104] width 186 height 11
drag, startPoint x: 318, startPoint y: 102, endPoint x: 346, endPoint y: 107, distance: 28.3
click at [318, 101] on input "AB Test TOP 30 (1)" at bounding box center [370, 104] width 186 height 11
type input "AB Test TOP 25 (1)"
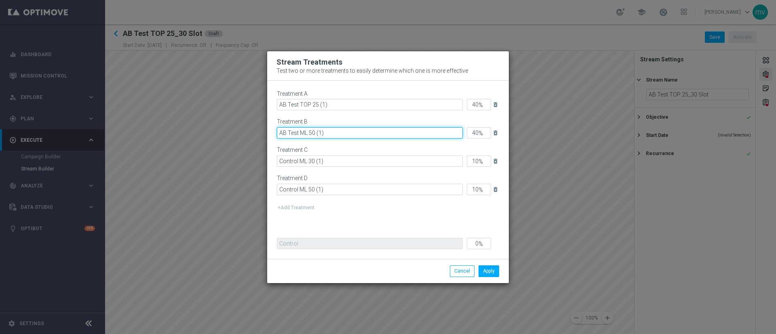
click at [315, 134] on input "AB Test ML 50 (1)" at bounding box center [370, 132] width 186 height 11
click at [307, 133] on input "AB Test ML 30 (1)" at bounding box center [370, 132] width 186 height 11
type input "AB Test TOP 30 (1)"
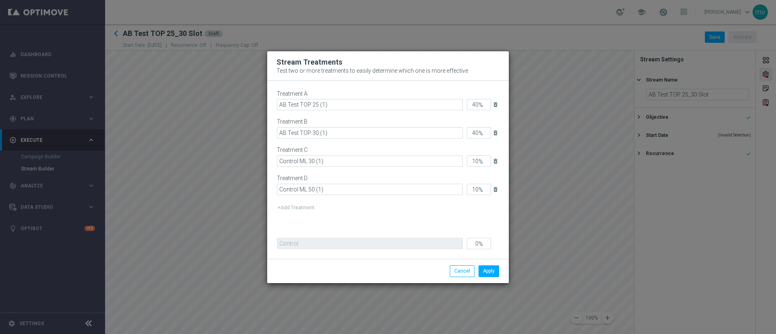
click at [336, 222] on div "Treatment A AB Test TOP 25 (1) 40 % delete_forever Treatment B AB Test TOP 30 (…" at bounding box center [388, 161] width 222 height 140
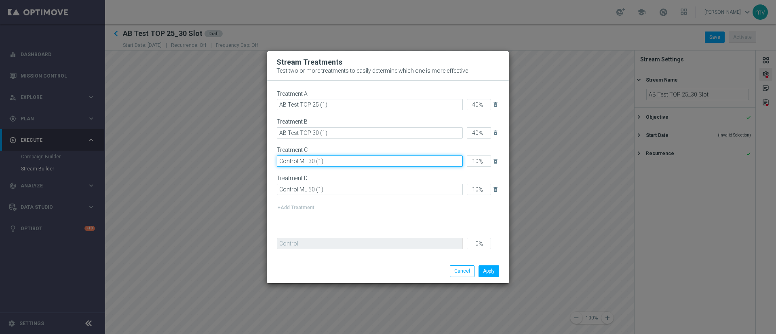
click at [314, 158] on input "Control ML 30 (1)" at bounding box center [370, 161] width 186 height 11
type input "Control TOP 25 (1)"
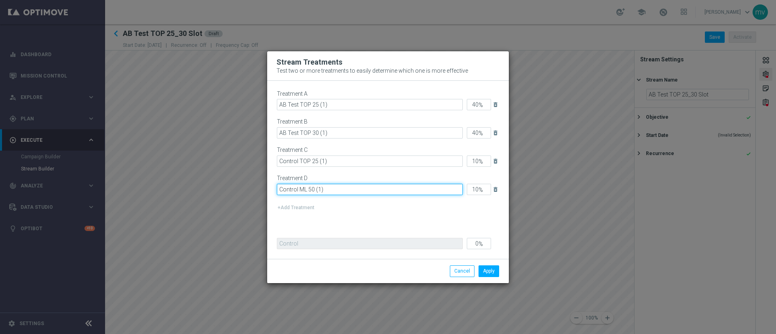
click at [315, 189] on input "Control ML 50 (1)" at bounding box center [370, 189] width 186 height 11
type input "Control TOP 30(1)"
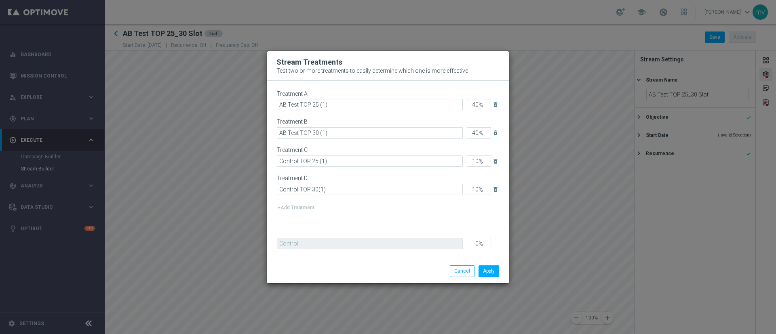
click at [366, 219] on div "Treatment A AB Test TOP 25 (1) 40 % delete_forever Treatment B AB Test TOP 30 (…" at bounding box center [388, 161] width 222 height 140
click at [487, 269] on button "Apply" at bounding box center [488, 270] width 21 height 11
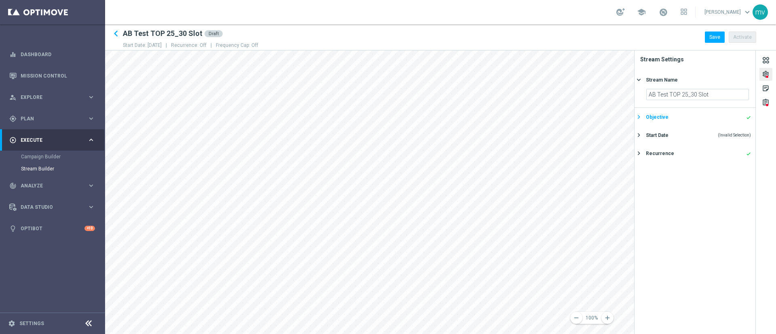
click at [663, 118] on div "Objective" at bounding box center [657, 117] width 23 height 7
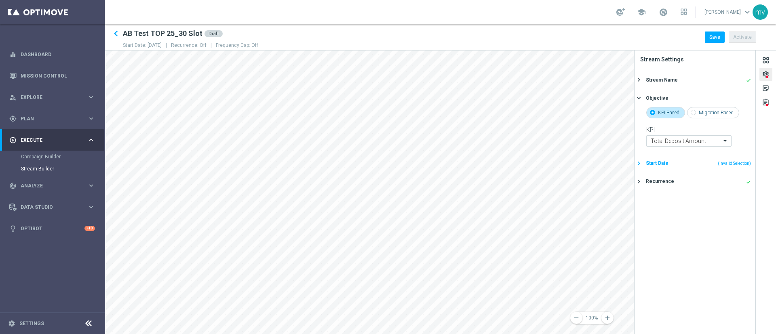
click at [685, 161] on div "Start Date (Invalid Selection)" at bounding box center [698, 163] width 105 height 7
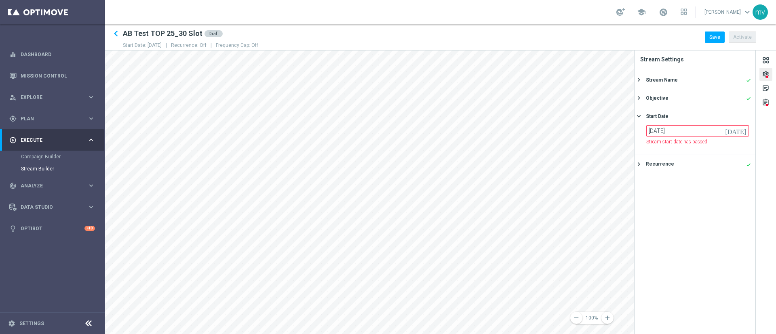
click at [745, 132] on icon "[DATE]" at bounding box center [737, 129] width 24 height 9
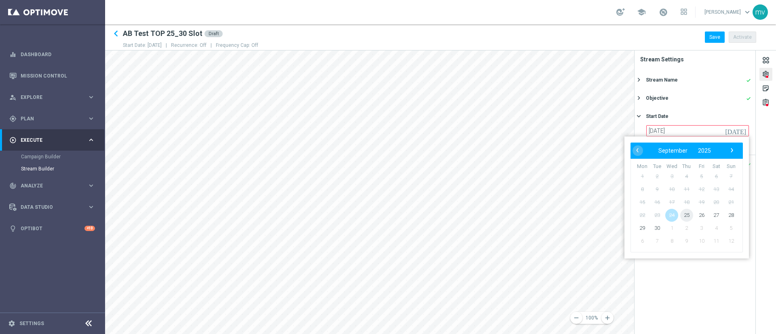
click at [687, 212] on span "25" at bounding box center [686, 215] width 13 height 13
type input "[DATE]"
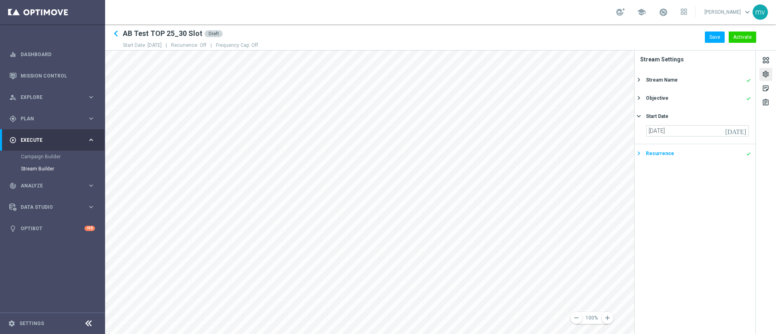
click at [666, 154] on div "Recurrence" at bounding box center [660, 153] width 28 height 7
click at [766, 103] on div "assignment" at bounding box center [766, 104] width 8 height 11
click at [762, 88] on div "sticky_note_2" at bounding box center [766, 89] width 8 height 11
click at [688, 81] on span "×" at bounding box center [689, 81] width 7 height 7
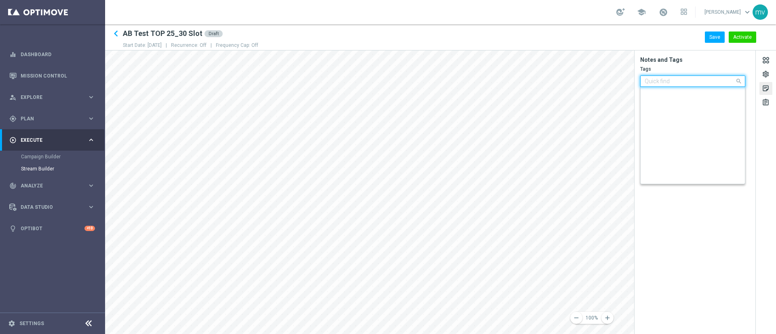
click at [739, 81] on span at bounding box center [740, 81] width 10 height 10
type input "T"
click at [647, 82] on span "×" at bounding box center [648, 81] width 7 height 7
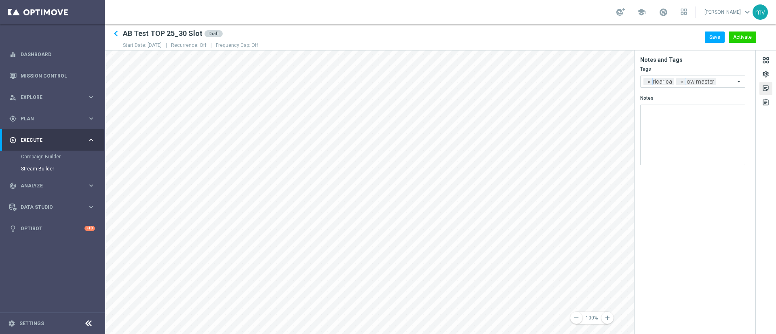
click at [647, 82] on span "×" at bounding box center [648, 81] width 7 height 7
click at [678, 82] on span "×" at bounding box center [681, 81] width 7 height 7
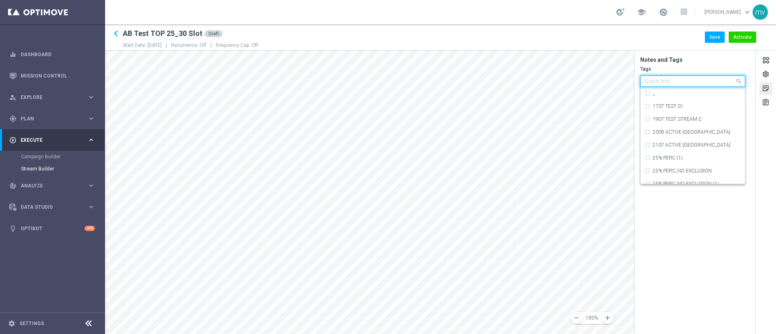
click at [648, 82] on input "text" at bounding box center [689, 81] width 90 height 7
type input "T"
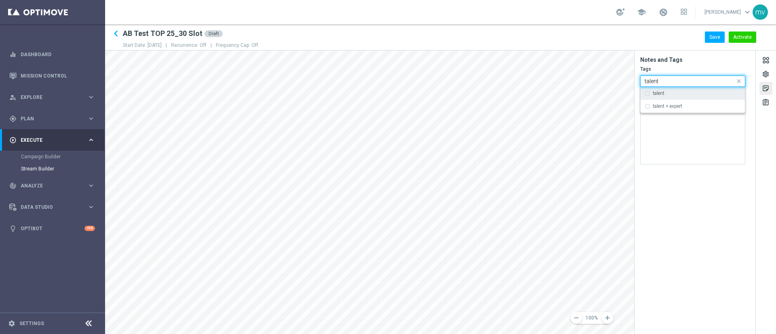
click at [650, 93] on div "talent" at bounding box center [692, 93] width 96 height 13
type input "talent"
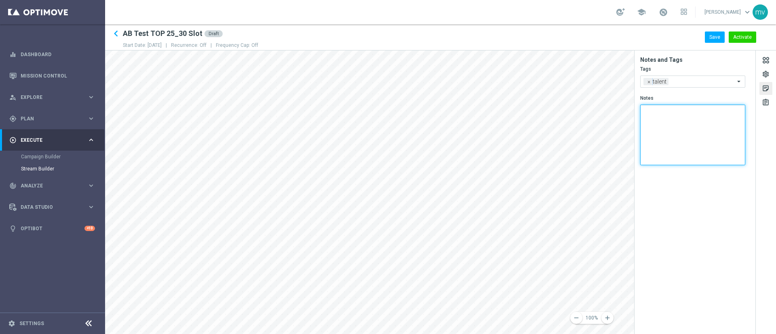
click at [659, 126] on textarea at bounding box center [692, 135] width 105 height 61
click at [680, 81] on input "text" at bounding box center [703, 81] width 63 height 7
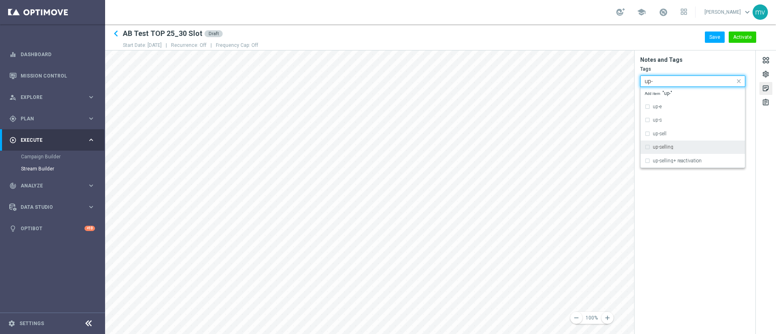
click at [680, 143] on div "up-selling" at bounding box center [692, 147] width 96 height 13
type input "up-"
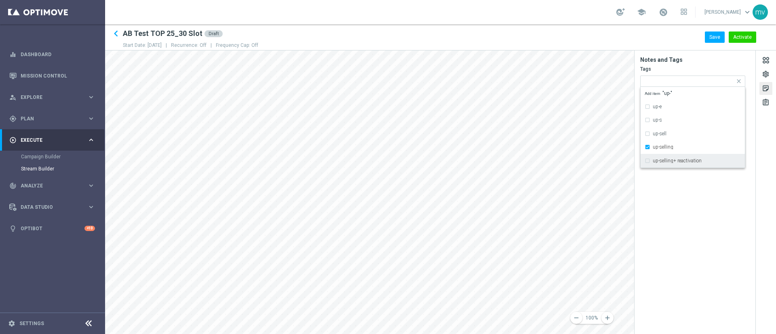
click at [641, 193] on section "Notes and Tags Tags Quick find × talent × up-selling up-e up-s up-sell up-selli…" at bounding box center [694, 193] width 121 height 284
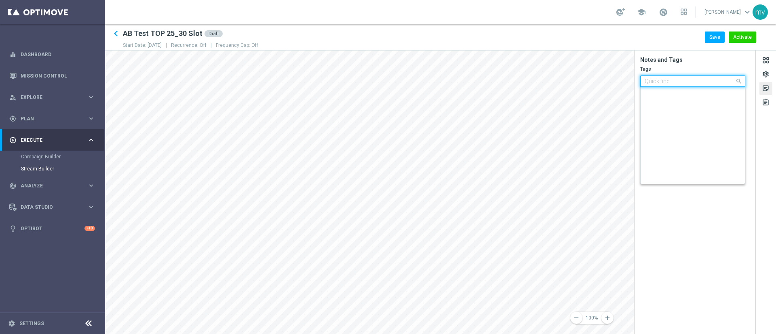
click at [715, 81] on input "text" at bounding box center [689, 81] width 90 height 7
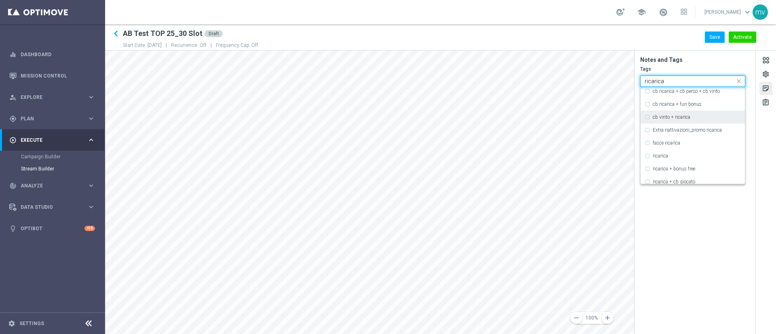
scroll to position [242, 0]
click at [647, 120] on div "ricarica" at bounding box center [692, 122] width 96 height 13
type input "ricarica"
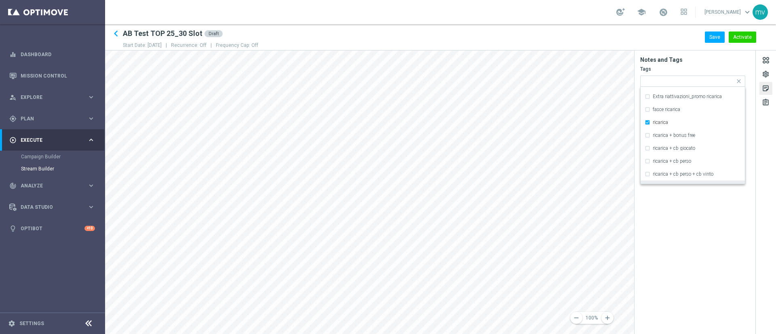
click at [675, 204] on section "Notes and Tags Tags Quick find × talent × up-selling × ricarica cb ricarica + c…" at bounding box center [694, 193] width 121 height 284
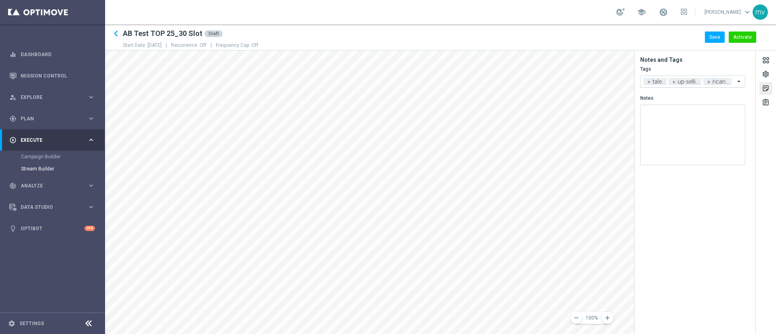
click at [737, 84] on span at bounding box center [740, 81] width 10 height 7
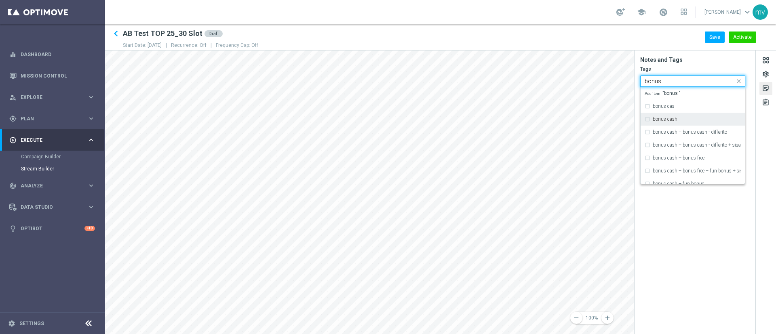
click at [678, 118] on div "bonus cash" at bounding box center [697, 119] width 88 height 5
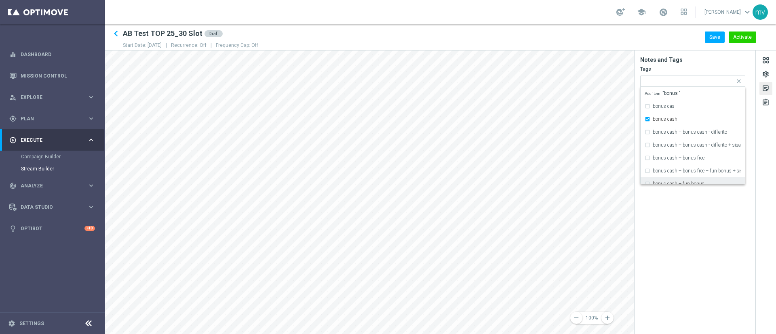
click at [697, 204] on section "Notes and Tags Tags Quick find × talent × up-selling × ricarica × bonus cash bo…" at bounding box center [694, 193] width 121 height 284
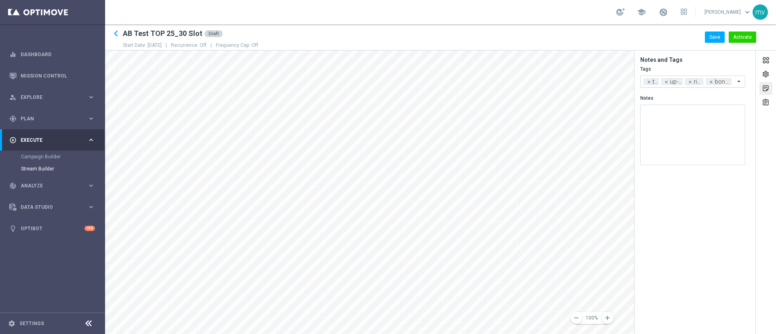
click at [740, 84] on span at bounding box center [740, 81] width 10 height 7
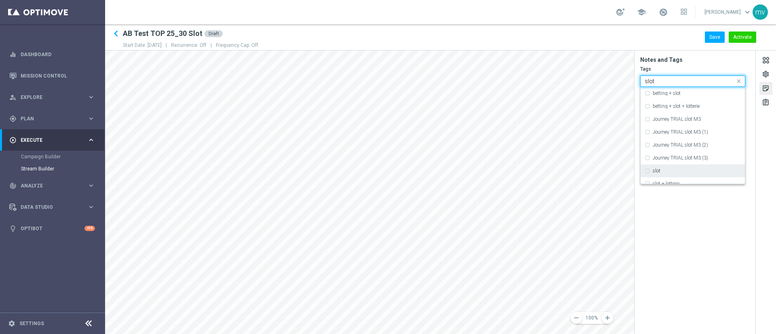
click at [674, 175] on div "slot" at bounding box center [692, 170] width 96 height 13
type input "slot"
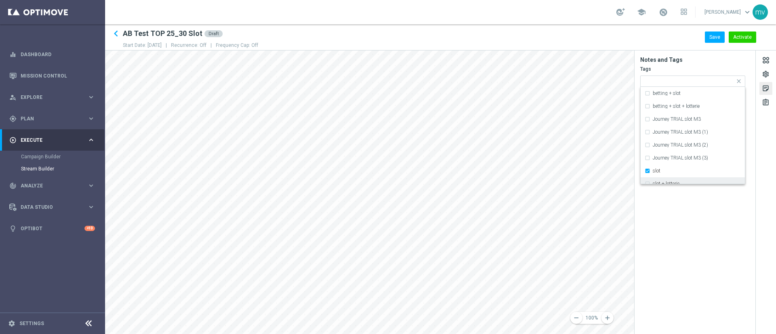
click at [673, 205] on section "Notes and Tags Tags Quick find × talent × up-selling × ricarica × bonus cash × …" at bounding box center [694, 193] width 121 height 284
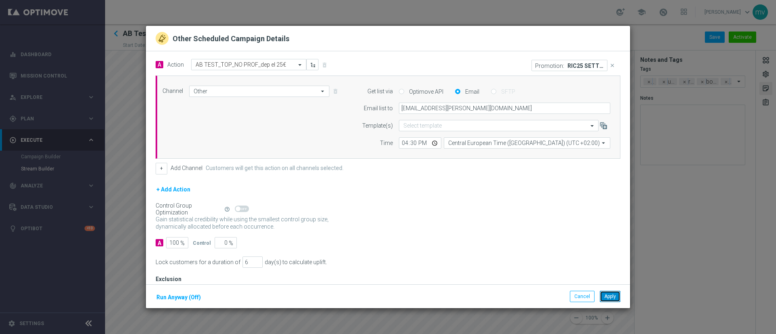
click at [606, 301] on button "Apply" at bounding box center [610, 296] width 21 height 11
click at [608, 294] on button "Apply" at bounding box center [610, 296] width 21 height 11
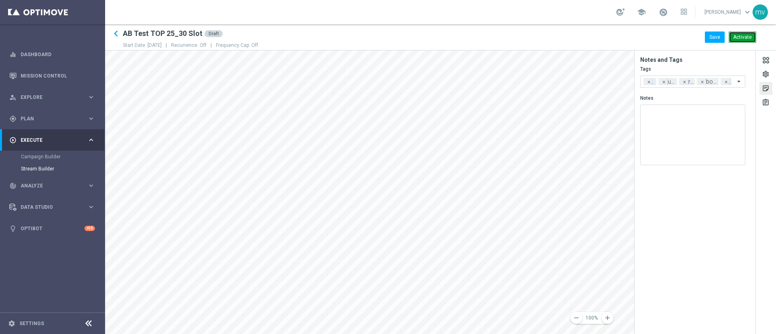
click at [743, 36] on button "Activate" at bounding box center [741, 37] width 27 height 11
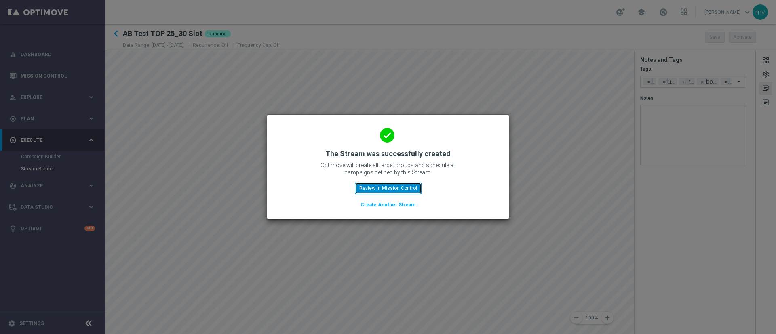
click at [385, 188] on button "Review in Mission Control" at bounding box center [388, 188] width 67 height 11
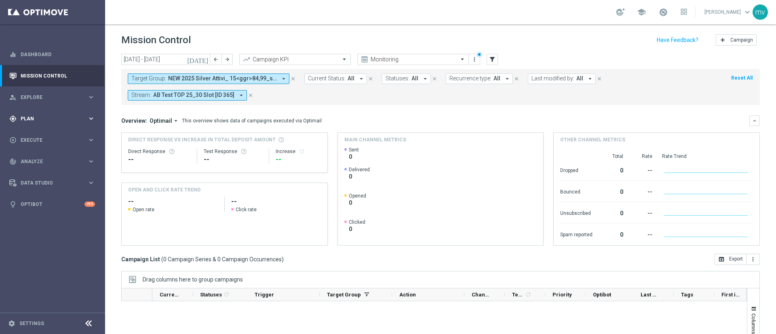
click at [34, 114] on div "gps_fixed Plan keyboard_arrow_right" at bounding box center [52, 118] width 104 height 21
click at [59, 195] on div "play_circle_outline Execute keyboard_arrow_right" at bounding box center [52, 200] width 104 height 21
click at [42, 94] on div "person_search Explore" at bounding box center [48, 97] width 78 height 7
click at [52, 77] on link "Mission Control" at bounding box center [58, 75] width 74 height 21
click at [48, 120] on span "Plan" at bounding box center [54, 118] width 67 height 5
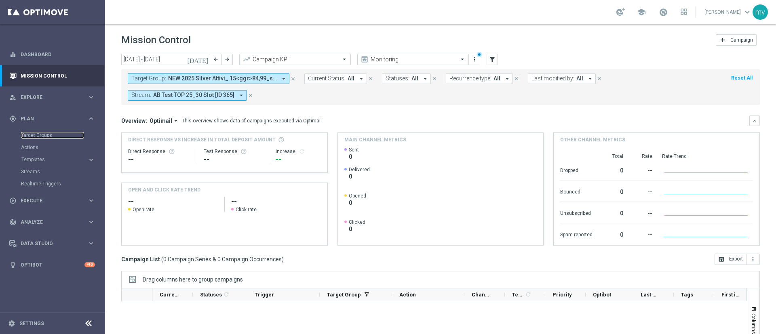
drag, startPoint x: 63, startPoint y: 135, endPoint x: 27, endPoint y: 131, distance: 35.7
click at [63, 135] on link "Target Groups" at bounding box center [52, 135] width 63 height 6
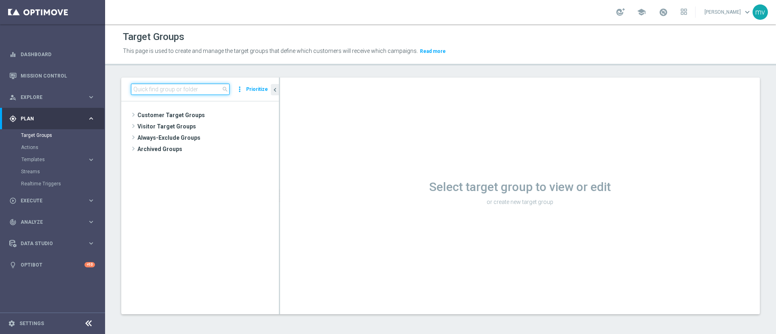
click at [185, 90] on input at bounding box center [180, 89] width 99 height 11
drag, startPoint x: 185, startPoint y: 90, endPoint x: 55, endPoint y: 41, distance: 138.1
click at [184, 90] on input "bf" at bounding box center [180, 89] width 99 height 11
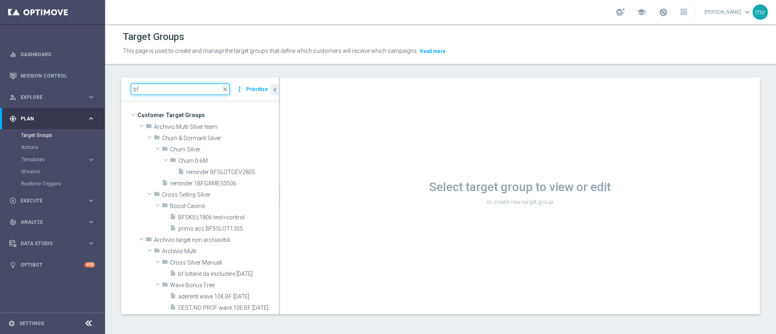
click at [173, 88] on input "bf" at bounding box center [180, 89] width 99 height 11
click at [125, 86] on div "bf close more_vert Prioritize" at bounding box center [200, 90] width 158 height 24
paste input "BF SLOT GEV 2509 A"
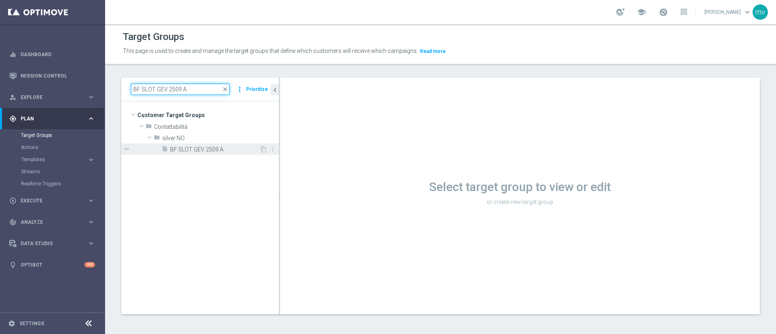
type input "BF SLOT GEV 2509 A"
click at [200, 149] on span "BF SLOT GEV 2509 A" at bounding box center [214, 149] width 89 height 7
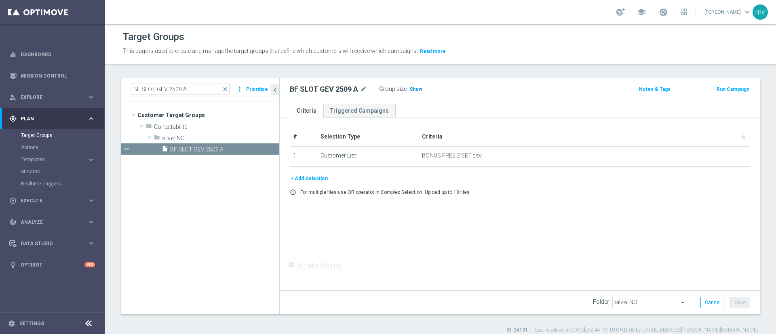
click at [413, 89] on span "Show" at bounding box center [415, 89] width 13 height 6
click at [724, 87] on button "Run Campaign" at bounding box center [733, 89] width 34 height 9
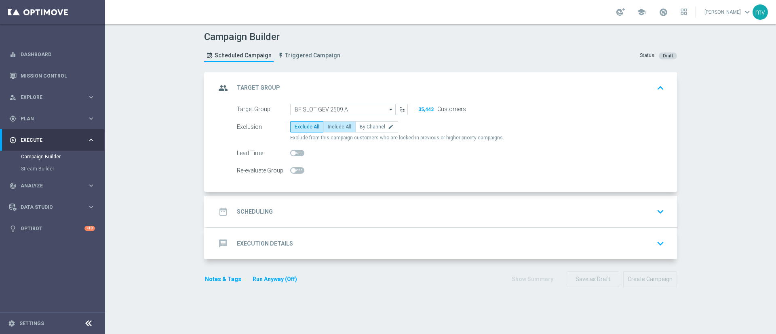
click at [328, 129] on span "Include All" at bounding box center [339, 127] width 23 height 6
click at [328, 129] on input "Include All" at bounding box center [330, 128] width 5 height 5
radio input "true"
click at [283, 212] on div "date_range Scheduling keyboard_arrow_down" at bounding box center [441, 211] width 451 height 15
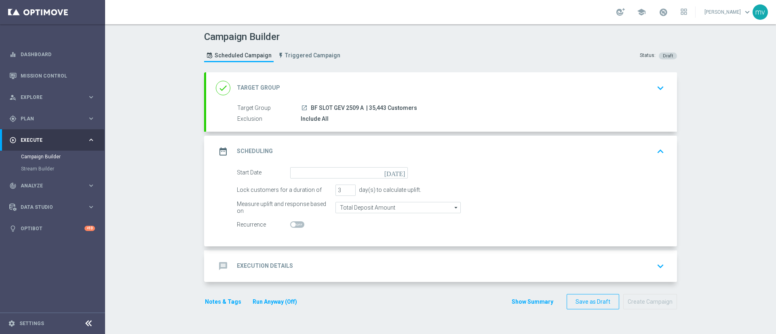
click at [398, 173] on icon "[DATE]" at bounding box center [396, 171] width 24 height 9
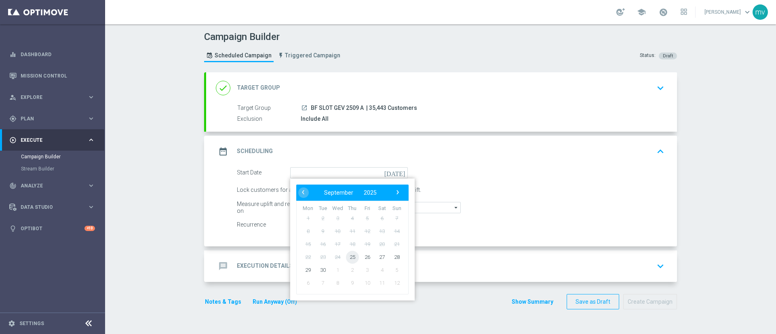
click at [349, 256] on span "25" at bounding box center [352, 257] width 13 height 13
type input "[DATE]"
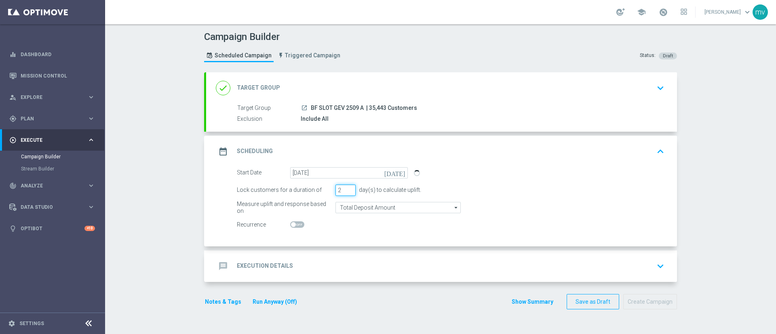
click at [347, 192] on input "2" at bounding box center [345, 190] width 20 height 11
type input "1"
click at [347, 192] on input "1" at bounding box center [345, 190] width 20 height 11
click at [311, 263] on div "message Execution Details keyboard_arrow_down" at bounding box center [441, 266] width 451 height 15
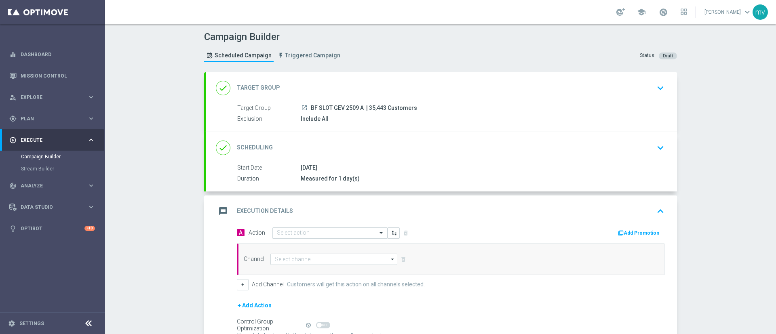
click at [295, 233] on input "text" at bounding box center [322, 233] width 90 height 7
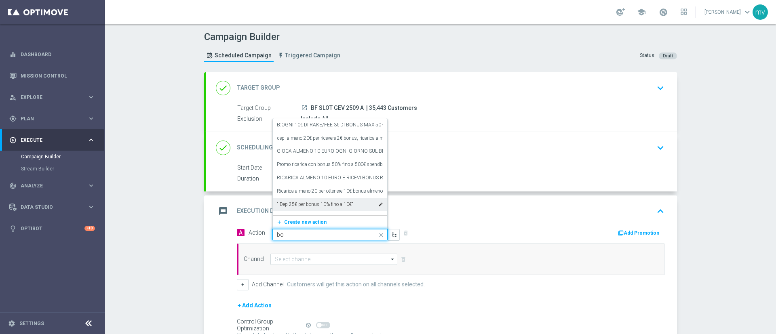
type input "b"
click at [286, 232] on input "text" at bounding box center [322, 233] width 90 height 7
paste input "prof no _ dep up to 20€"
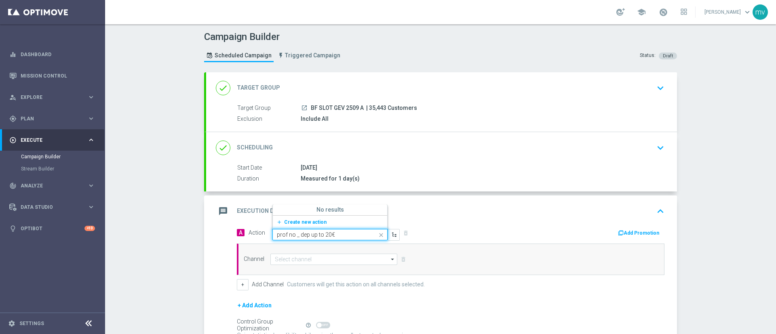
type input "prof no _ dep up to 20€"
click at [341, 207] on div "prof no _ dep up to 20€ edit" at bounding box center [330, 208] width 106 height 13
click at [623, 232] on button "Add Promotion" at bounding box center [639, 233] width 45 height 9
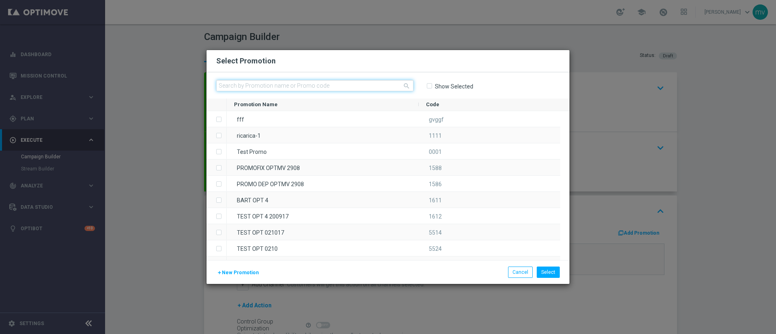
click at [244, 85] on input "text" at bounding box center [314, 85] width 197 height 11
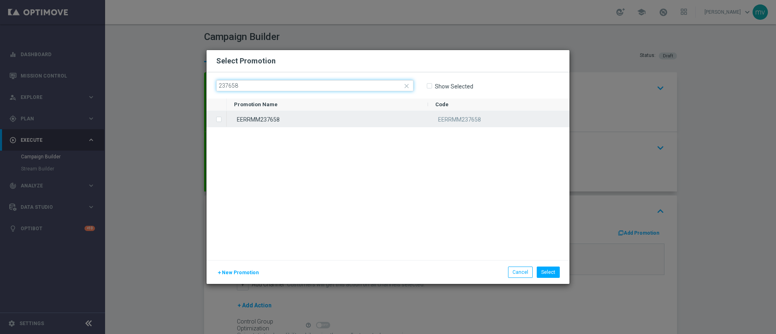
type input "237658"
click at [224, 120] on label "Press SPACE to select this row." at bounding box center [225, 119] width 3 height 7
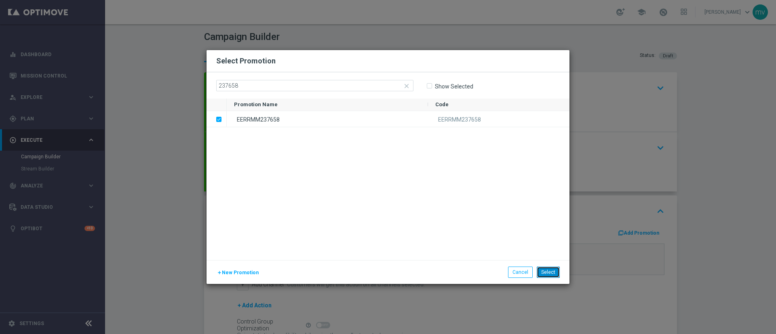
click at [555, 269] on button "Select" at bounding box center [548, 272] width 23 height 11
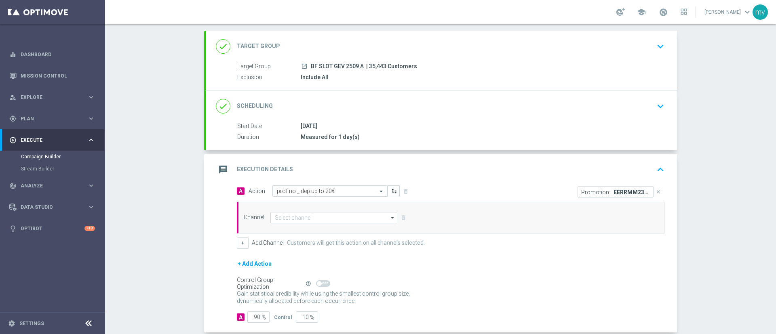
scroll to position [61, 0]
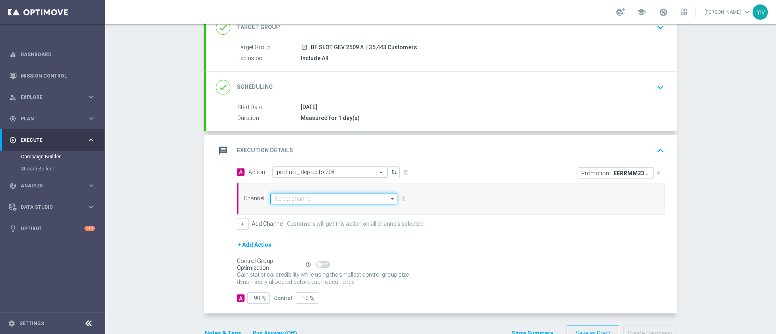
click at [284, 200] on input at bounding box center [333, 198] width 127 height 11
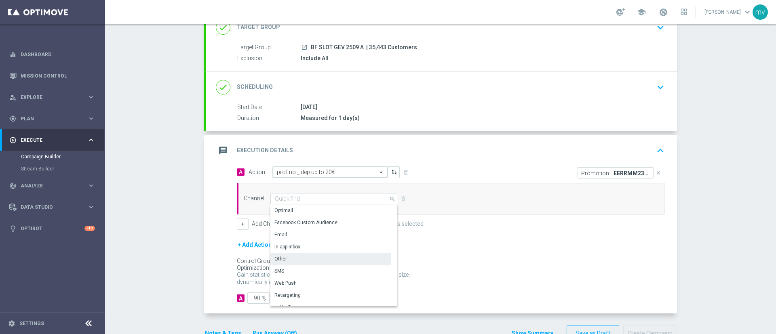
click at [287, 261] on div "Other" at bounding box center [330, 258] width 120 height 11
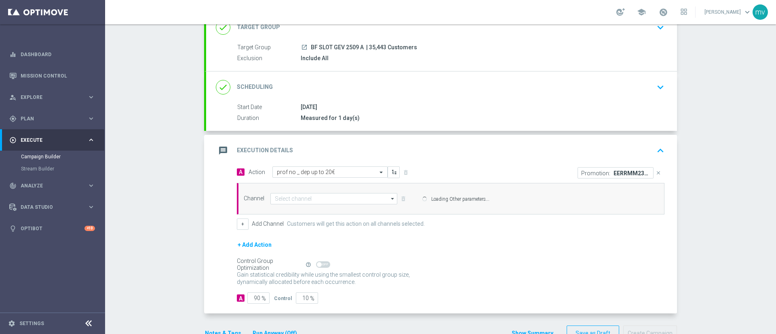
type input "Other"
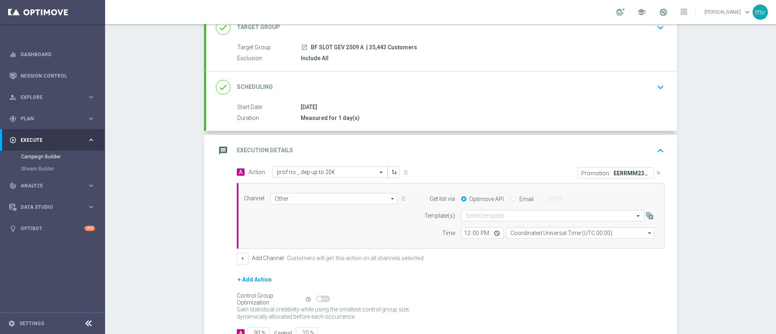
click at [513, 198] on div "Email" at bounding box center [522, 199] width 22 height 7
click at [511, 200] on input "Email" at bounding box center [513, 199] width 5 height 5
radio input "true"
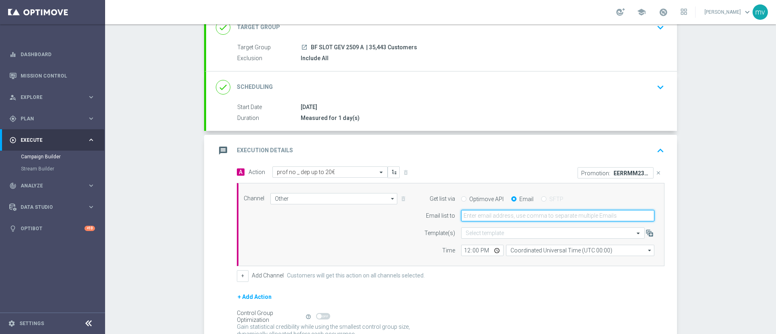
click at [507, 215] on input "email" at bounding box center [557, 215] width 193 height 11
type input "[EMAIL_ADDRESS][PERSON_NAME][DOMAIN_NAME]"
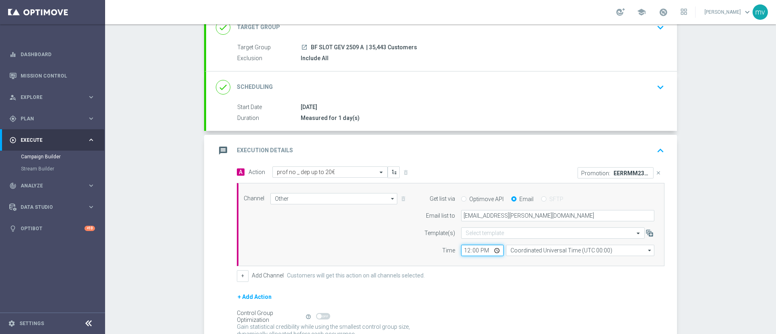
click at [462, 251] on input "12:00" at bounding box center [482, 250] width 42 height 11
type input "15:42"
drag, startPoint x: 509, startPoint y: 278, endPoint x: 521, endPoint y: 278, distance: 12.1
click at [509, 278] on div "+ Add Channel Customers will get this action on all channels selected." at bounding box center [450, 275] width 427 height 11
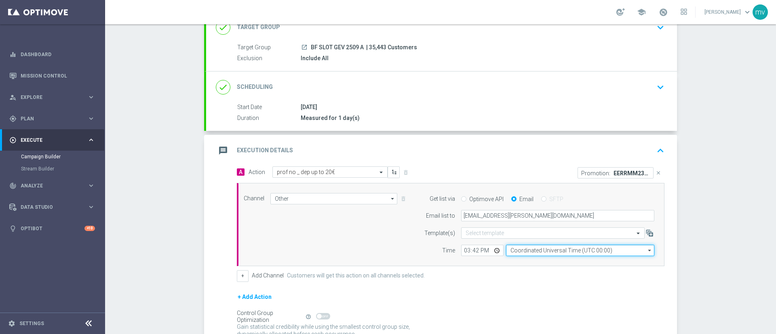
click at [573, 251] on input "Coordinated Universal Time (UTC 00:00)" at bounding box center [580, 250] width 148 height 11
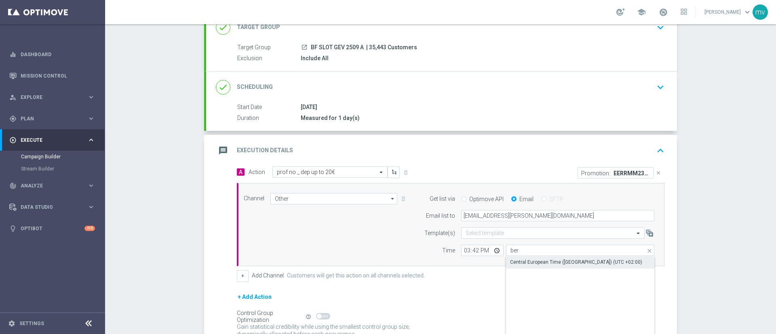
click at [569, 261] on div "Central European Time ([GEOGRAPHIC_DATA]) (UTC +02:00)" at bounding box center [576, 262] width 132 height 7
type input "Central European Time ([GEOGRAPHIC_DATA]) (UTC +02:00)"
click at [451, 305] on div "+ Add Action" at bounding box center [450, 302] width 427 height 20
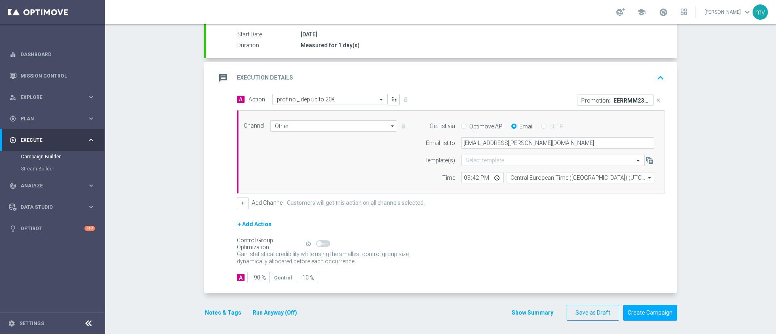
scroll to position [136, 0]
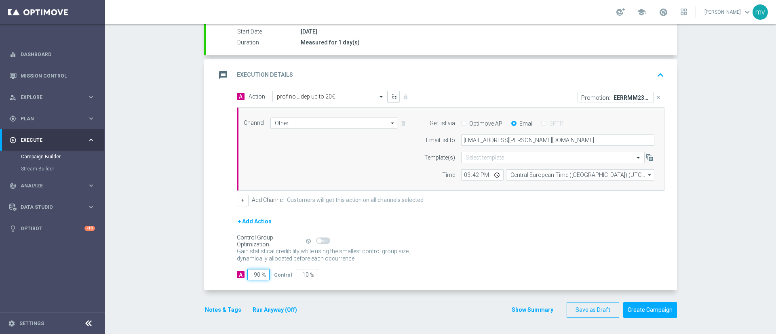
click at [255, 273] on input "90" at bounding box center [258, 274] width 22 height 11
type input "9"
type input "91"
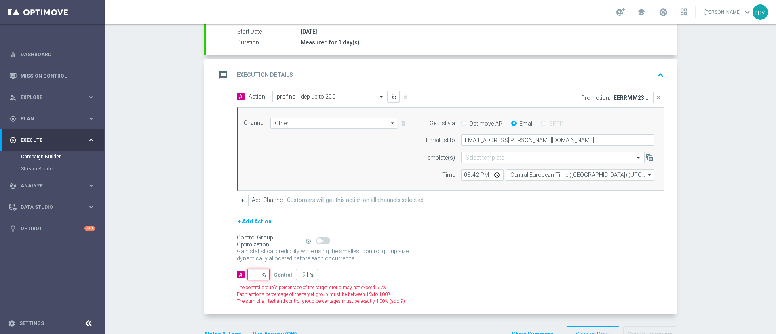
type input "100"
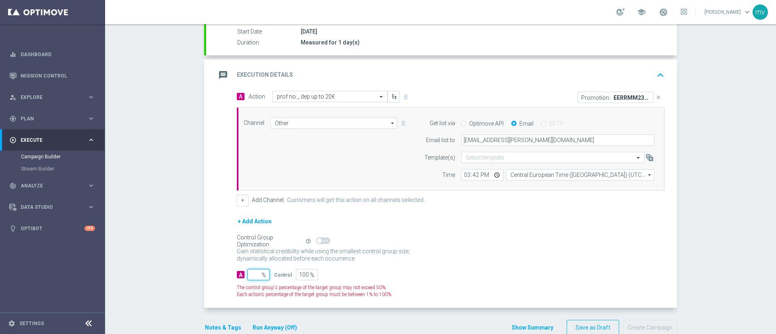
type input "1"
type input "99"
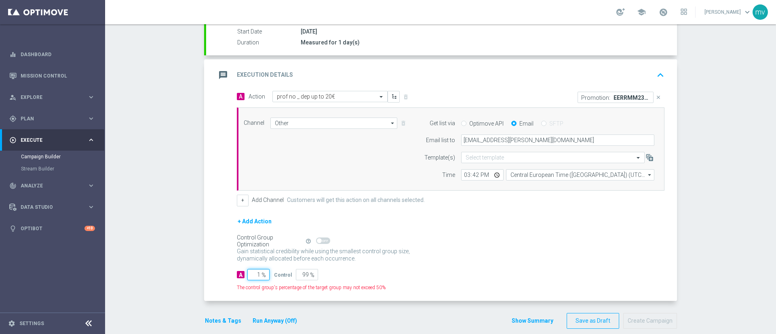
type input "10"
type input "90"
type input "100"
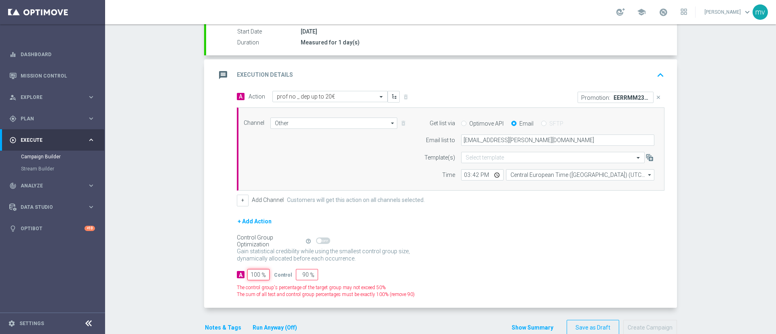
type input "0"
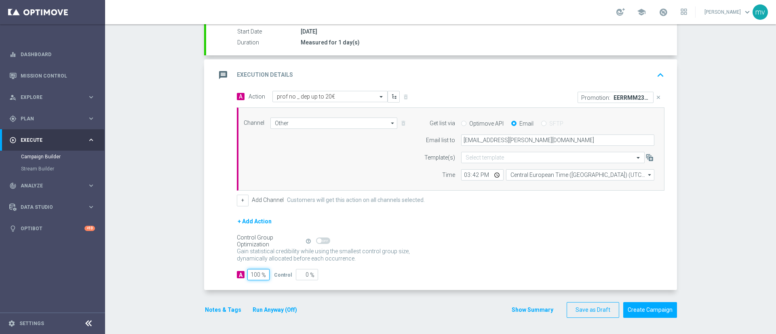
type input "100"
click at [542, 224] on div "+ Add Action" at bounding box center [450, 227] width 427 height 20
click at [752, 181] on div "Campaign Builder Scheduled Campaign Triggered Campaign Status: Draft done Targe…" at bounding box center [440, 179] width 671 height 310
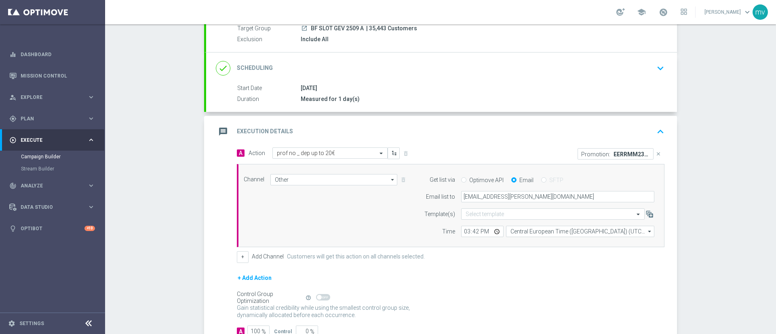
scroll to position [15, 0]
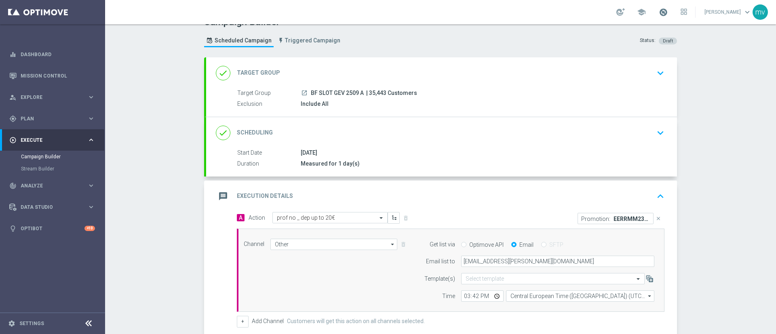
click at [659, 15] on span at bounding box center [663, 12] width 9 height 9
click at [719, 97] on div "Campaign Builder Scheduled Campaign Triggered Campaign Status: Draft done Targe…" at bounding box center [440, 179] width 671 height 310
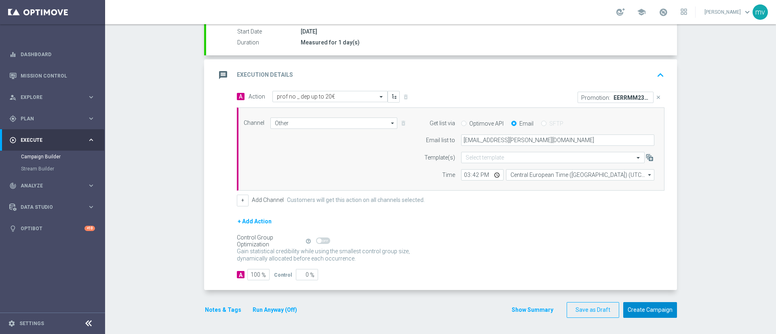
click at [648, 307] on button "Create Campaign" at bounding box center [650, 310] width 54 height 16
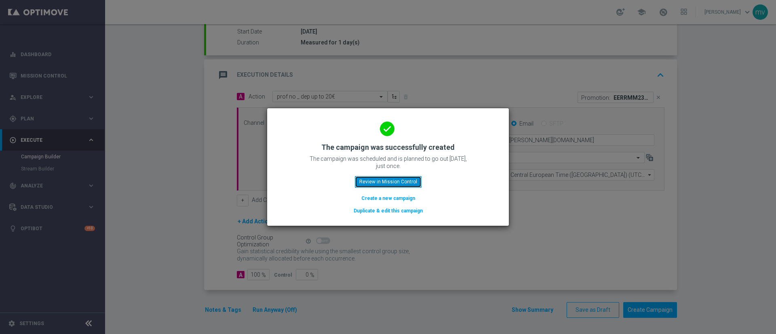
click at [397, 182] on button "Review in Mission Control" at bounding box center [388, 181] width 67 height 11
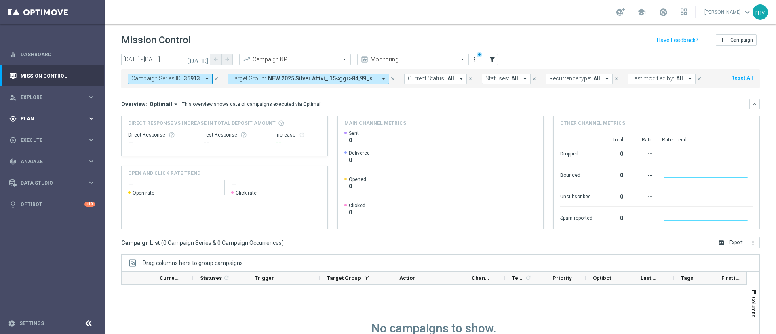
click at [40, 119] on span "Plan" at bounding box center [54, 118] width 67 height 5
click at [53, 98] on span "Explore" at bounding box center [54, 97] width 67 height 5
click at [37, 212] on div "gps_fixed Plan" at bounding box center [48, 215] width 78 height 7
click at [48, 197] on div "play_circle_outline Execute" at bounding box center [48, 200] width 78 height 7
click at [54, 115] on div "gps_fixed Plan" at bounding box center [48, 118] width 78 height 7
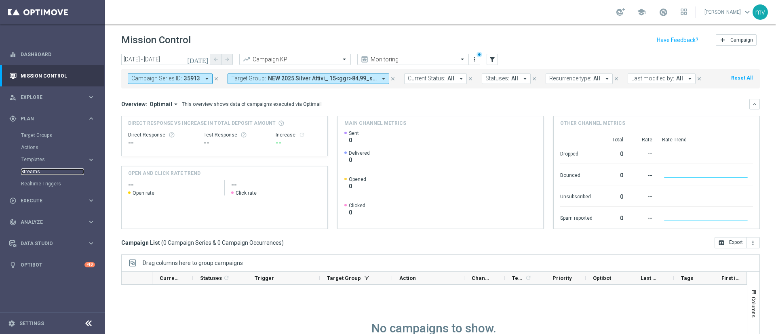
click at [35, 170] on link "Streams" at bounding box center [52, 171] width 63 height 6
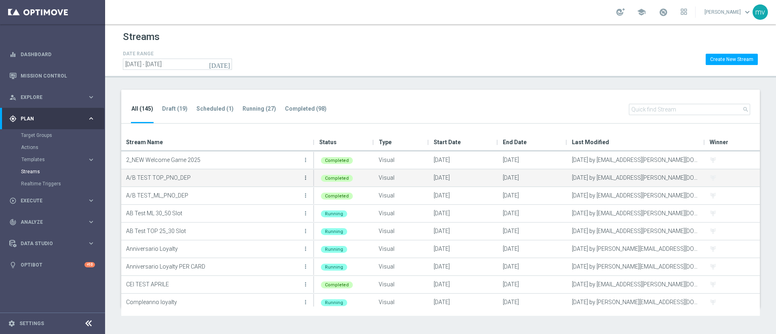
click at [305, 177] on icon "more_vert" at bounding box center [305, 178] width 6 height 6
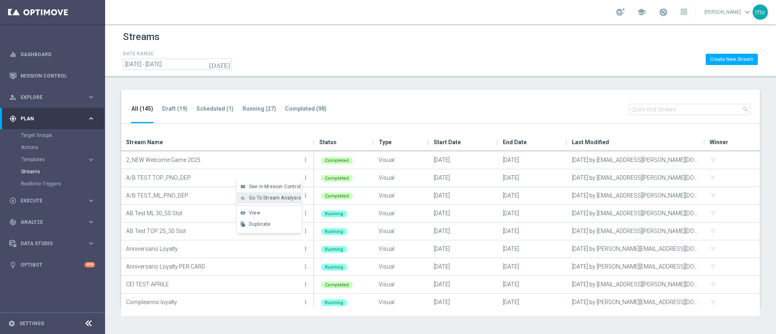
click at [276, 199] on span "Go To Stream Analysis" at bounding box center [275, 198] width 52 height 6
click at [62, 200] on span "Execute" at bounding box center [54, 200] width 67 height 5
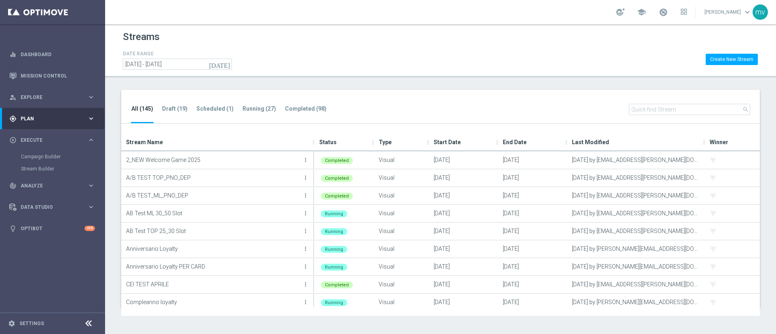
click at [53, 122] on div "gps_fixed Plan keyboard_arrow_right" at bounding box center [52, 118] width 104 height 21
click at [52, 173] on link "Streams" at bounding box center [52, 171] width 63 height 6
click at [55, 199] on span "Execute" at bounding box center [54, 200] width 67 height 5
click at [46, 169] on link "Stream Builder" at bounding box center [52, 169] width 63 height 6
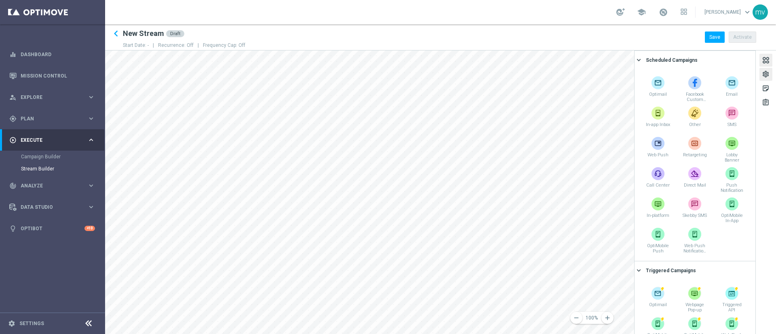
click at [765, 77] on div "settings" at bounding box center [766, 75] width 8 height 11
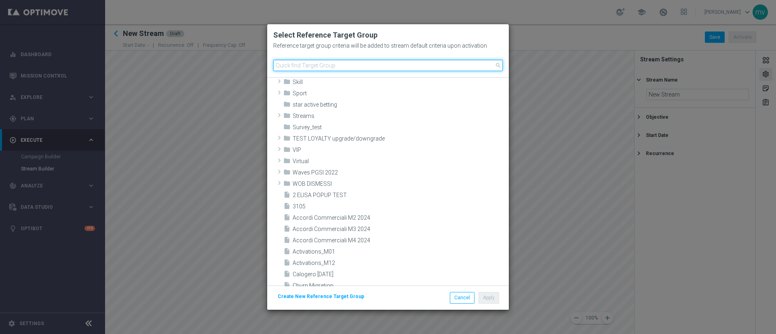
scroll to position [252, 0]
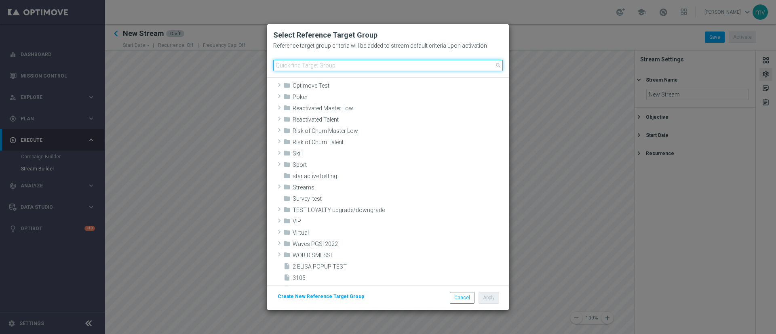
paste input "NEW 2025 Silver Attivi_ ggr >=150_senza saldo"
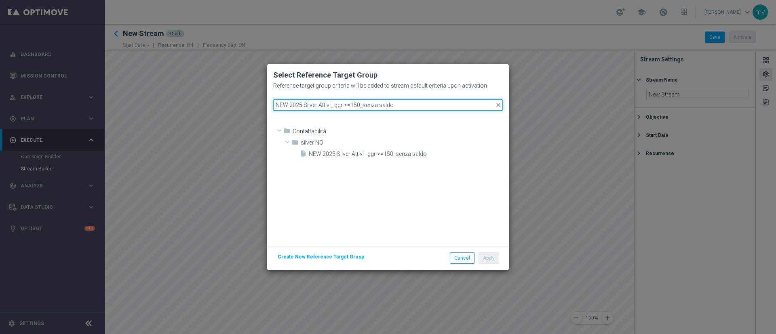
type input "NEW 2025 Silver Attivi_ ggr >=150_senza saldo"
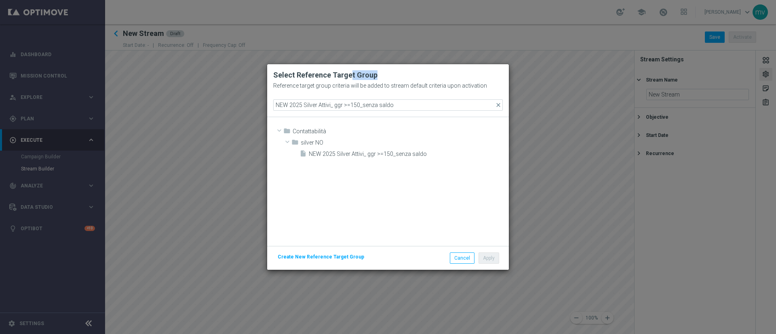
drag, startPoint x: 348, startPoint y: 72, endPoint x: 377, endPoint y: 76, distance: 29.1
click at [377, 76] on h2 "Select Reference Target Group" at bounding box center [387, 75] width 229 height 10
drag, startPoint x: 298, startPoint y: 71, endPoint x: 293, endPoint y: 87, distance: 16.6
click at [297, 71] on h2 "Select Reference Target Group" at bounding box center [387, 75] width 229 height 10
click at [459, 260] on button "Cancel" at bounding box center [462, 258] width 25 height 11
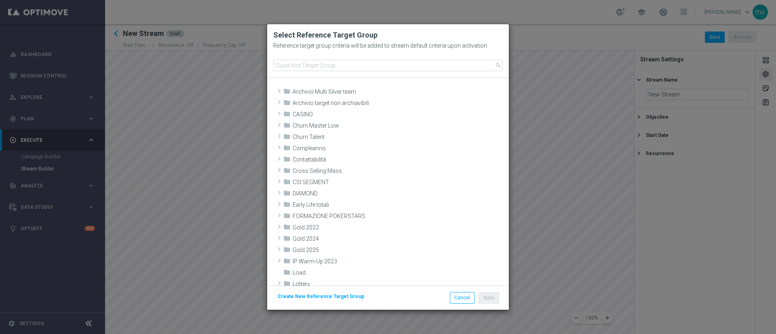
click at [229, 248] on modal-container "Select Reference Target Group Reference target group criteria will be added to …" at bounding box center [388, 167] width 776 height 334
click at [554, 164] on modal-container "Select Reference Target Group Reference target group criteria will be added to …" at bounding box center [388, 167] width 776 height 334
click at [455, 295] on button "Cancel" at bounding box center [462, 297] width 25 height 11
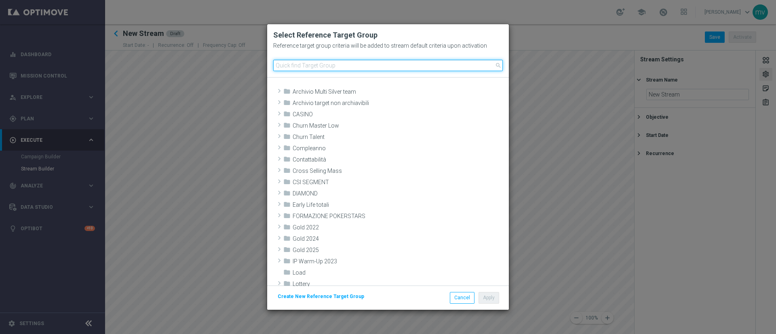
click at [330, 67] on input at bounding box center [387, 65] width 229 height 11
paste input "NEW 2025 Silver Attivi_ ggr >=150_senza saldo"
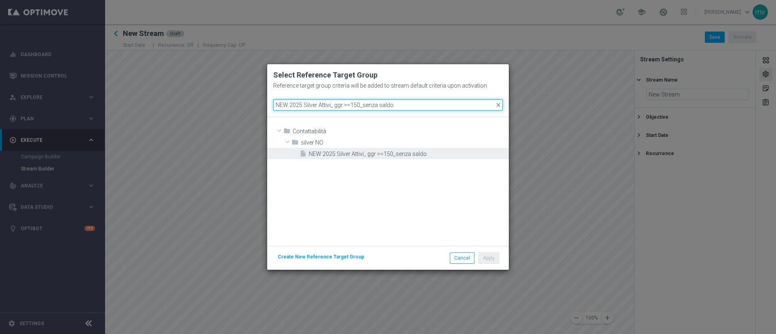
type input "NEW 2025 Silver Attivi_ ggr >=150_senza saldo"
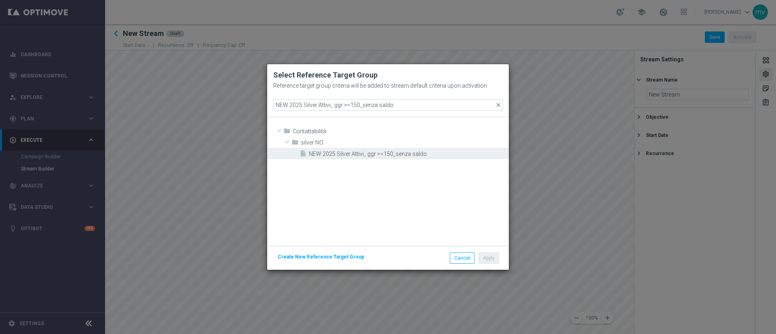
click at [353, 154] on span "NEW 2025 Silver Attivi_ ggr >=150_senza saldo" at bounding box center [408, 154] width 198 height 7
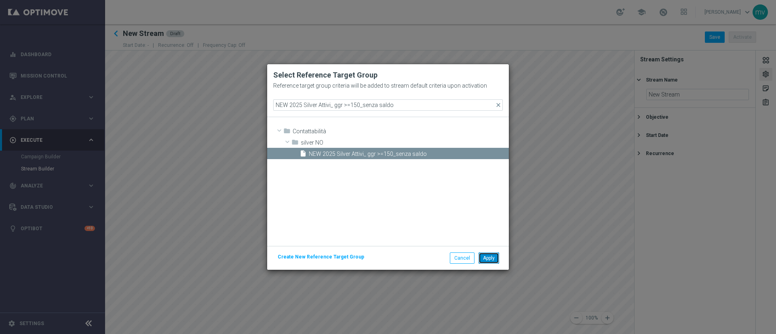
click at [489, 261] on button "Apply" at bounding box center [488, 258] width 21 height 11
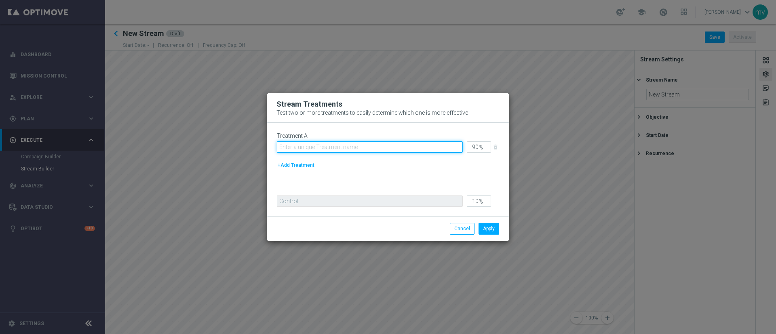
click at [342, 147] on input "text" at bounding box center [370, 146] width 186 height 11
click at [610, 137] on modal-container "Stream Treatments Test two or more treatments to easily determine which one is …" at bounding box center [388, 167] width 776 height 334
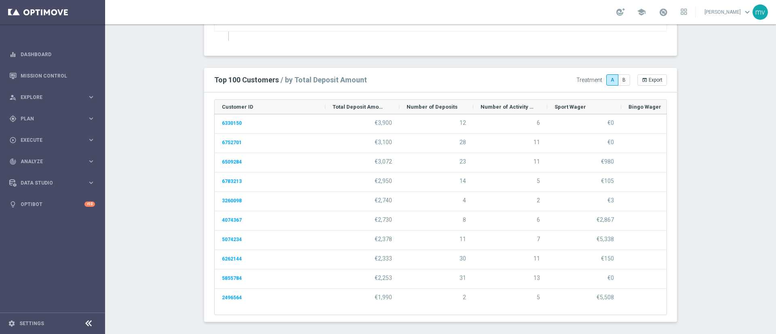
scroll to position [61, 0]
click at [651, 80] on span "Export" at bounding box center [655, 80] width 14 height 6
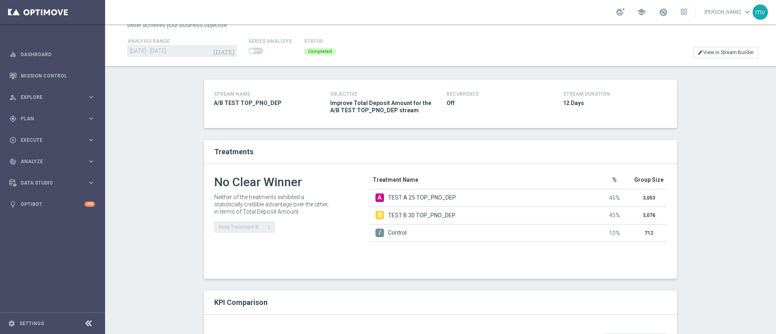
scroll to position [0, 0]
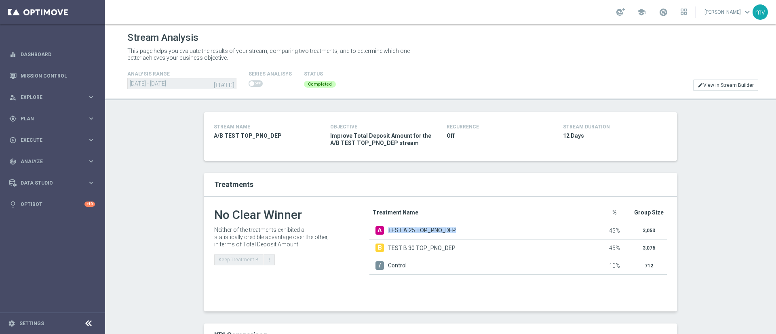
drag, startPoint x: 451, startPoint y: 231, endPoint x: 385, endPoint y: 229, distance: 66.7
click at [385, 229] on div "A TEST A 25 TOP_PNO_DEP" at bounding box center [483, 230] width 217 height 8
copy span "TEST A 25 TOP_PNO_DEP"
click at [42, 97] on span "Explore" at bounding box center [54, 97] width 67 height 5
click at [34, 215] on span "Plan" at bounding box center [54, 215] width 67 height 5
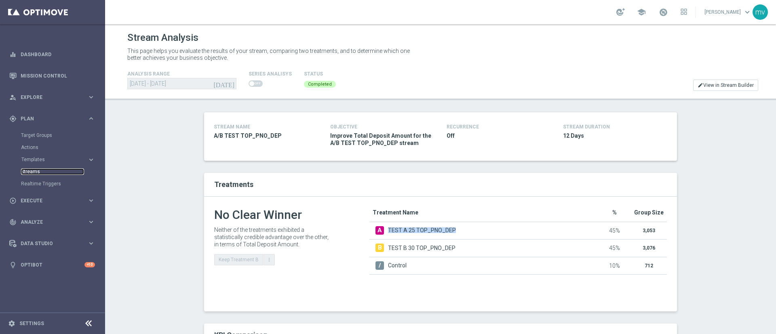
click at [36, 169] on link "Streams" at bounding box center [52, 171] width 63 height 6
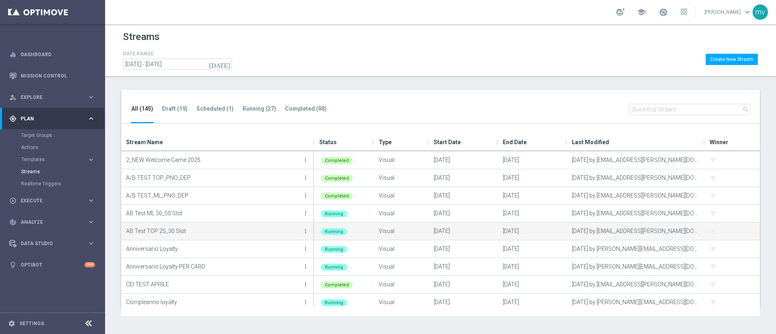
click at [305, 235] on button "more_vert" at bounding box center [305, 231] width 8 height 16
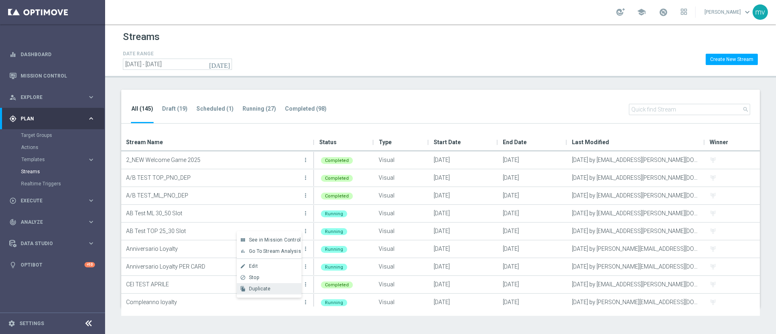
click at [266, 291] on span "Duplicate" at bounding box center [260, 289] width 22 height 6
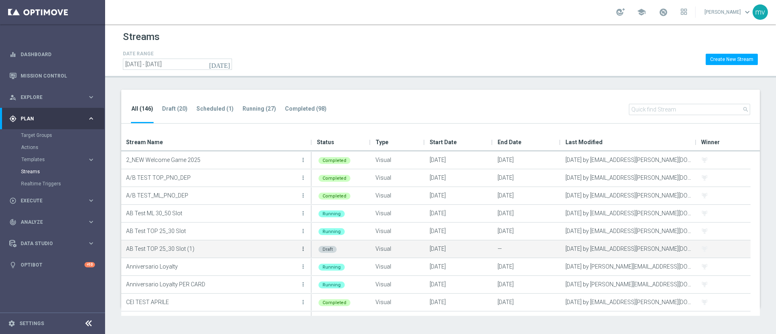
click at [301, 251] on icon "more_vert" at bounding box center [303, 249] width 6 height 6
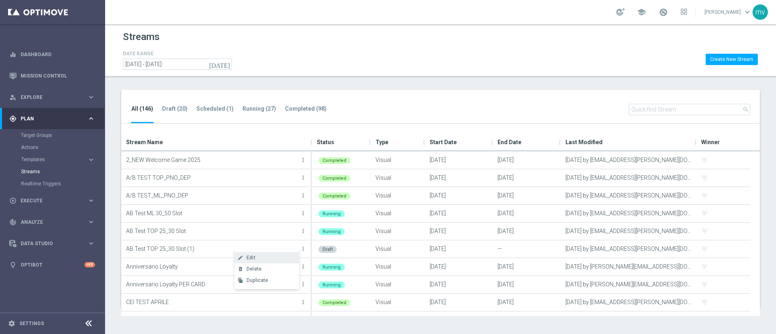
click at [270, 260] on div "Edit" at bounding box center [270, 258] width 49 height 6
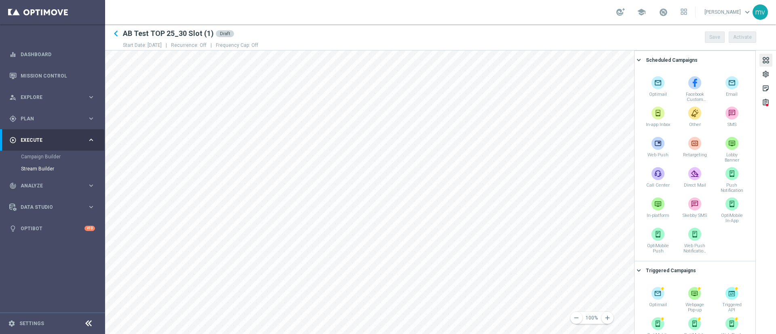
click at [184, 31] on h2 "AB Test TOP 25_30 Slot (1)" at bounding box center [168, 34] width 91 height 10
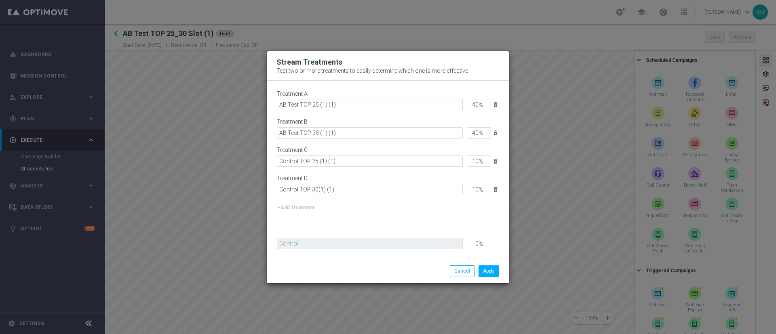
click at [525, 273] on modal-container "Stream Treatments Test two or more treatments to easily determine which one is …" at bounding box center [388, 167] width 776 height 334
click at [455, 273] on button "Cancel" at bounding box center [462, 270] width 25 height 11
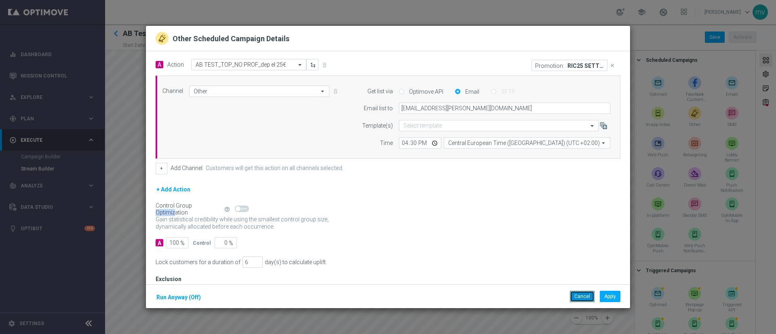
click at [591, 296] on button "Cancel" at bounding box center [582, 296] width 25 height 11
click at [582, 293] on button "Cancel" at bounding box center [582, 296] width 25 height 11
